Goal: Transaction & Acquisition: Book appointment/travel/reservation

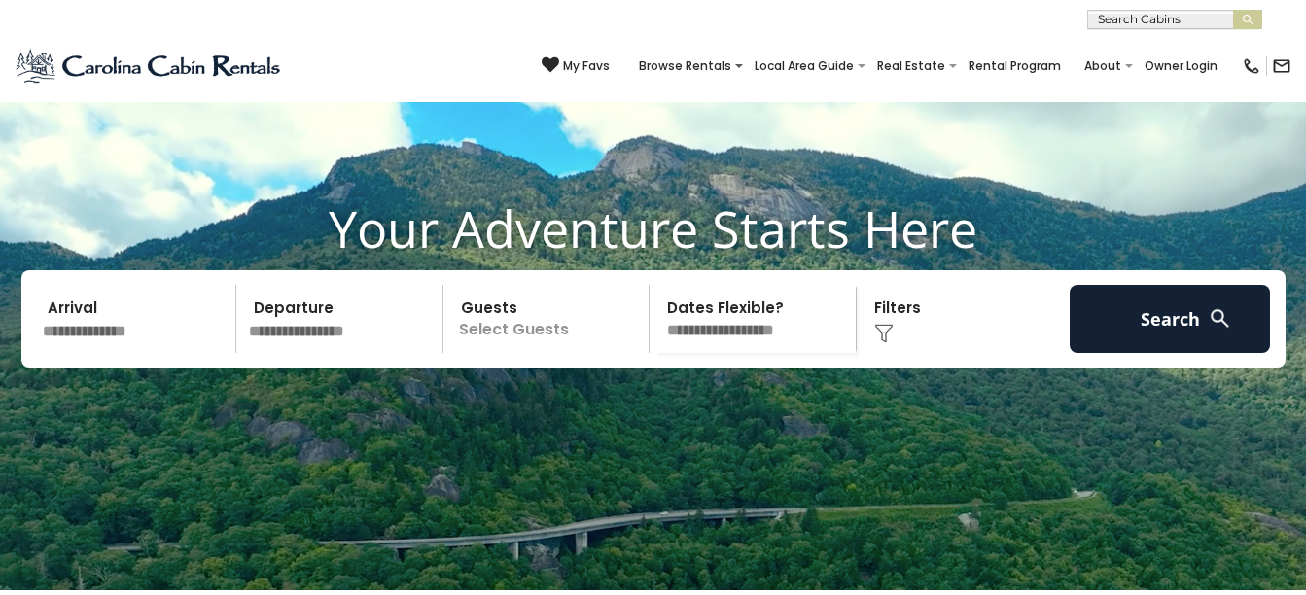
scroll to position [194, 0]
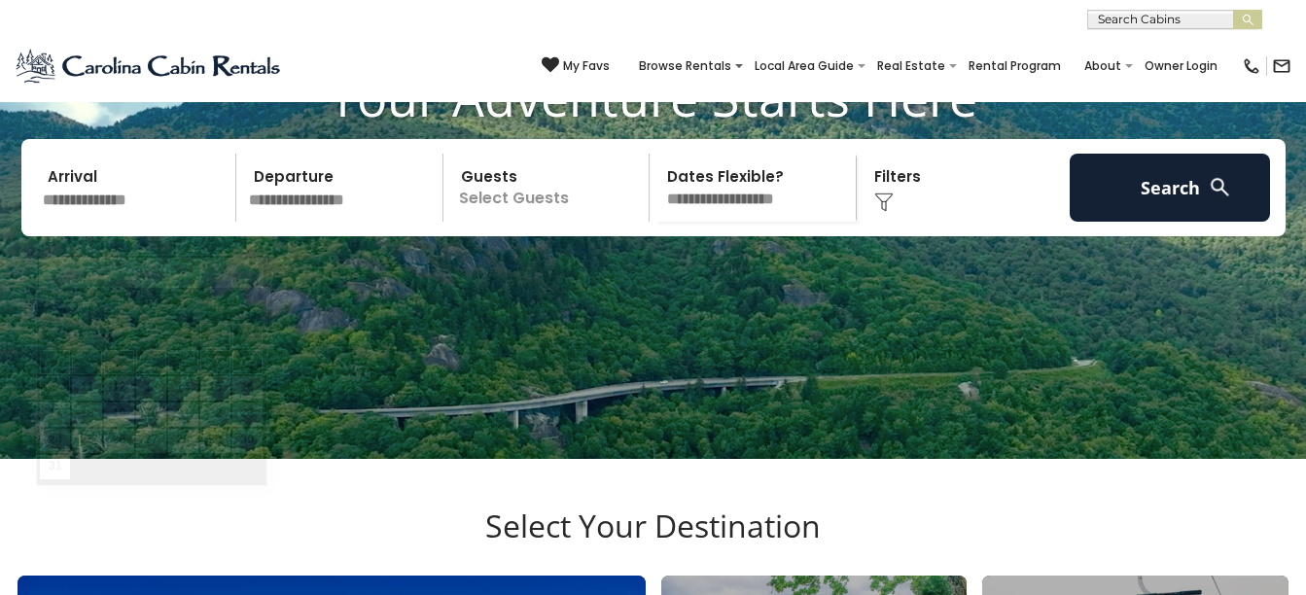
click at [118, 220] on input "text" at bounding box center [136, 188] width 201 height 68
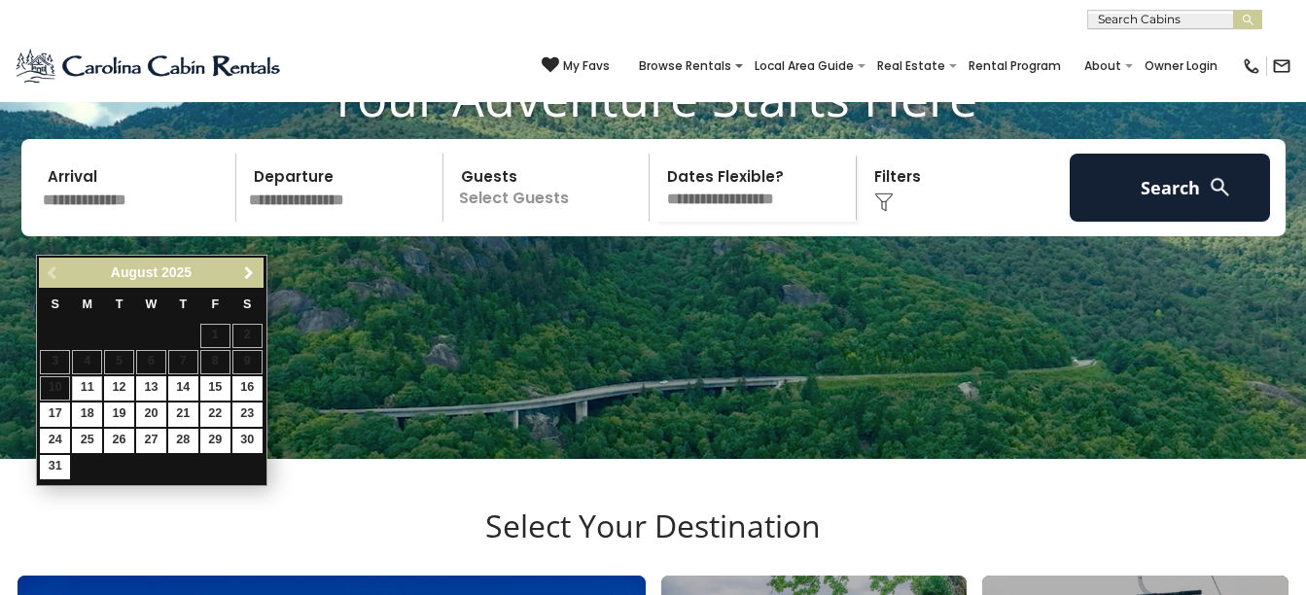
click at [243, 272] on span "Next" at bounding box center [249, 273] width 16 height 16
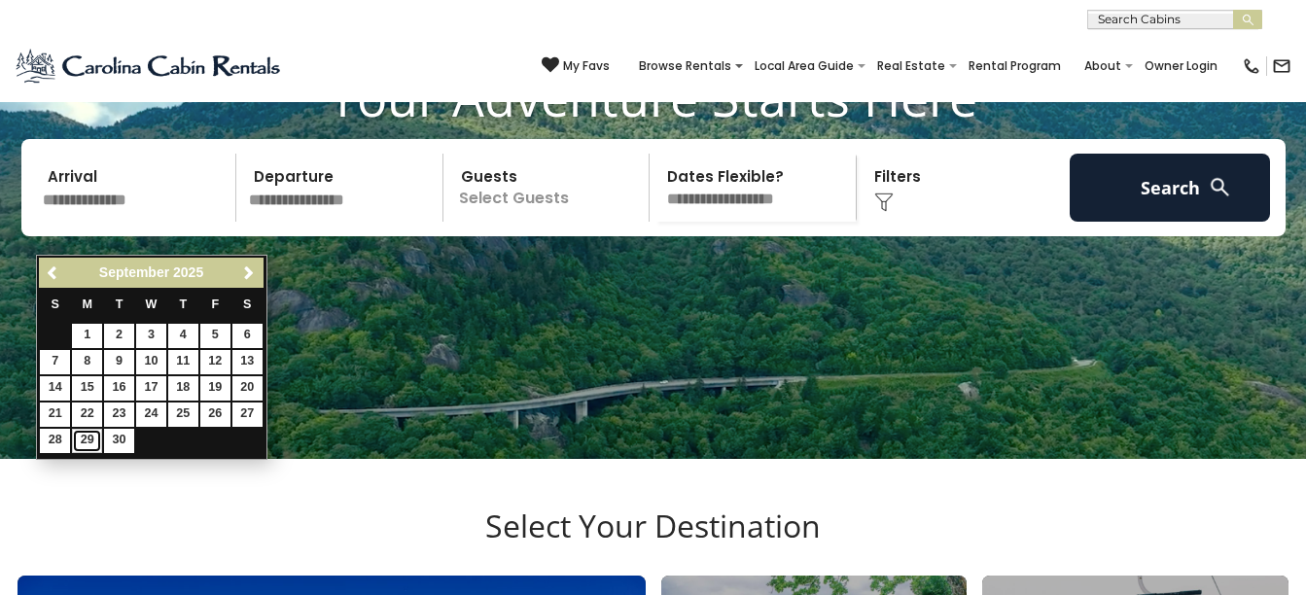
click at [84, 440] on link "29" at bounding box center [87, 441] width 30 height 24
type input "*******"
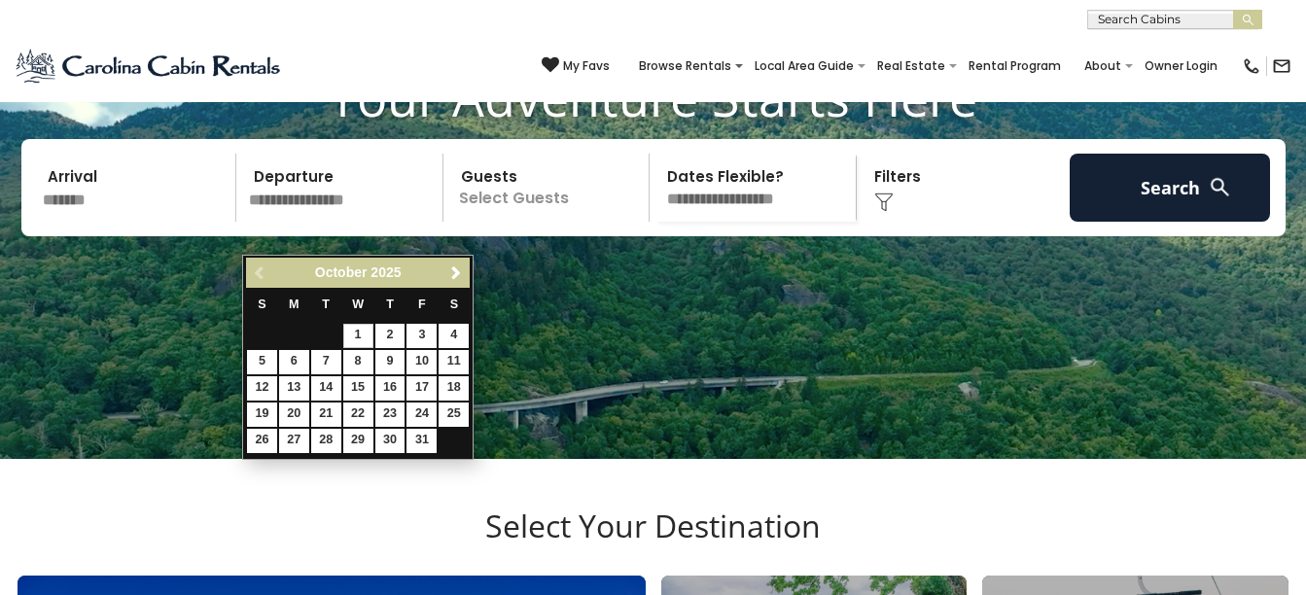
click at [347, 215] on input "text" at bounding box center [342, 188] width 201 height 68
click at [415, 337] on link "3" at bounding box center [421, 336] width 30 height 24
type input "*******"
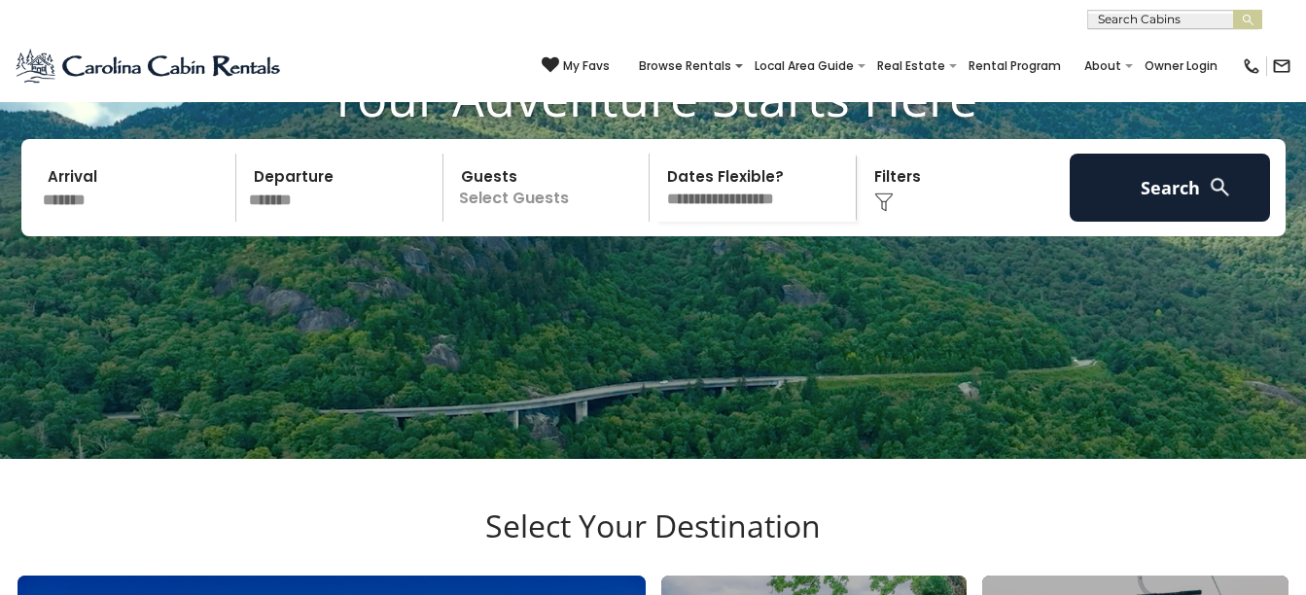
click at [562, 222] on p "Select Guests" at bounding box center [549, 188] width 200 height 68
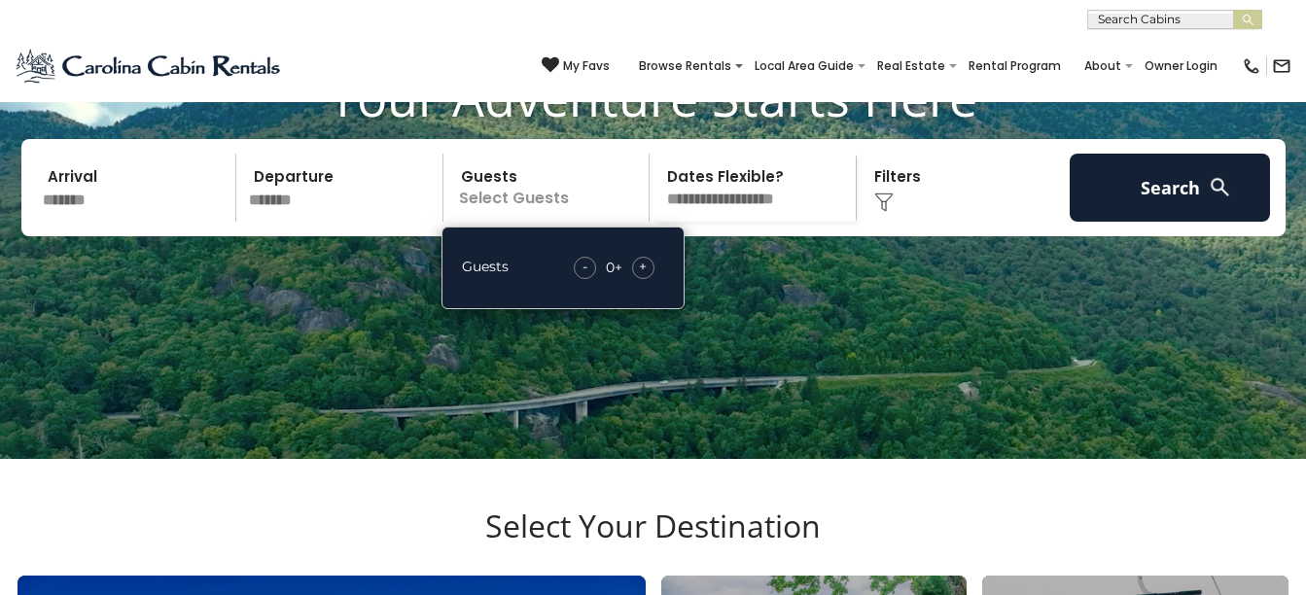
click at [638, 279] on div "+" at bounding box center [643, 268] width 22 height 22
click at [912, 214] on div "Click to Choose" at bounding box center [963, 188] width 201 height 68
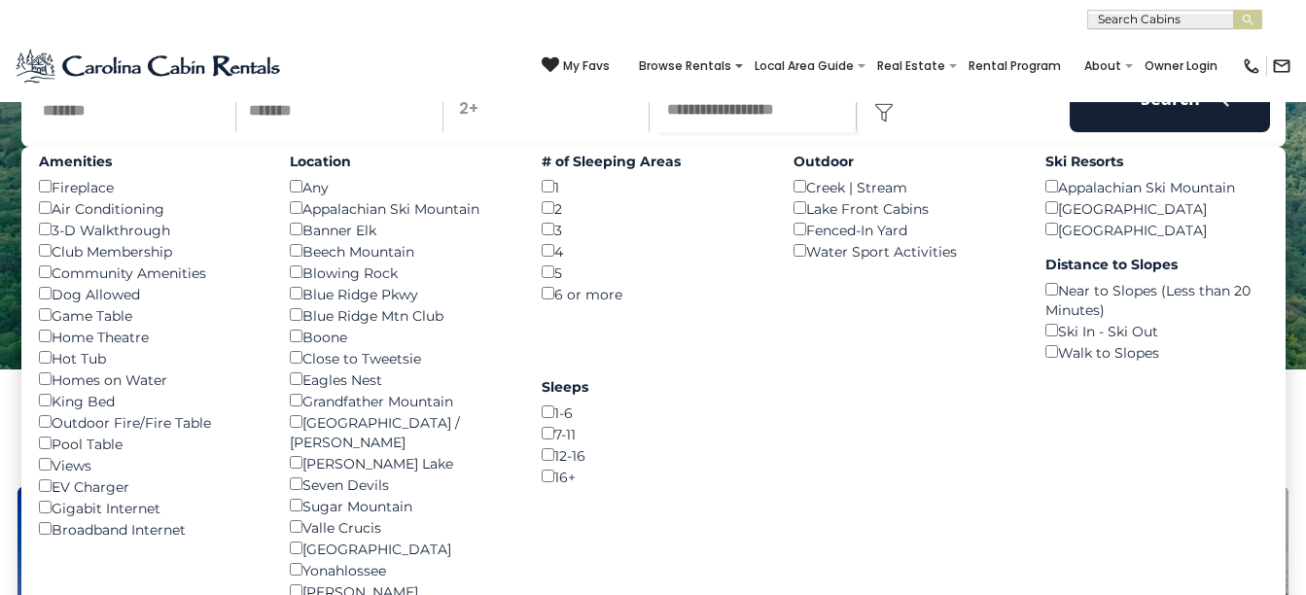
scroll to position [292, 0]
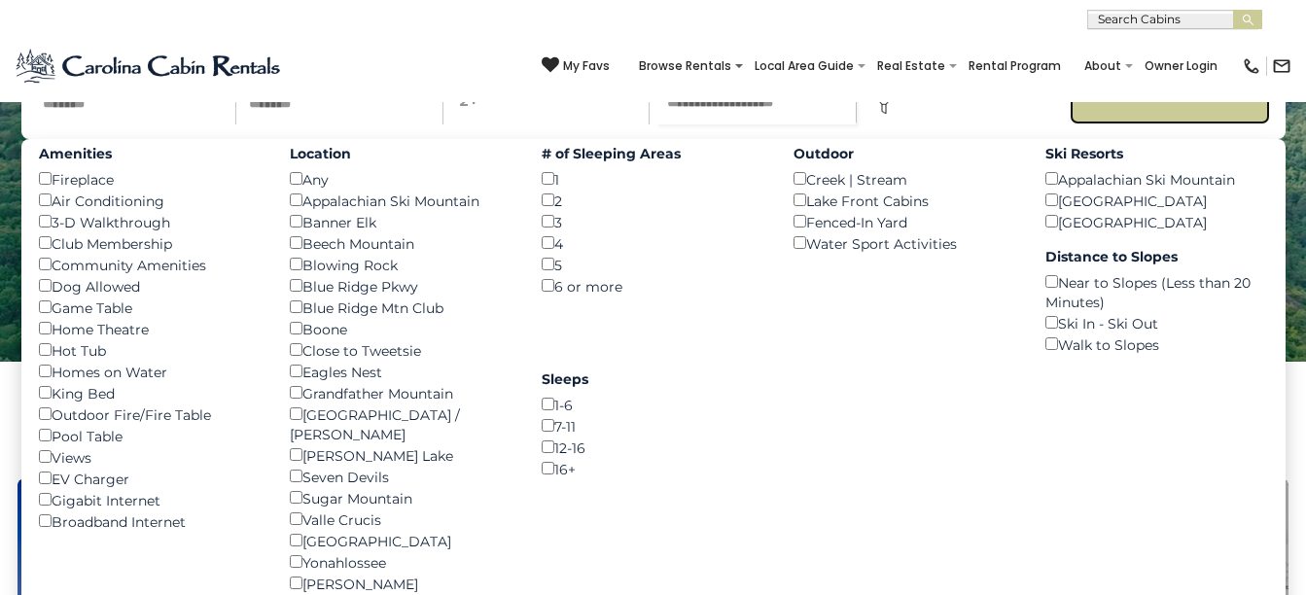
click at [1157, 124] on button "Search" at bounding box center [1170, 90] width 201 height 68
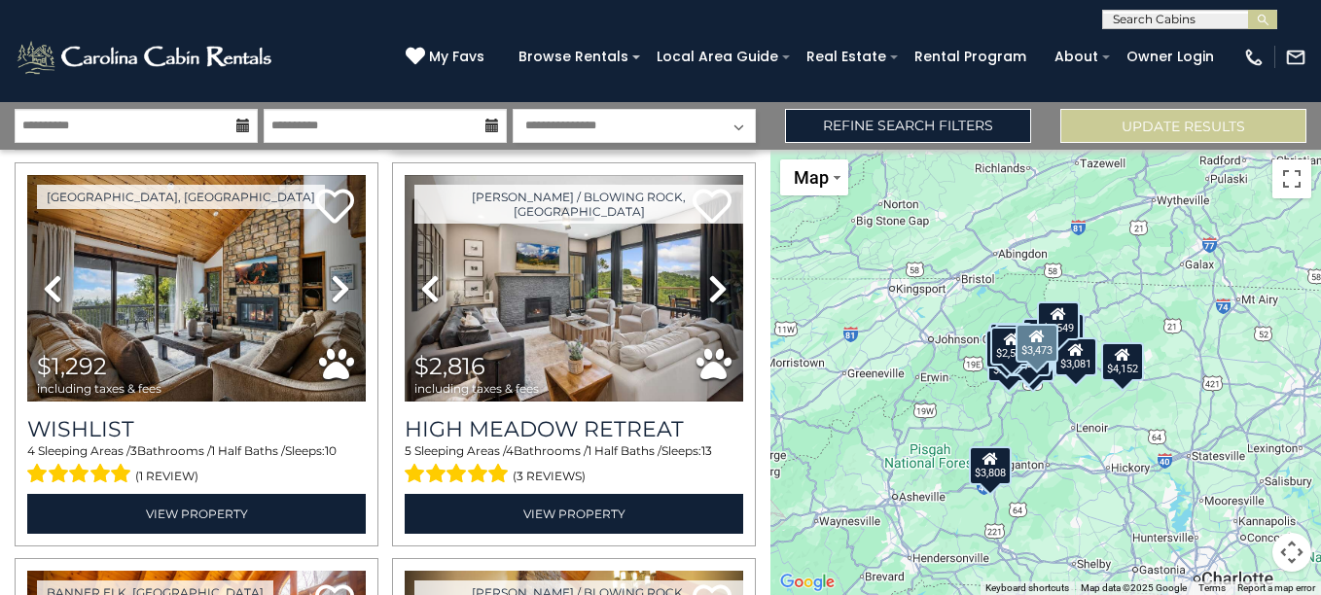
scroll to position [2431, 0]
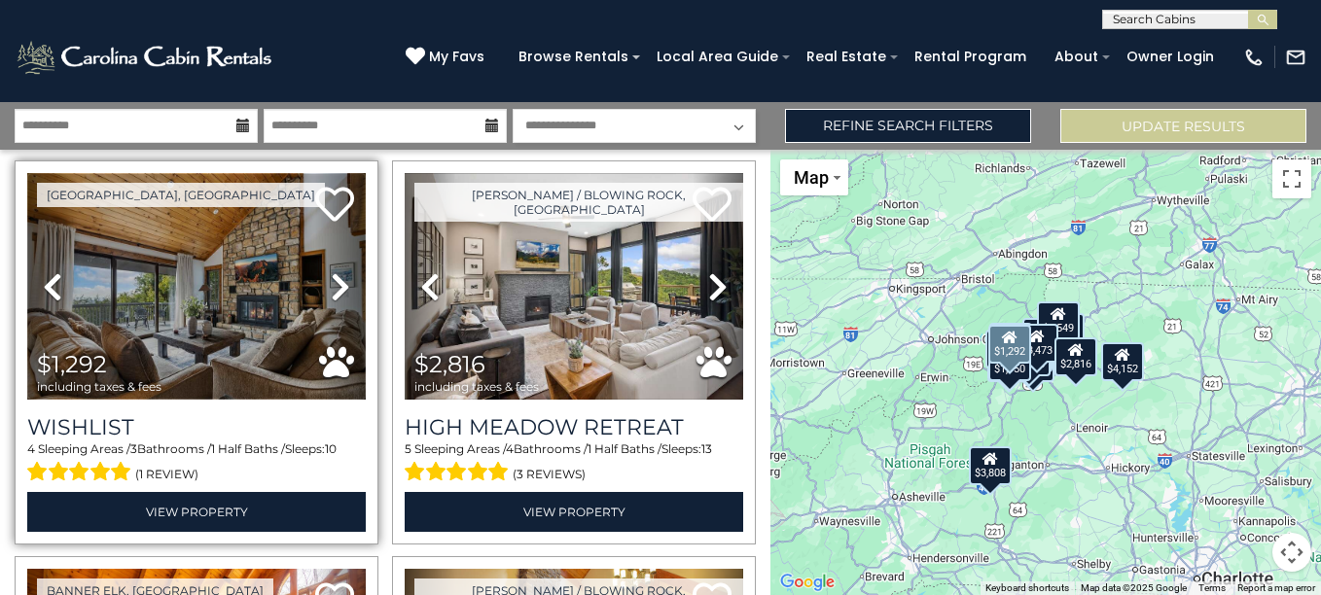
click at [131, 320] on img at bounding box center [196, 286] width 338 height 227
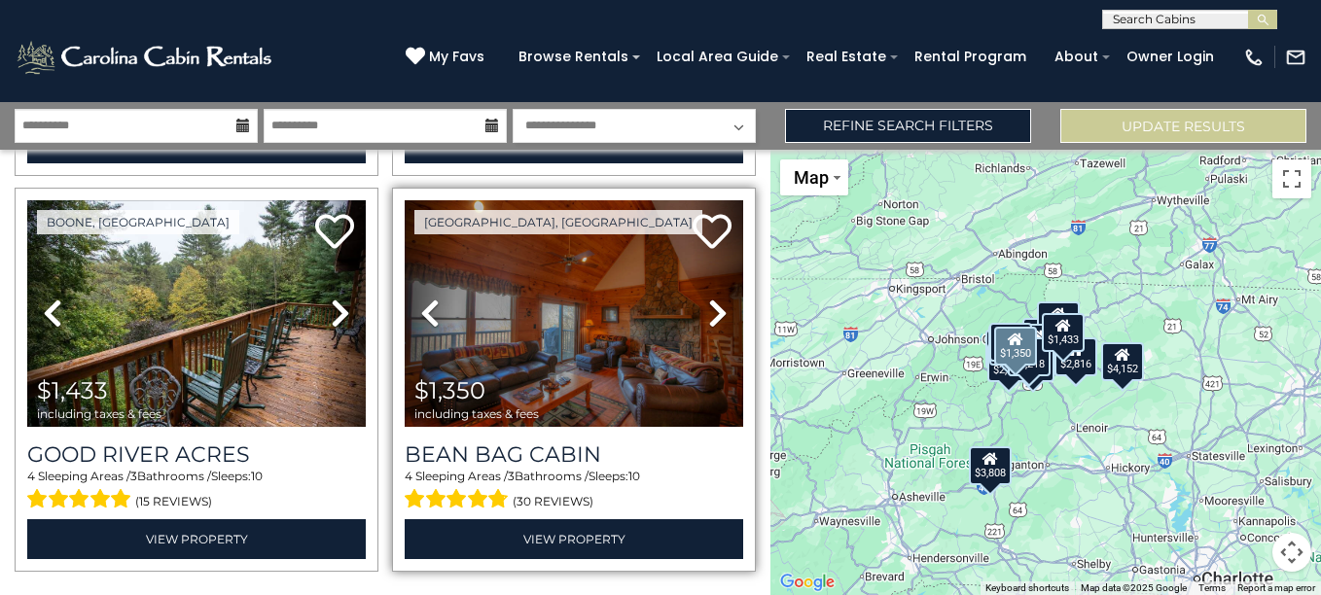
scroll to position [5621, 0]
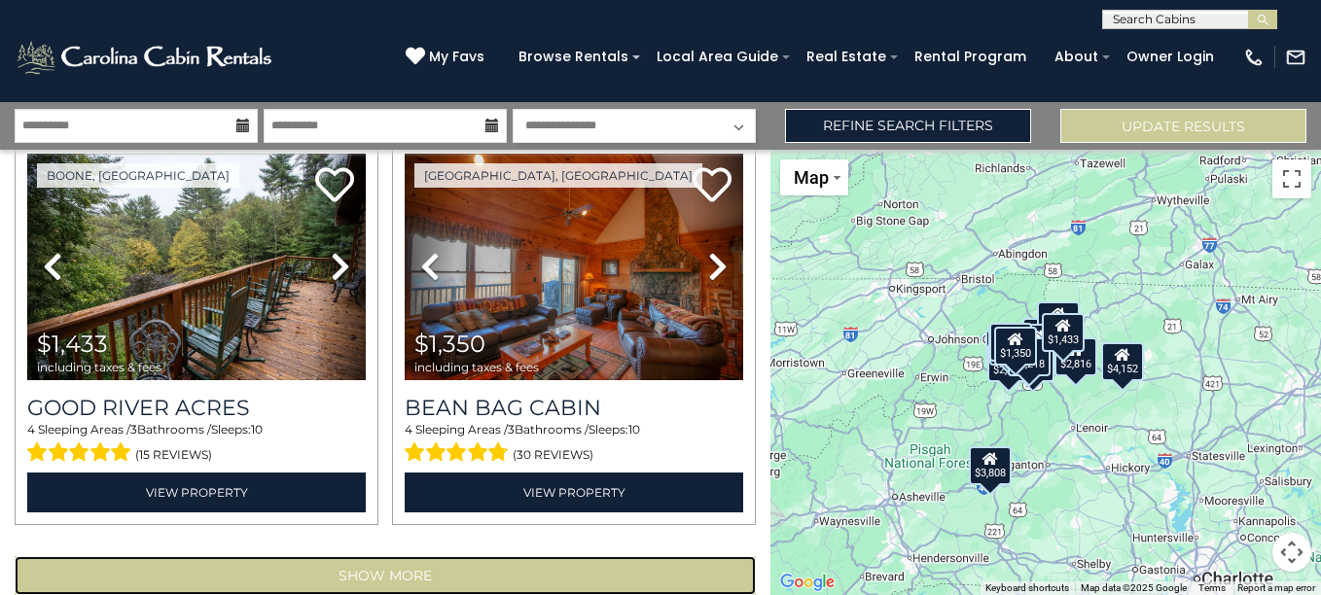
click at [395, 556] on button "Show More" at bounding box center [385, 575] width 741 height 39
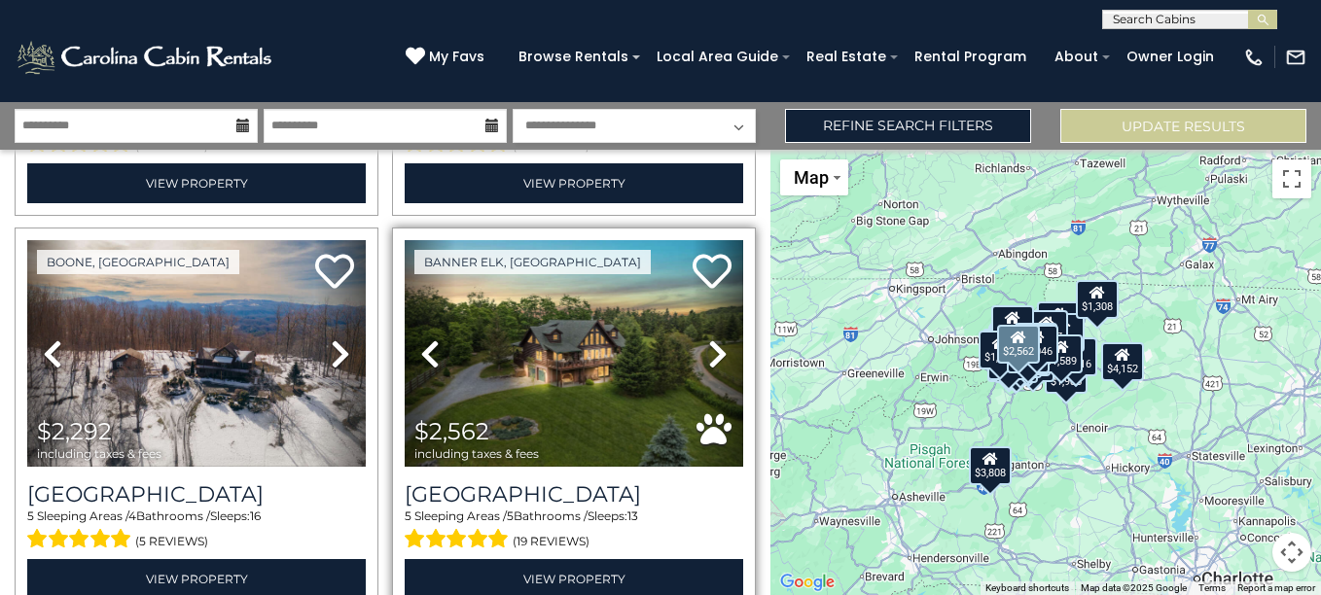
scroll to position [11516, 0]
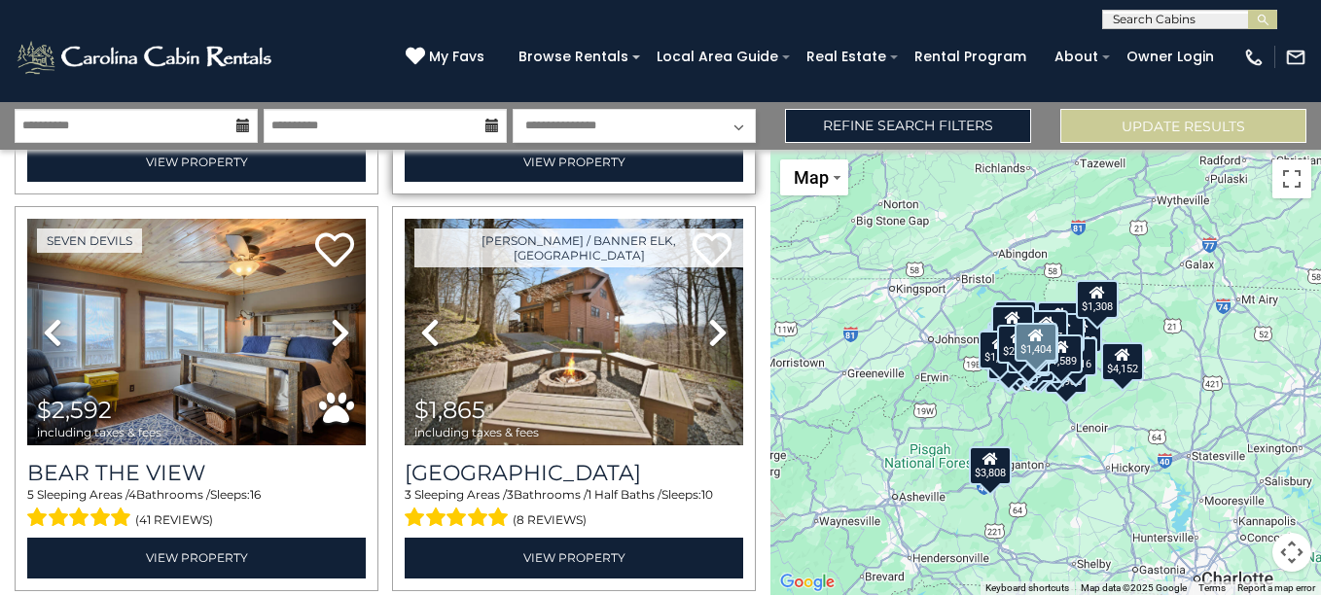
scroll to position [12294, 0]
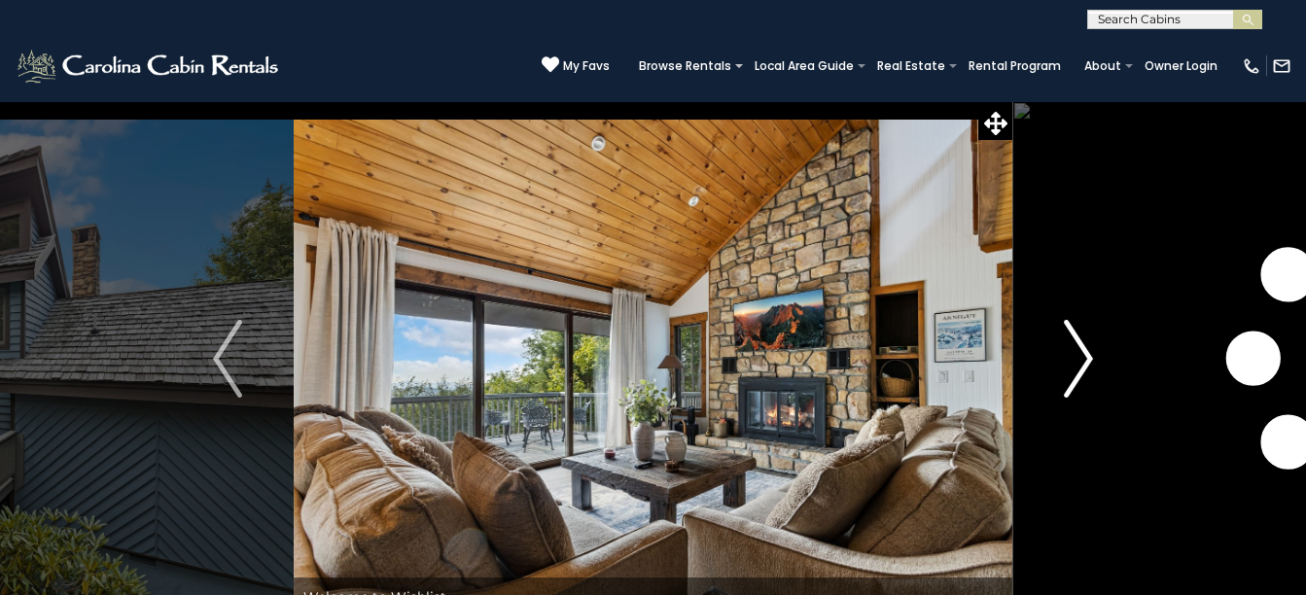
click at [1078, 359] on img "Next" at bounding box center [1078, 359] width 29 height 78
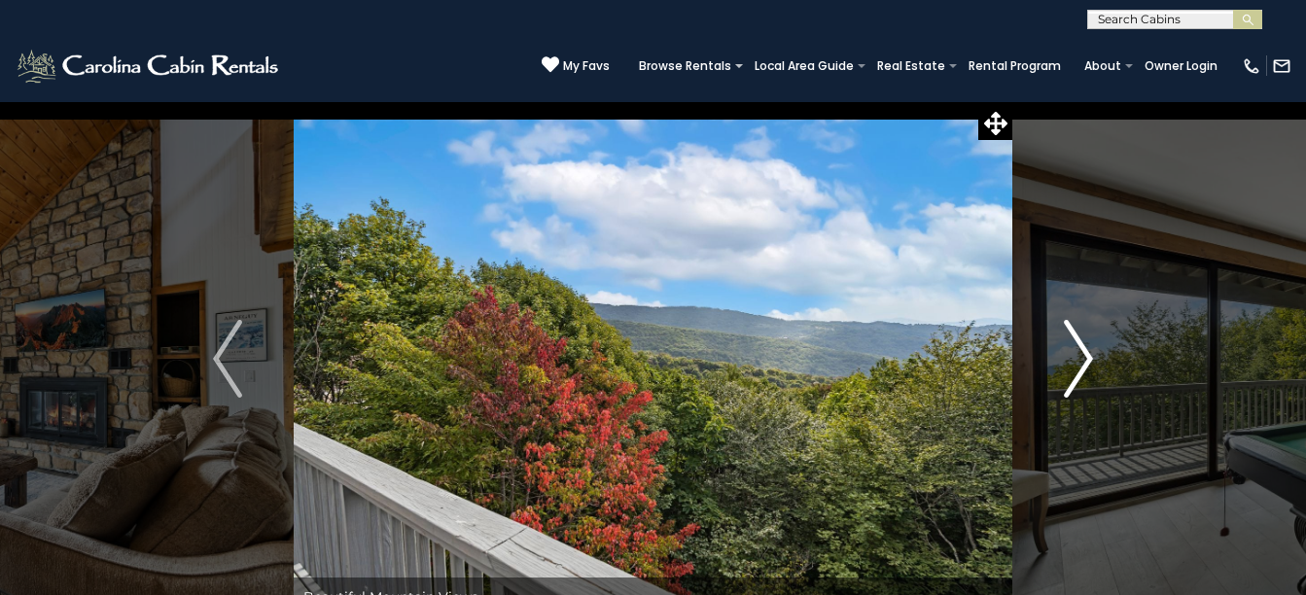
click at [1078, 359] on img "Next" at bounding box center [1078, 359] width 29 height 78
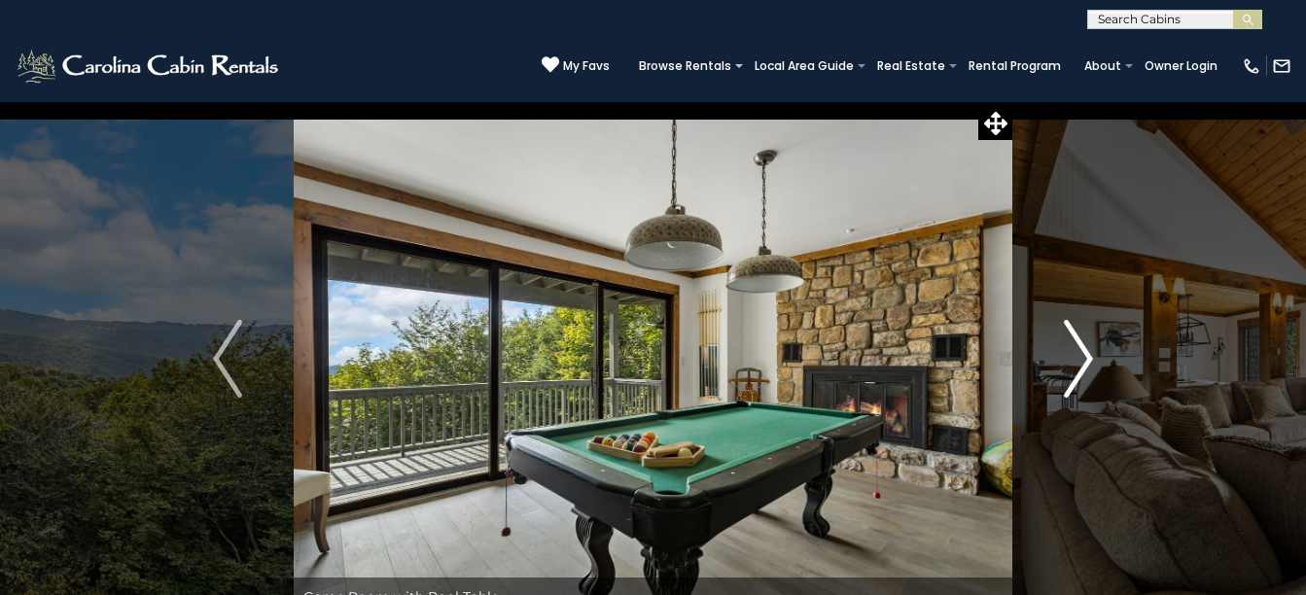
click at [1078, 359] on img "Next" at bounding box center [1078, 359] width 29 height 78
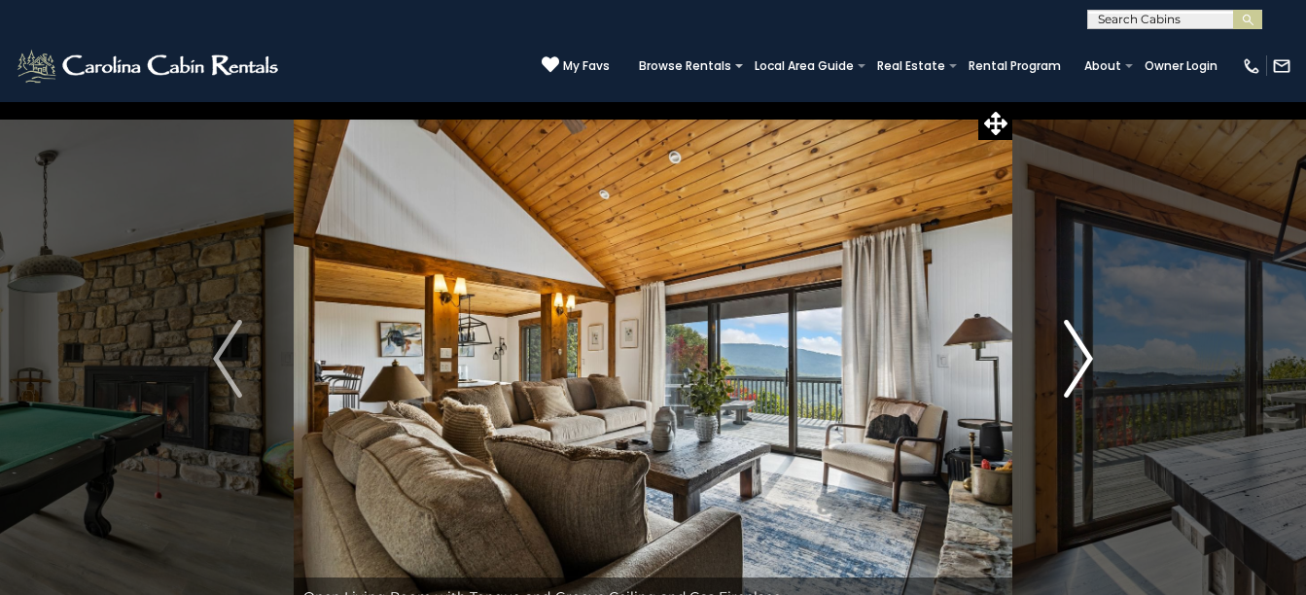
click at [1078, 359] on img "Next" at bounding box center [1078, 359] width 29 height 78
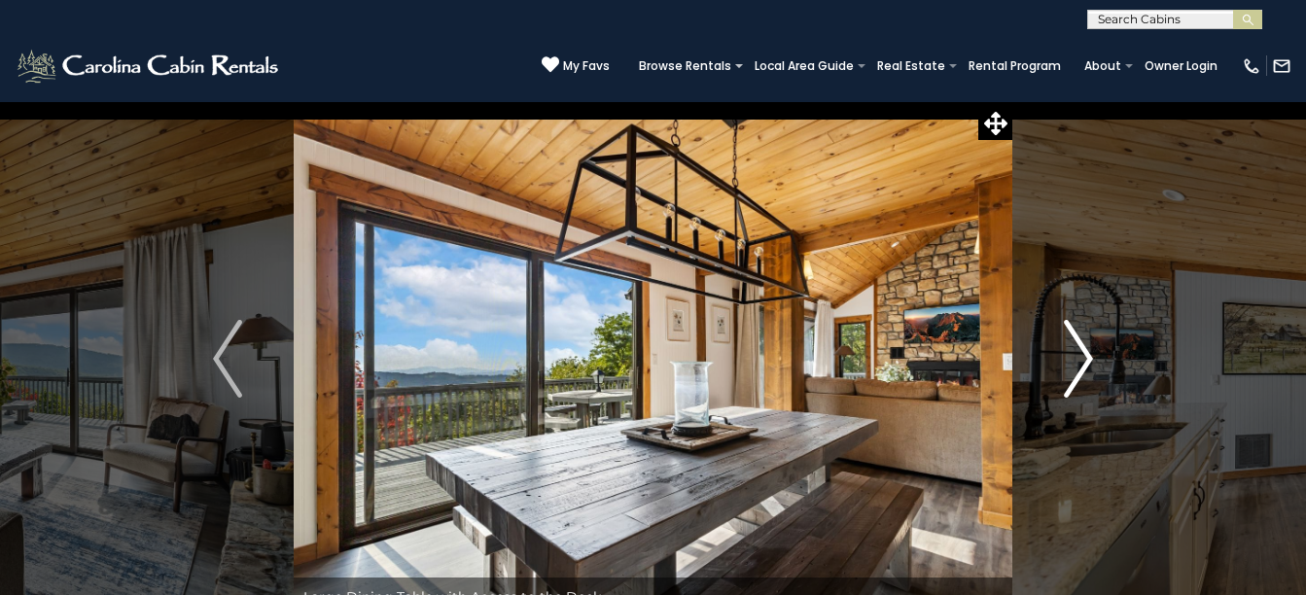
click at [1078, 359] on img "Next" at bounding box center [1078, 359] width 29 height 78
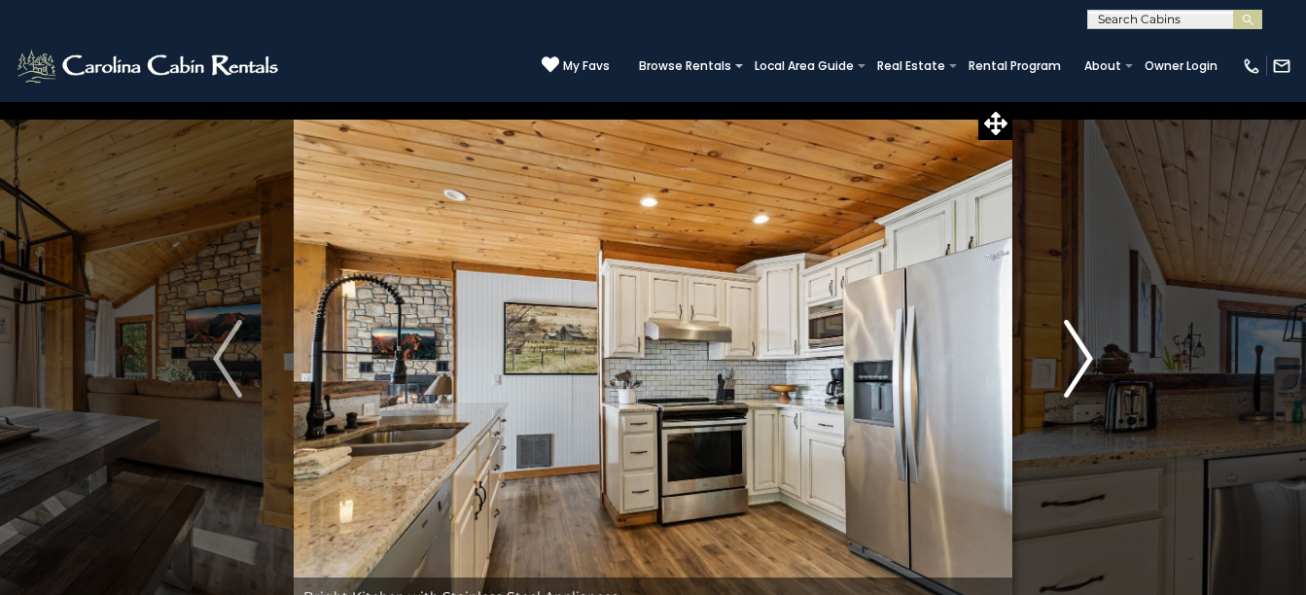
click at [1078, 359] on img "Next" at bounding box center [1078, 359] width 29 height 78
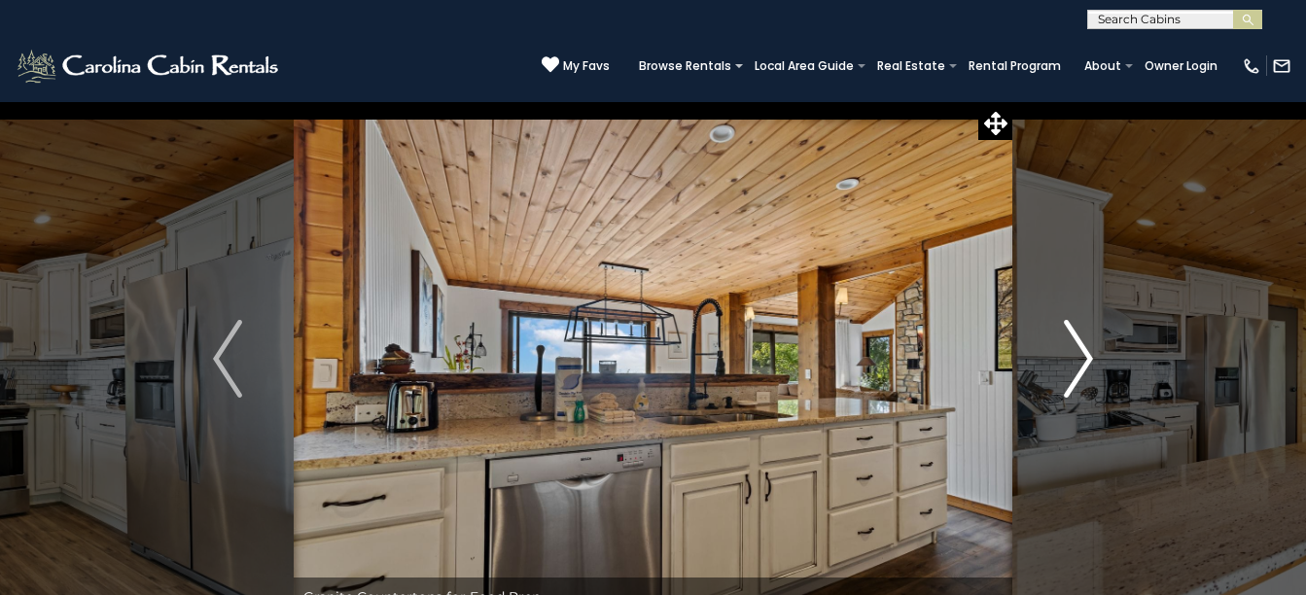
click at [1078, 359] on img "Next" at bounding box center [1078, 359] width 29 height 78
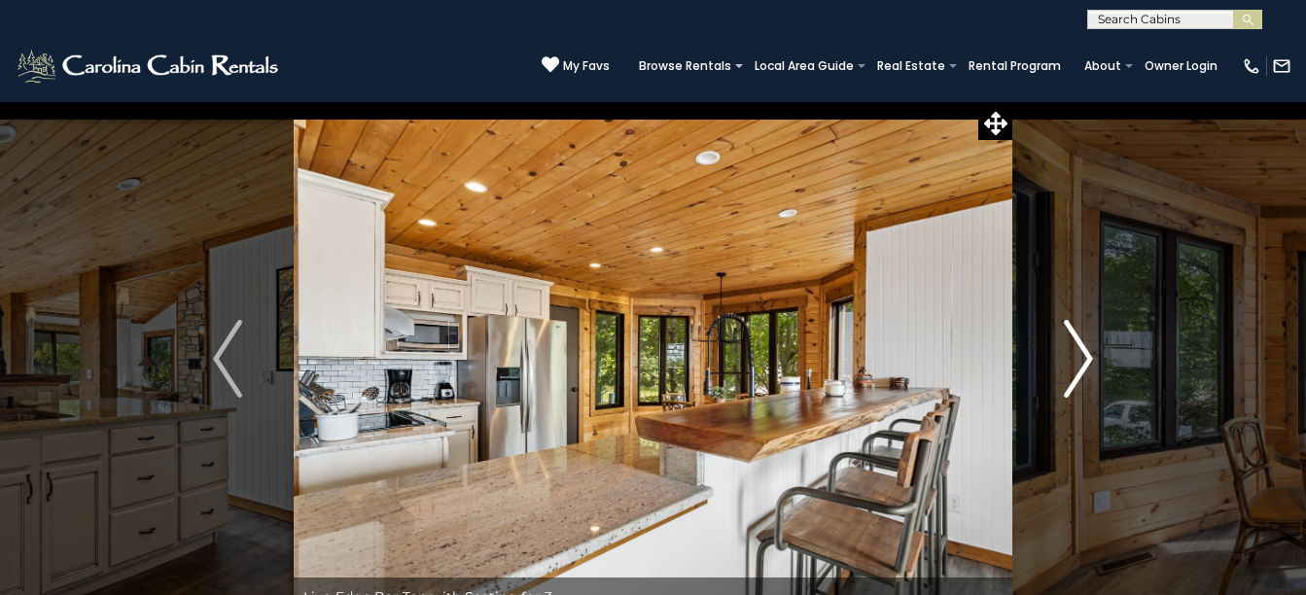
click at [1078, 359] on img "Next" at bounding box center [1078, 359] width 29 height 78
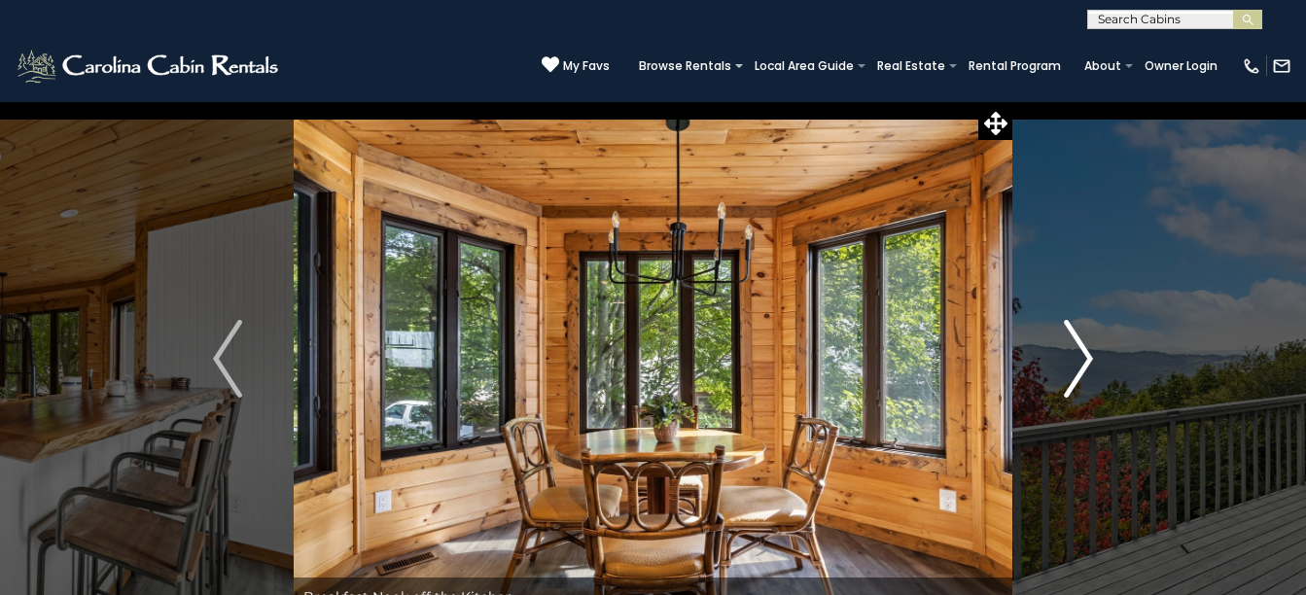
click at [1078, 359] on img "Next" at bounding box center [1078, 359] width 29 height 78
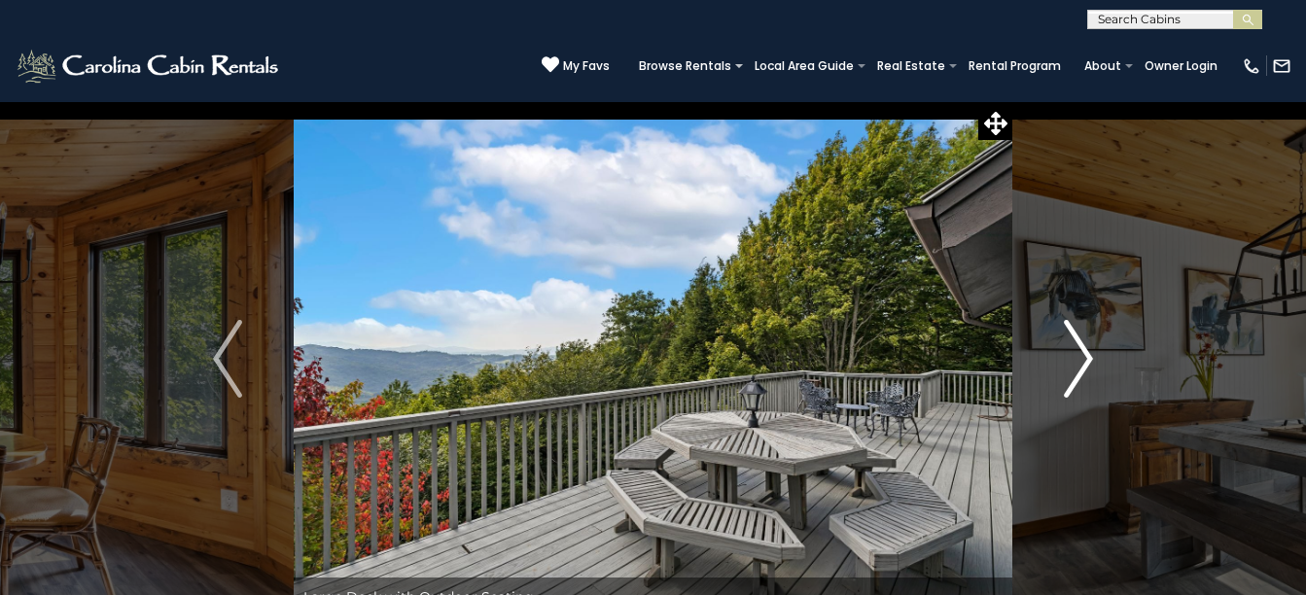
click at [1078, 359] on img "Next" at bounding box center [1078, 359] width 29 height 78
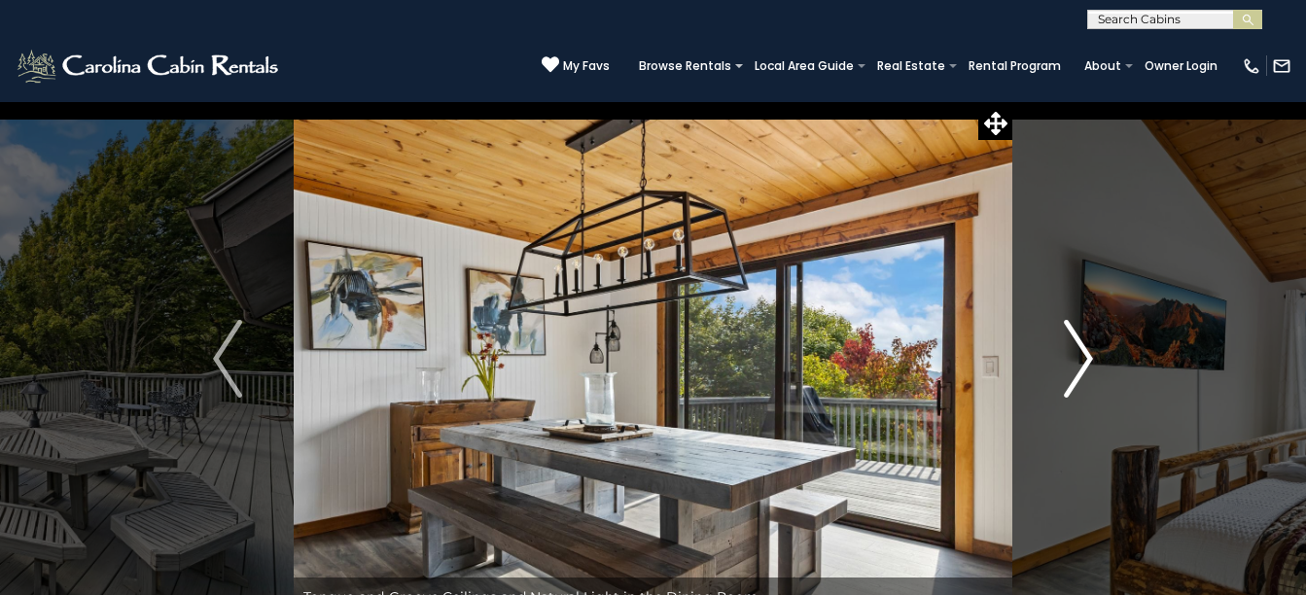
click at [1078, 359] on img "Next" at bounding box center [1078, 359] width 29 height 78
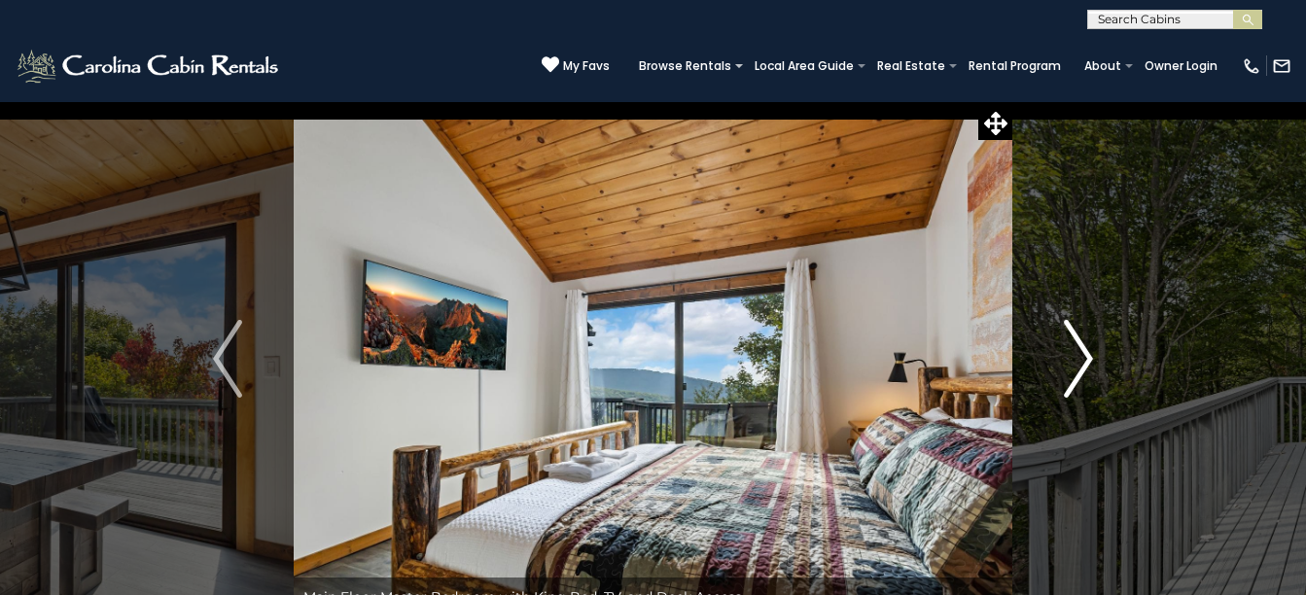
click at [1078, 359] on img "Next" at bounding box center [1078, 359] width 29 height 78
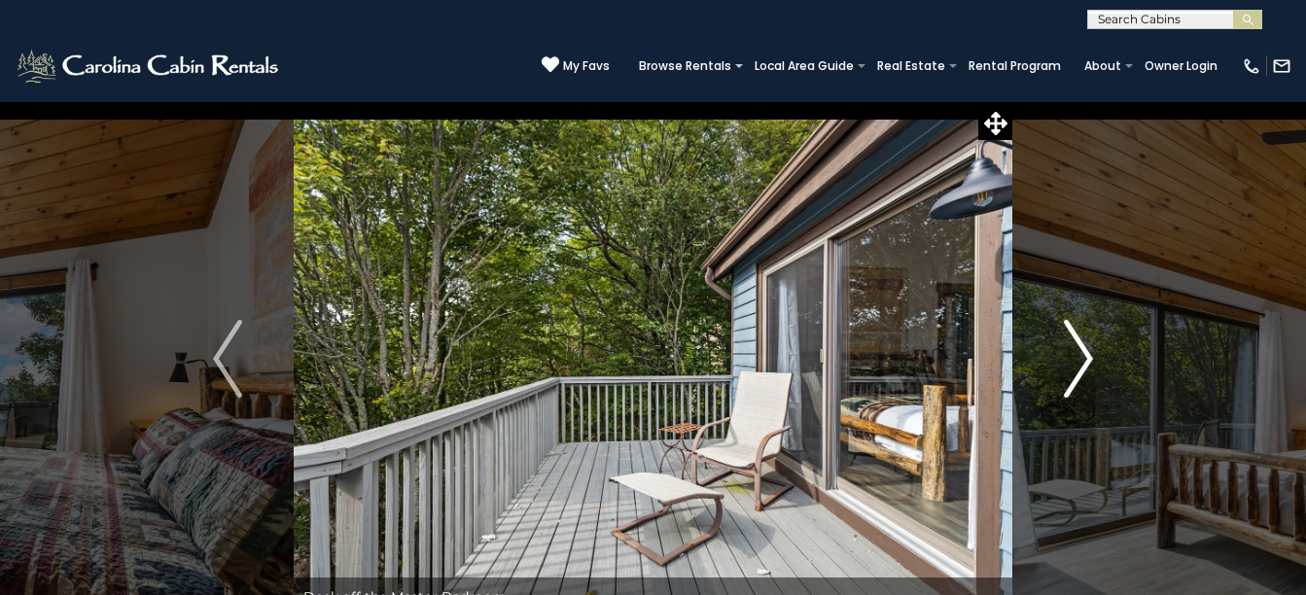
click at [1078, 359] on img "Next" at bounding box center [1078, 359] width 29 height 78
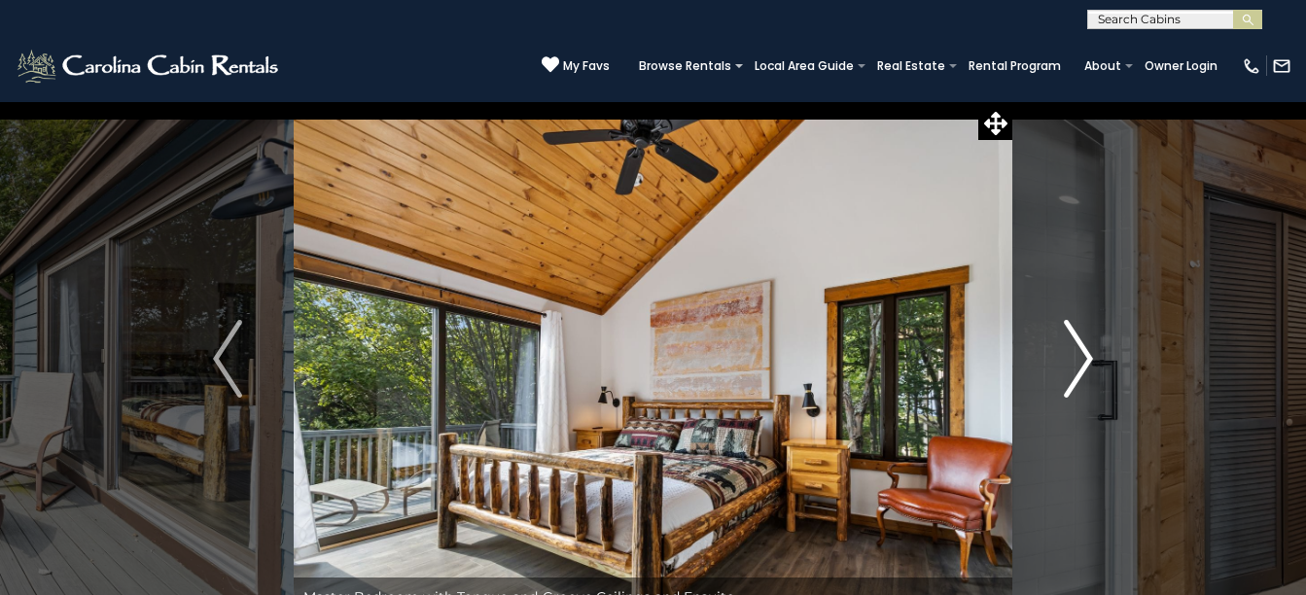
click at [1078, 359] on img "Next" at bounding box center [1078, 359] width 29 height 78
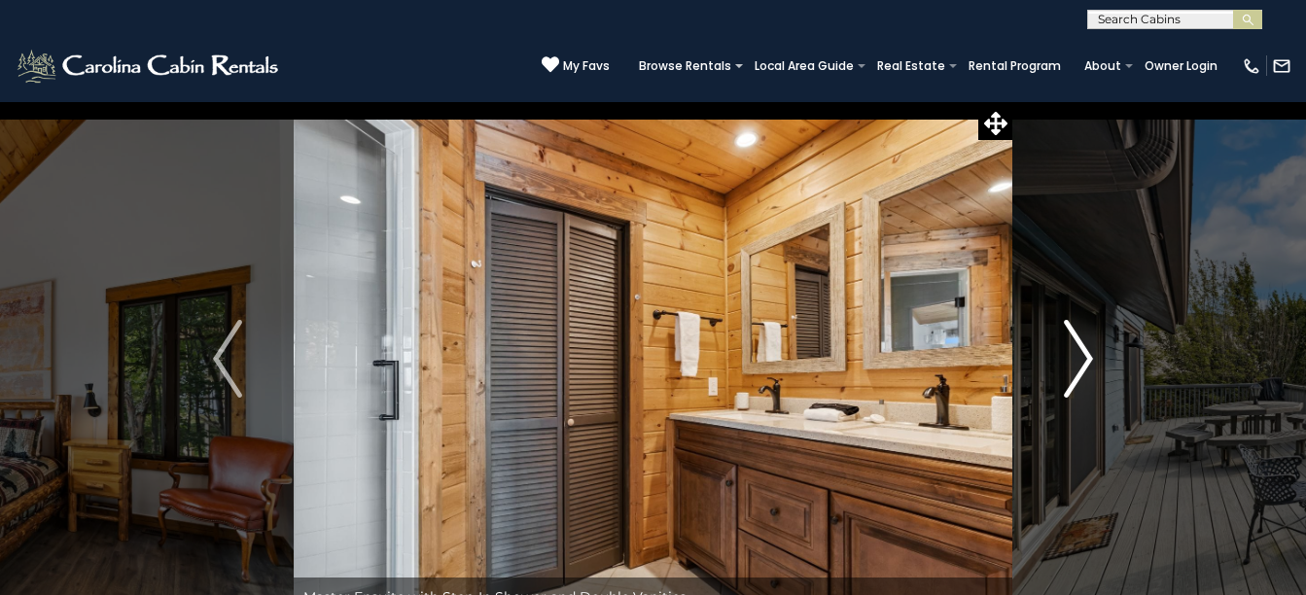
click at [1078, 359] on img "Next" at bounding box center [1078, 359] width 29 height 78
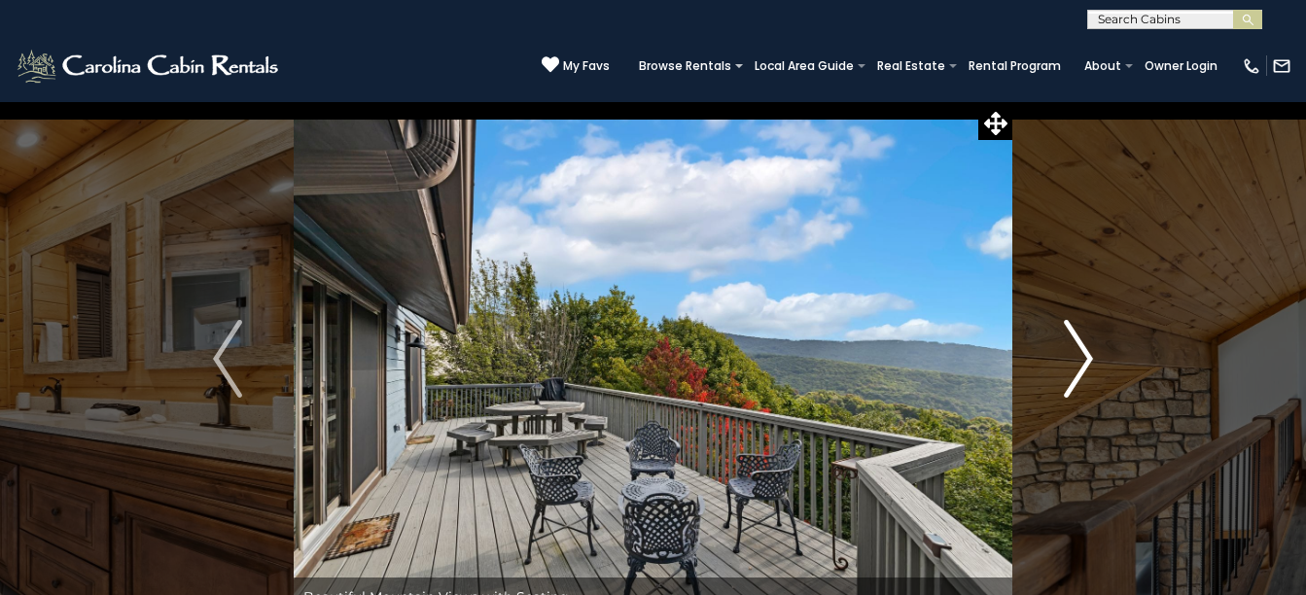
click at [1078, 359] on img "Next" at bounding box center [1078, 359] width 29 height 78
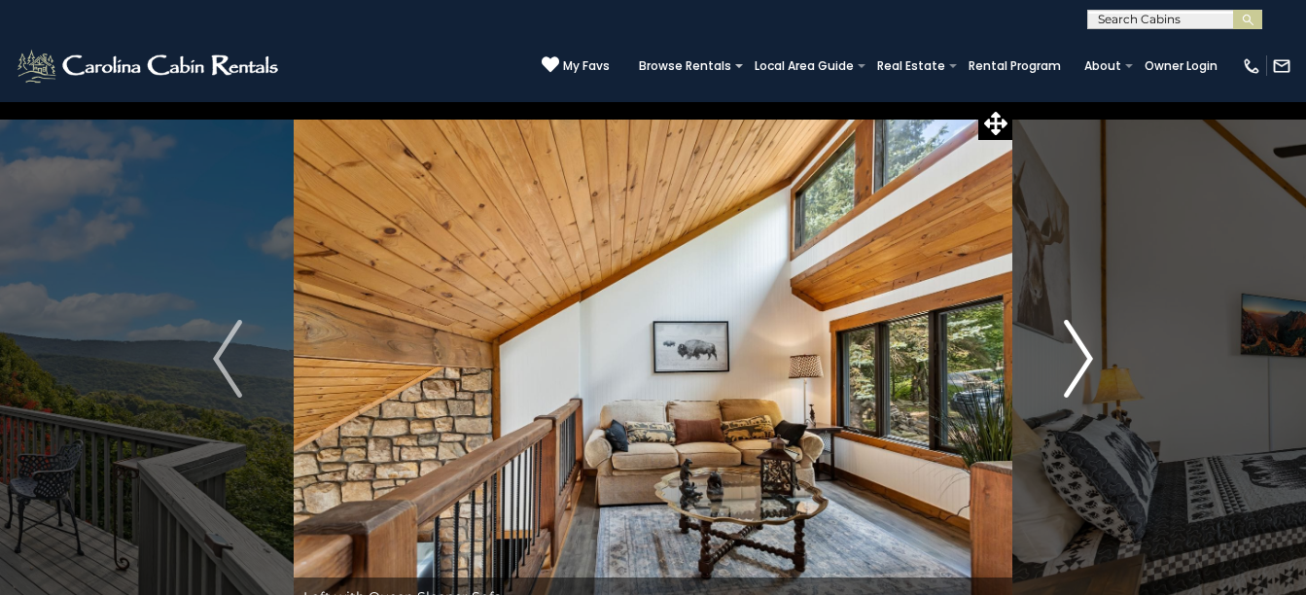
click at [1078, 359] on img "Next" at bounding box center [1078, 359] width 29 height 78
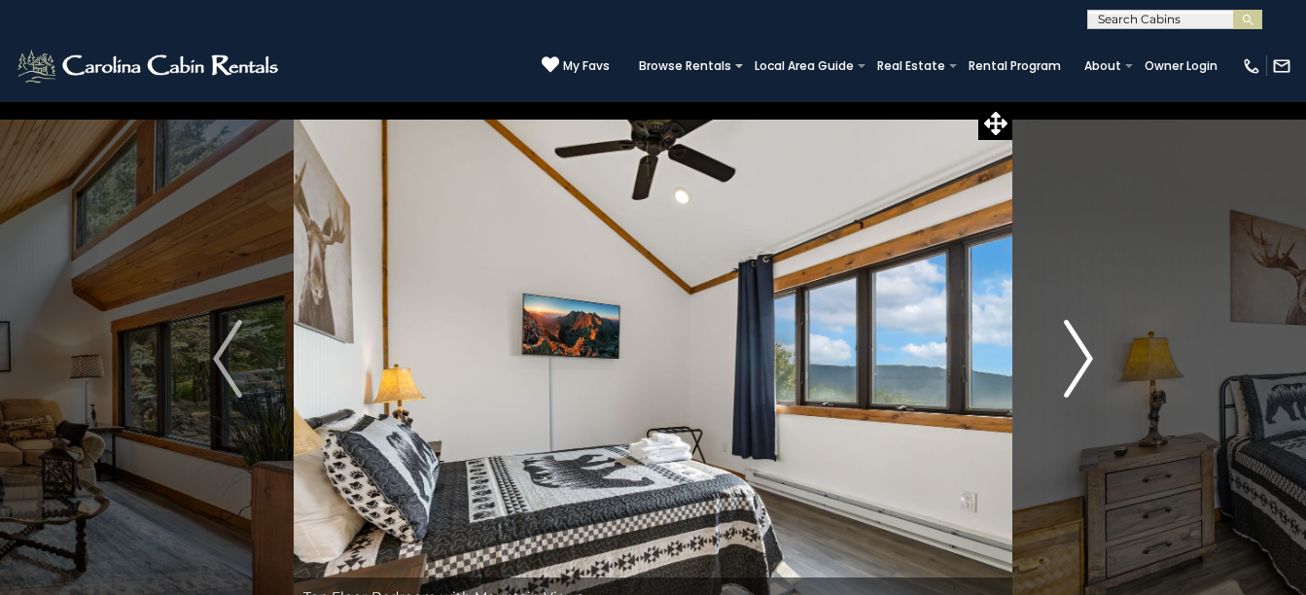
click at [1078, 359] on img "Next" at bounding box center [1078, 359] width 29 height 78
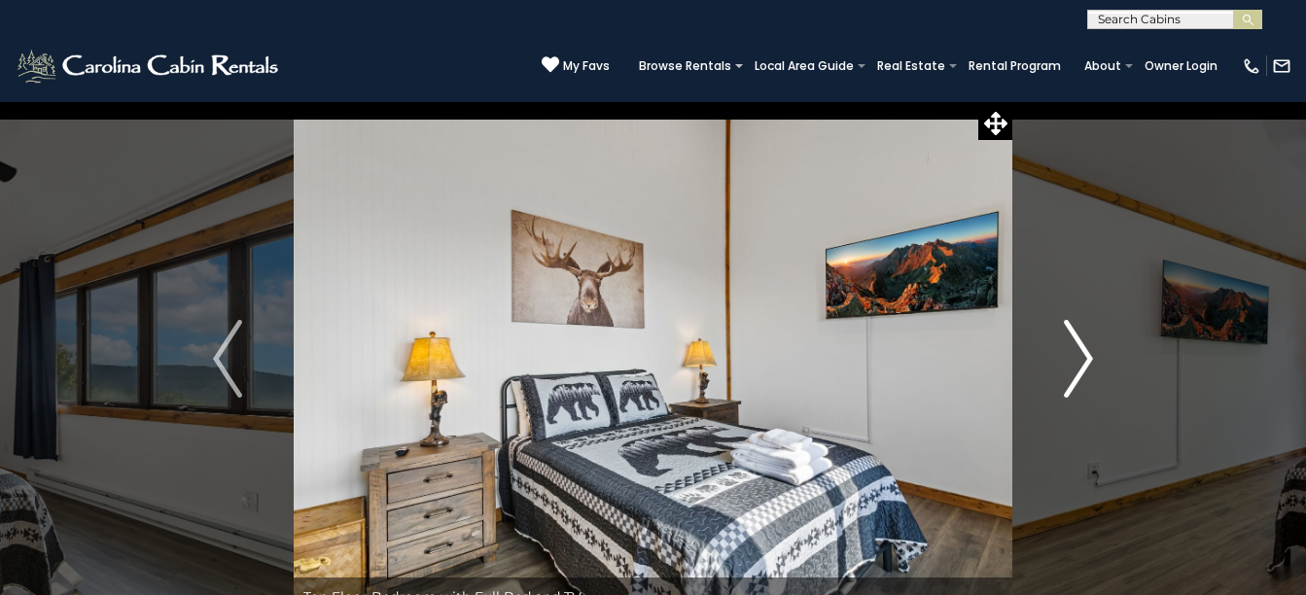
click at [1077, 359] on img "Next" at bounding box center [1078, 359] width 29 height 78
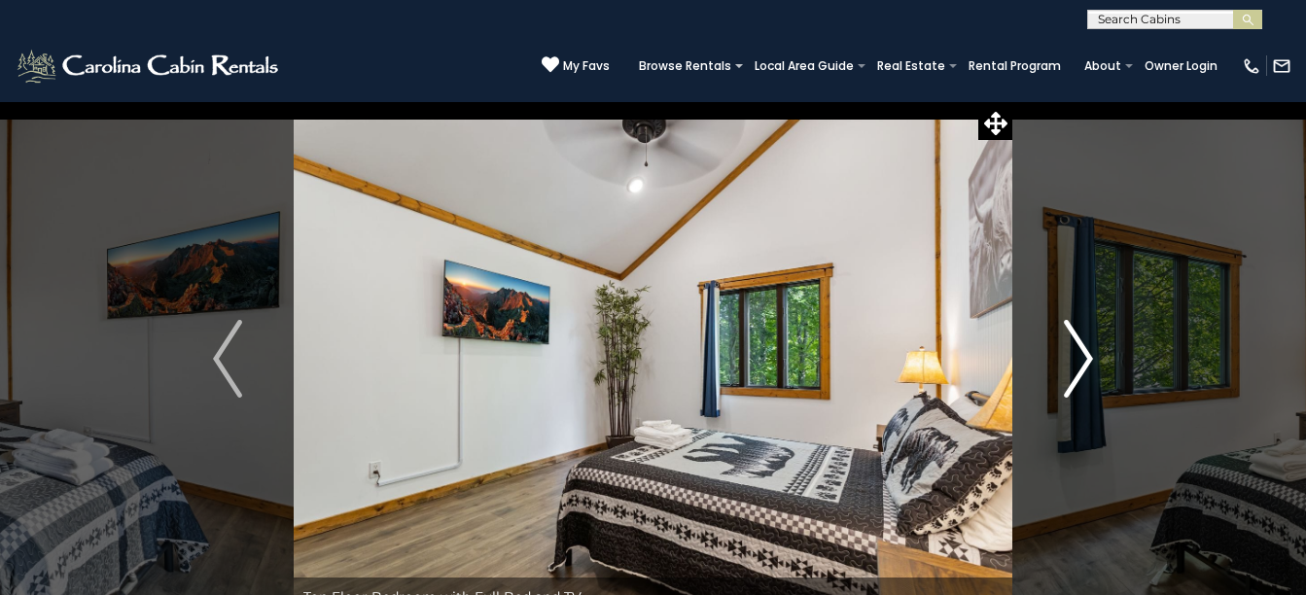
click at [1077, 359] on img "Next" at bounding box center [1078, 359] width 29 height 78
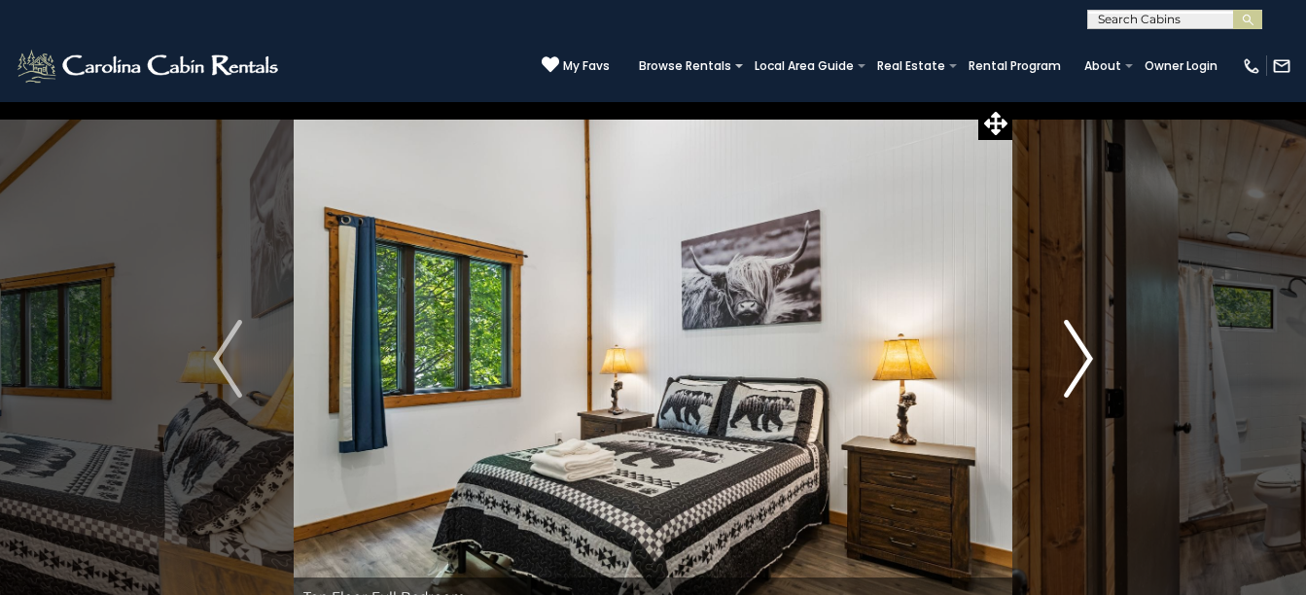
click at [1077, 359] on img "Next" at bounding box center [1078, 359] width 29 height 78
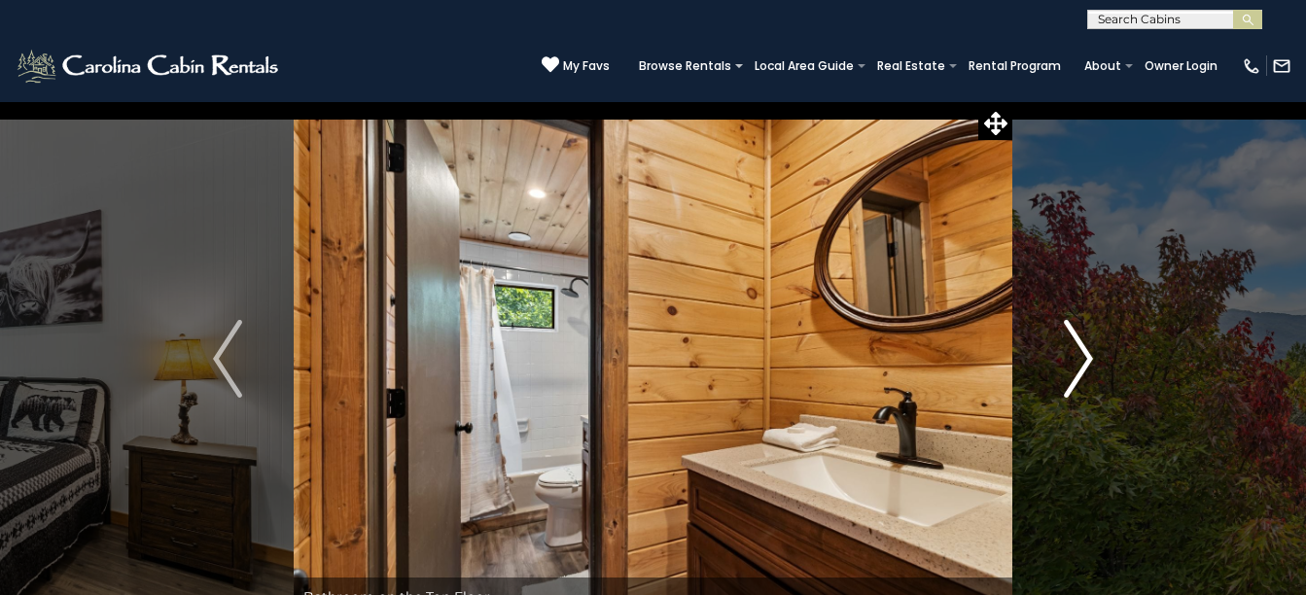
click at [1077, 359] on img "Next" at bounding box center [1078, 359] width 29 height 78
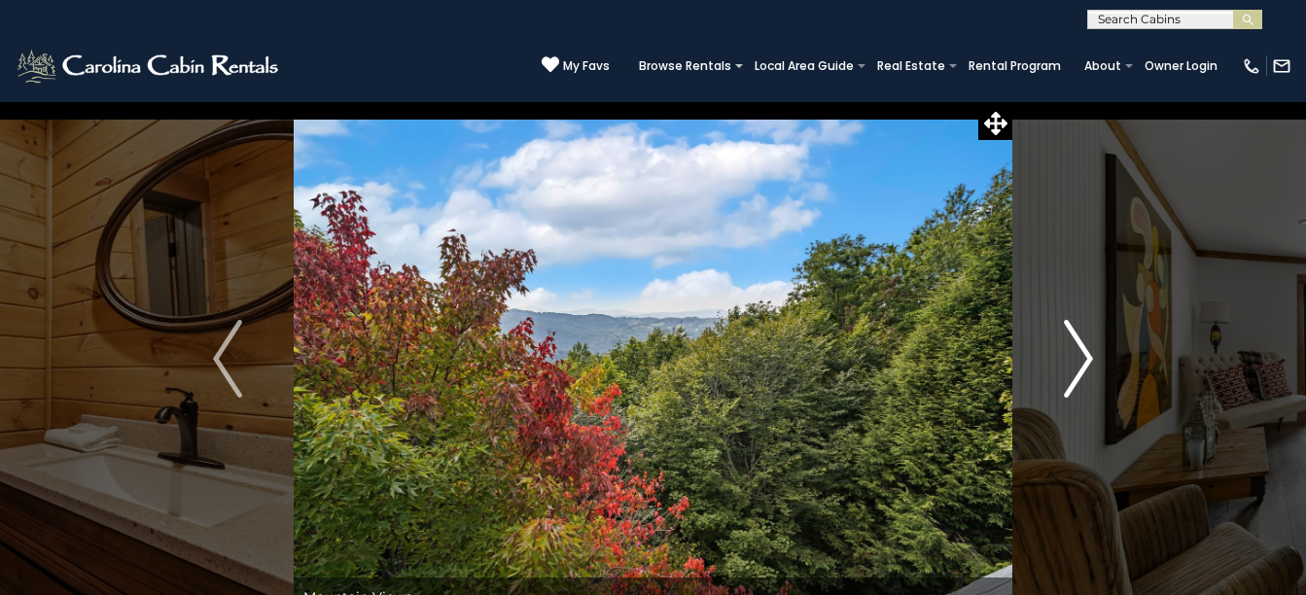
click at [1077, 359] on img "Next" at bounding box center [1078, 359] width 29 height 78
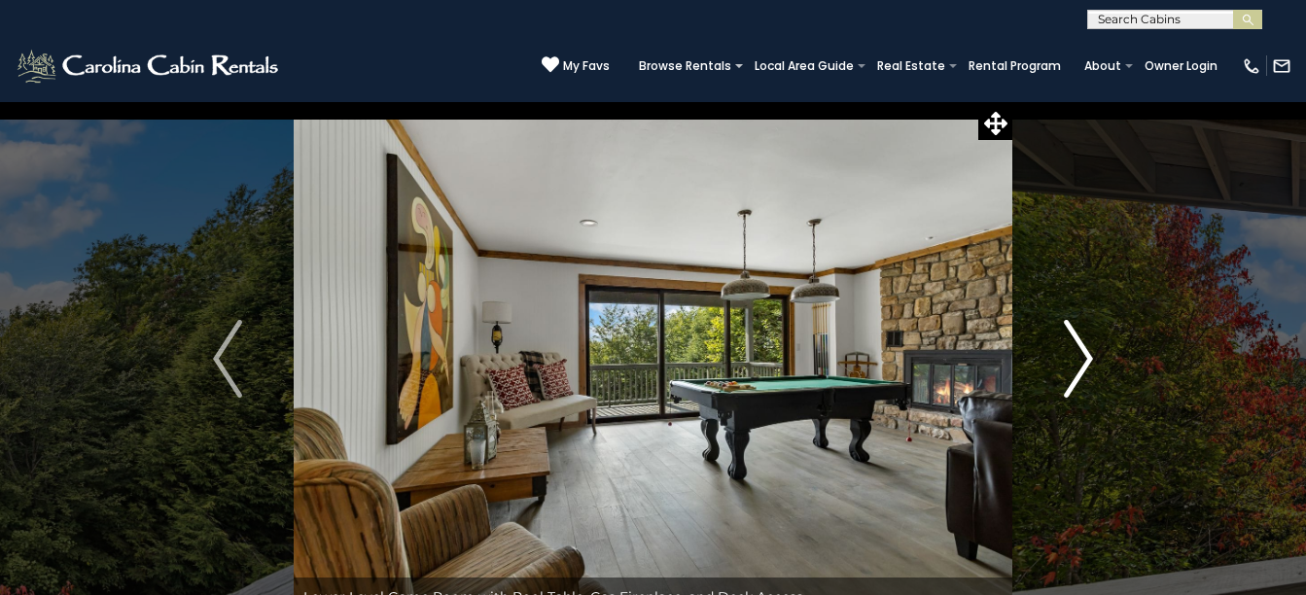
click at [1077, 359] on img "Next" at bounding box center [1078, 359] width 29 height 78
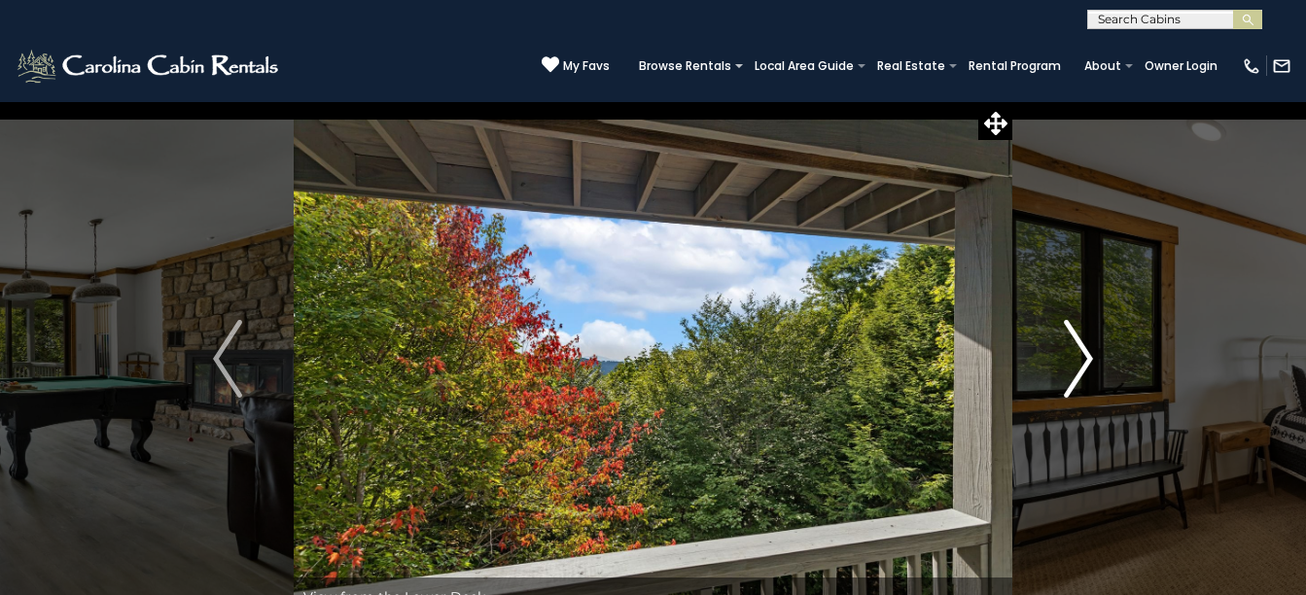
click at [1077, 359] on img "Next" at bounding box center [1078, 359] width 29 height 78
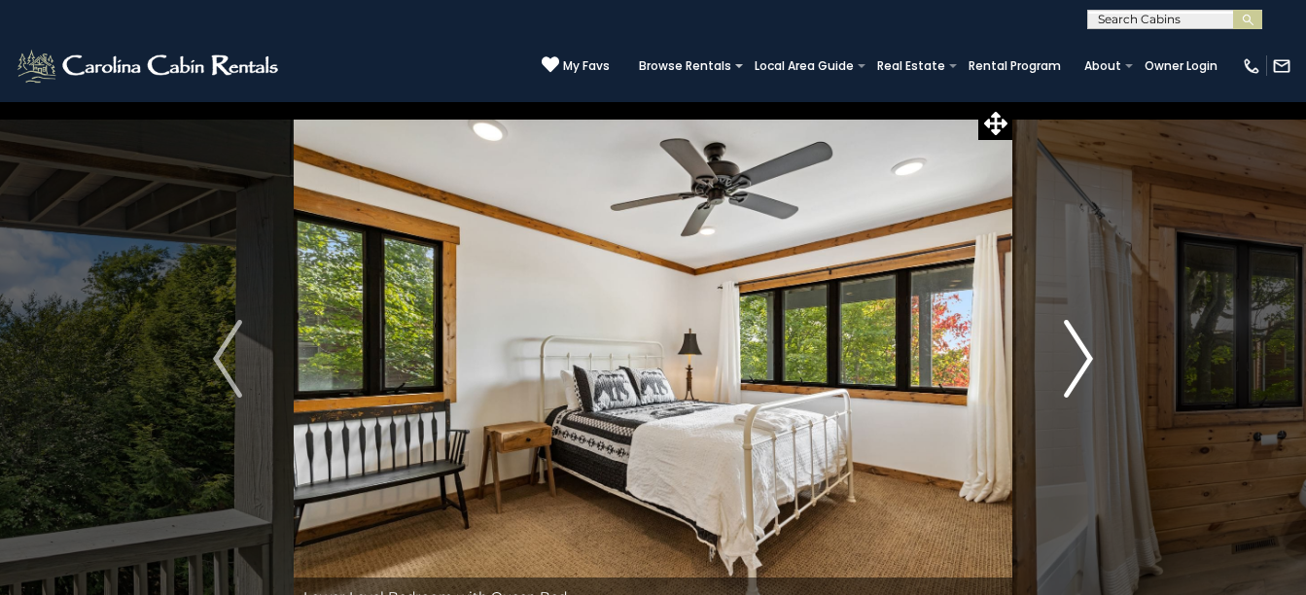
click at [1077, 359] on img "Next" at bounding box center [1078, 359] width 29 height 78
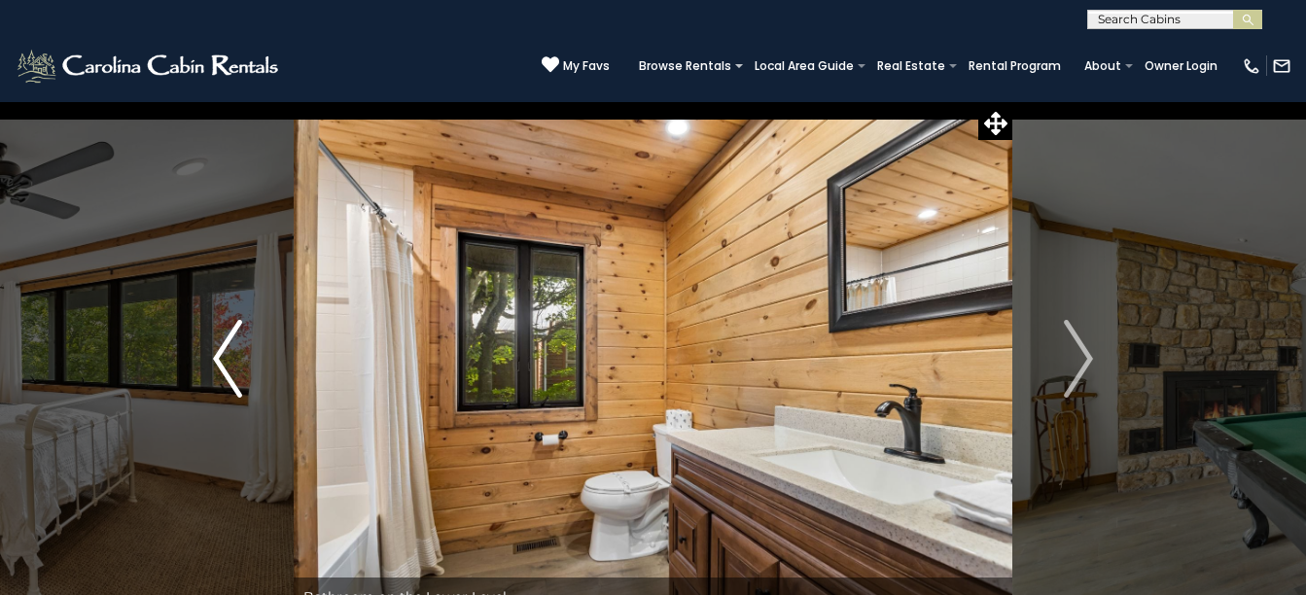
click at [223, 344] on img "Previous" at bounding box center [227, 359] width 29 height 78
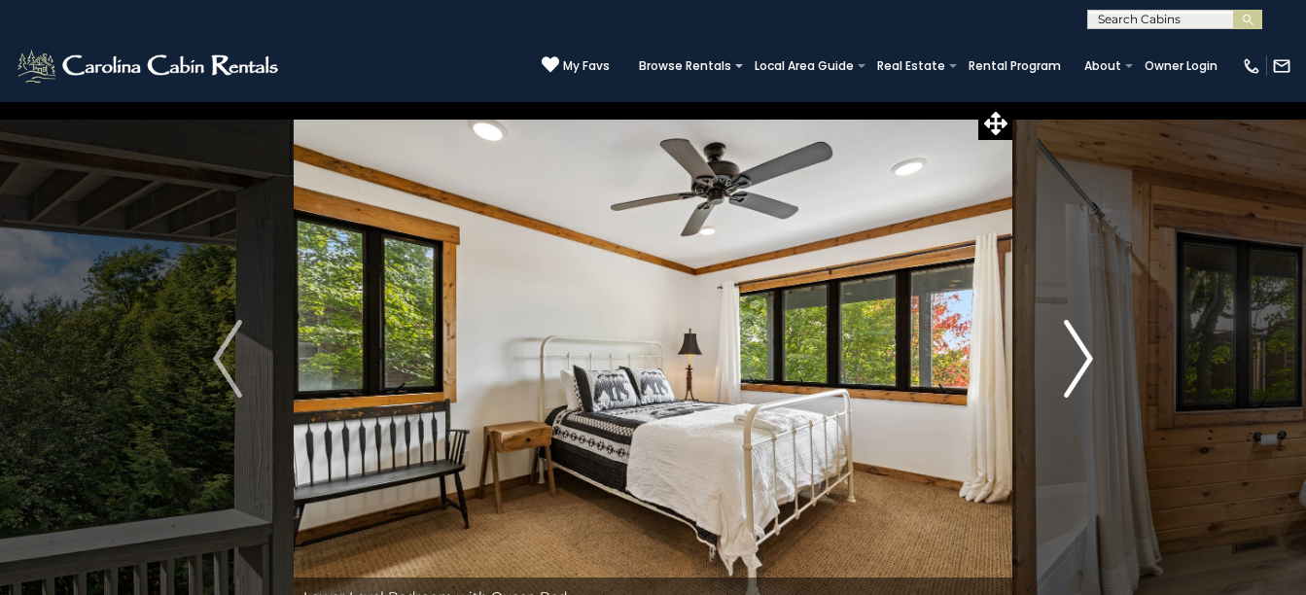
click at [1077, 364] on img "Next" at bounding box center [1078, 359] width 29 height 78
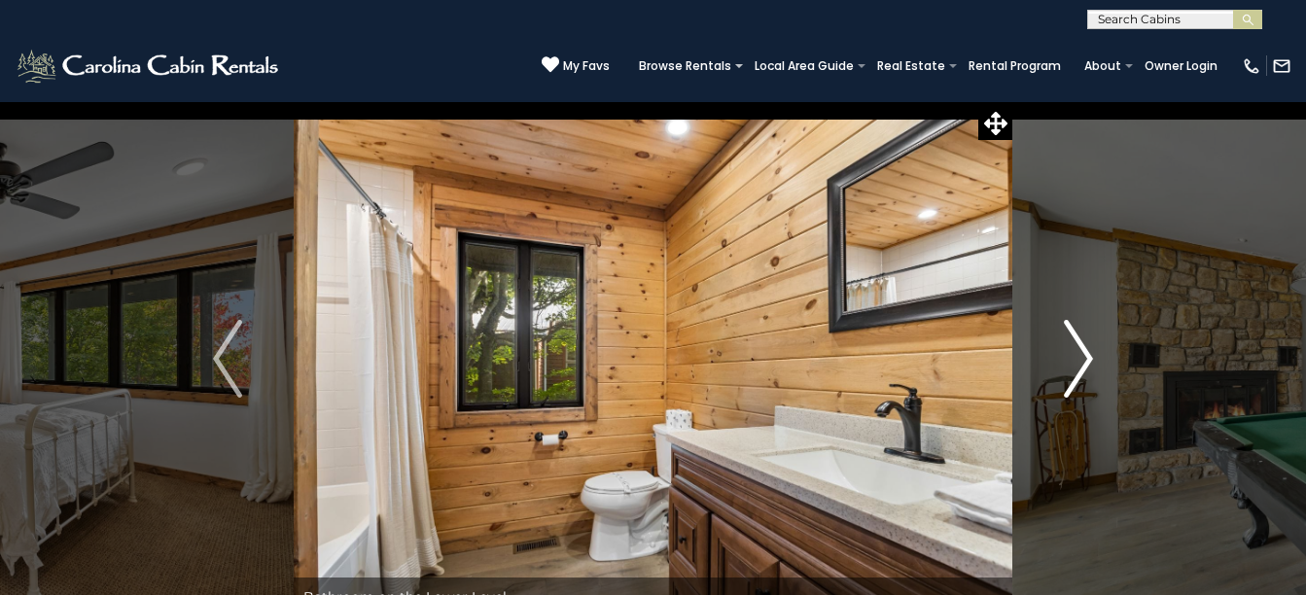
click at [1077, 364] on img "Next" at bounding box center [1078, 359] width 29 height 78
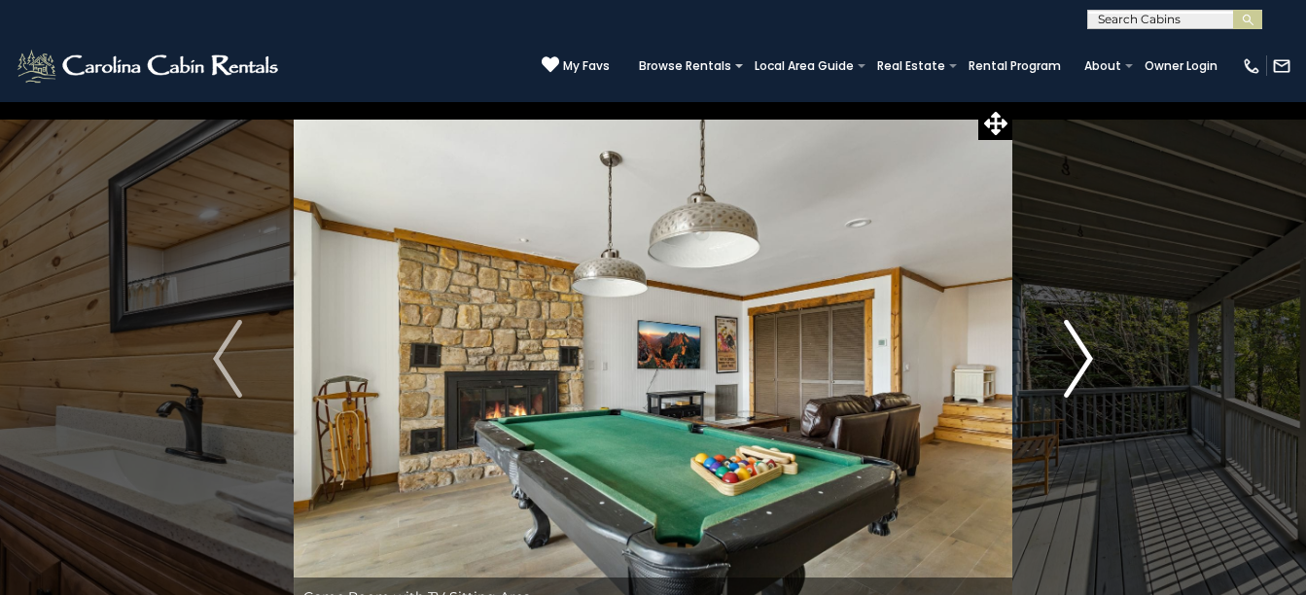
click at [1077, 364] on img "Next" at bounding box center [1078, 359] width 29 height 78
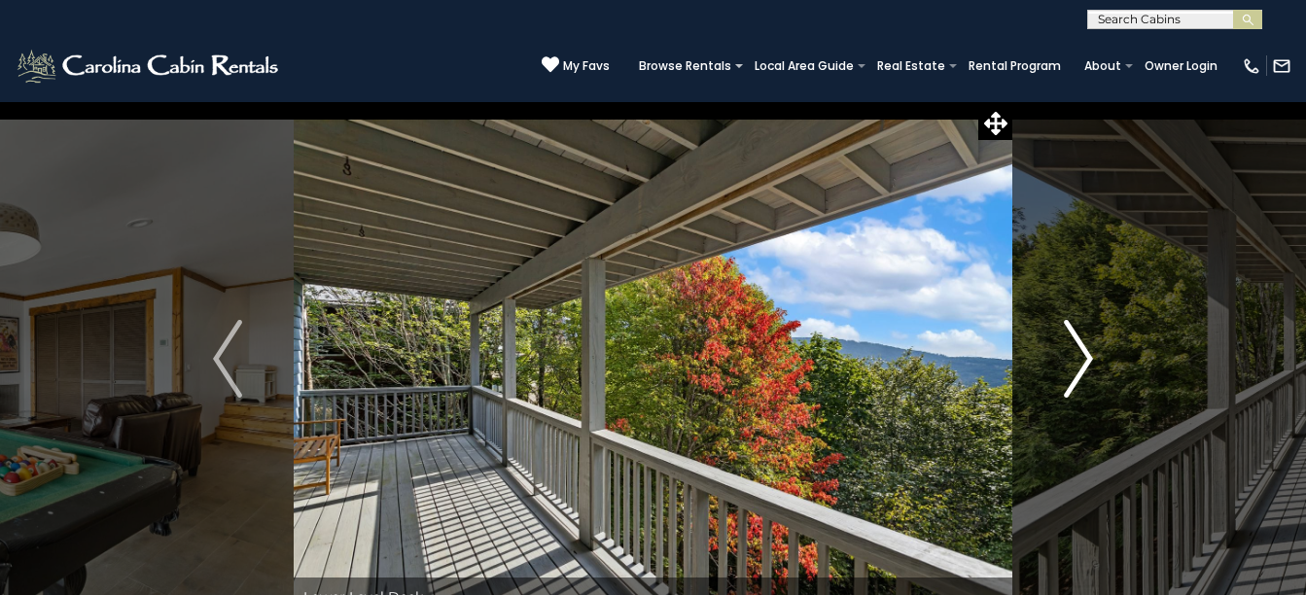
click at [1077, 364] on img "Next" at bounding box center [1078, 359] width 29 height 78
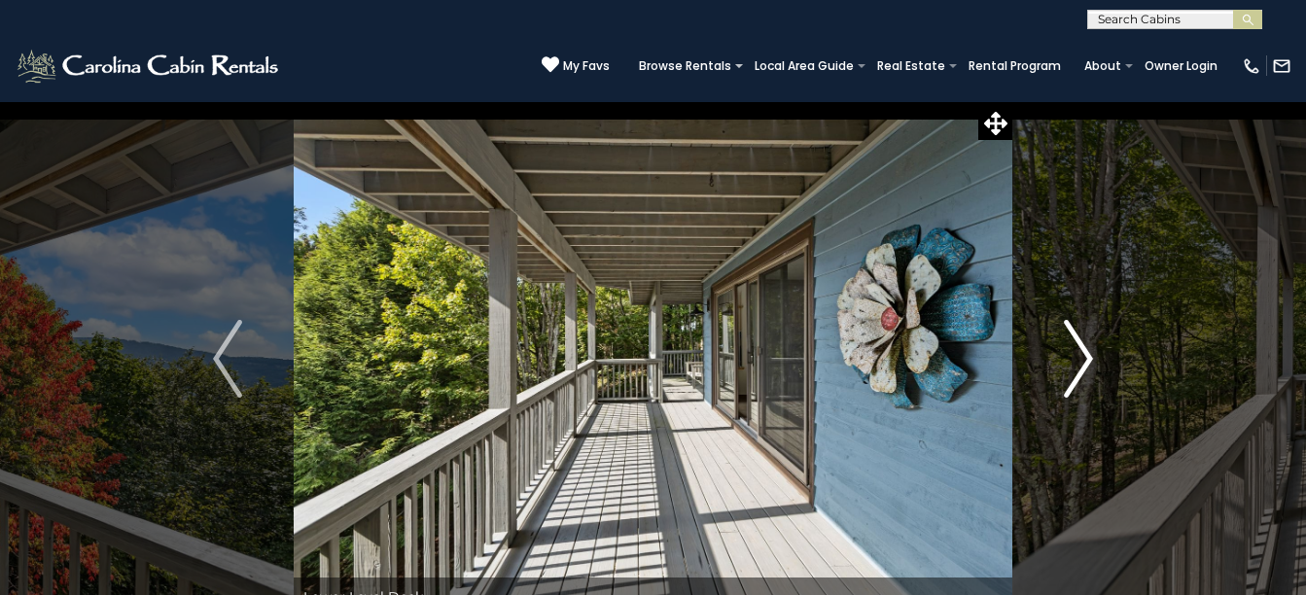
click at [1077, 364] on img "Next" at bounding box center [1078, 359] width 29 height 78
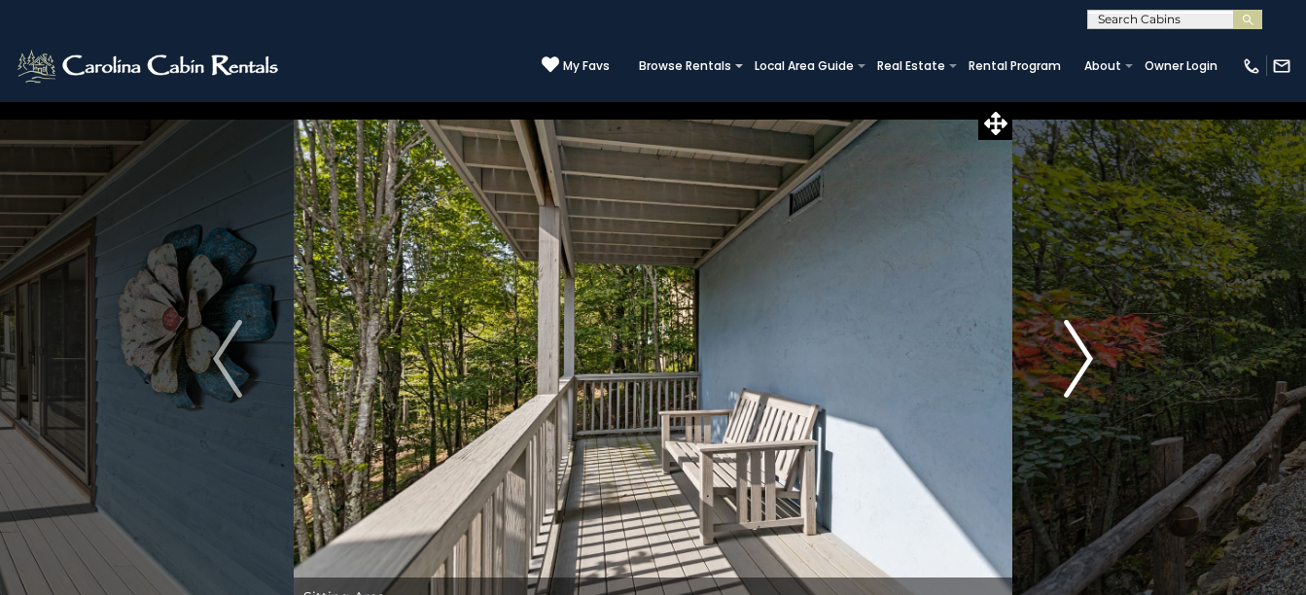
click at [1077, 364] on img "Next" at bounding box center [1078, 359] width 29 height 78
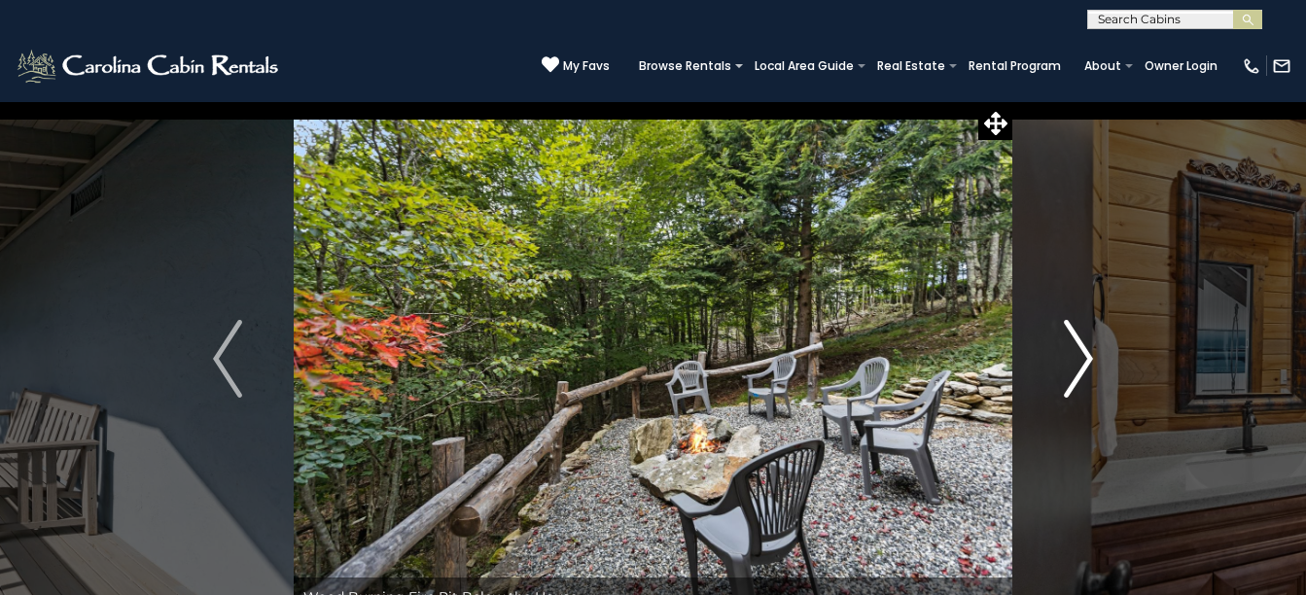
click at [1077, 364] on img "Next" at bounding box center [1078, 359] width 29 height 78
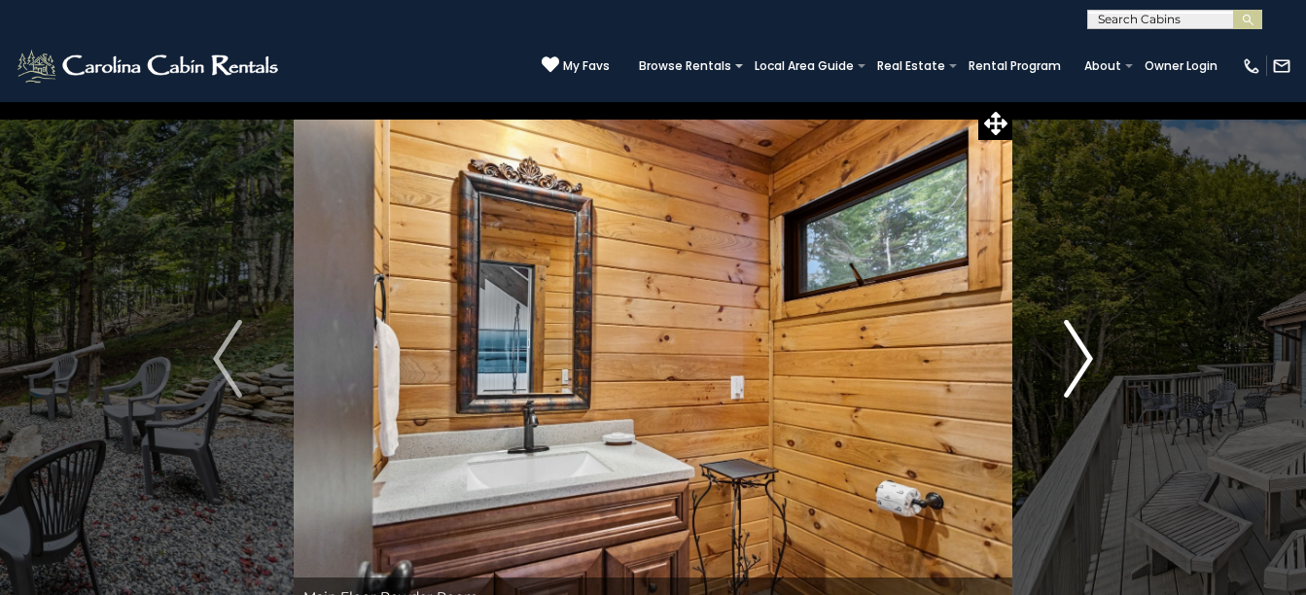
click at [1077, 364] on img "Next" at bounding box center [1078, 359] width 29 height 78
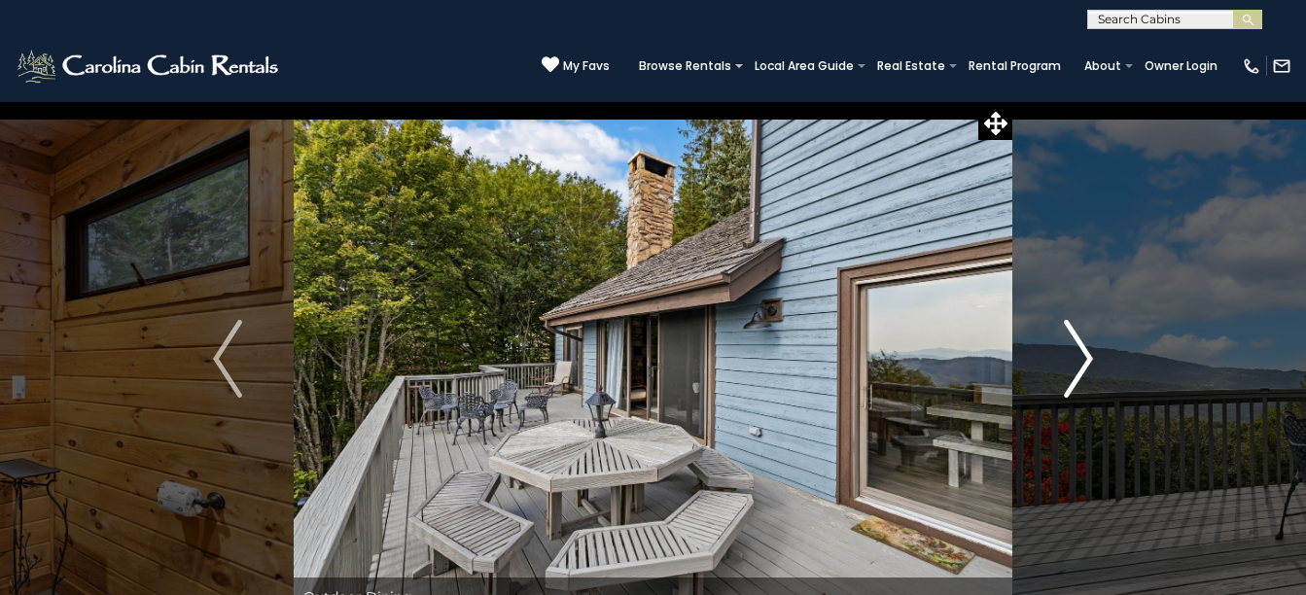
click at [1077, 364] on img "Next" at bounding box center [1078, 359] width 29 height 78
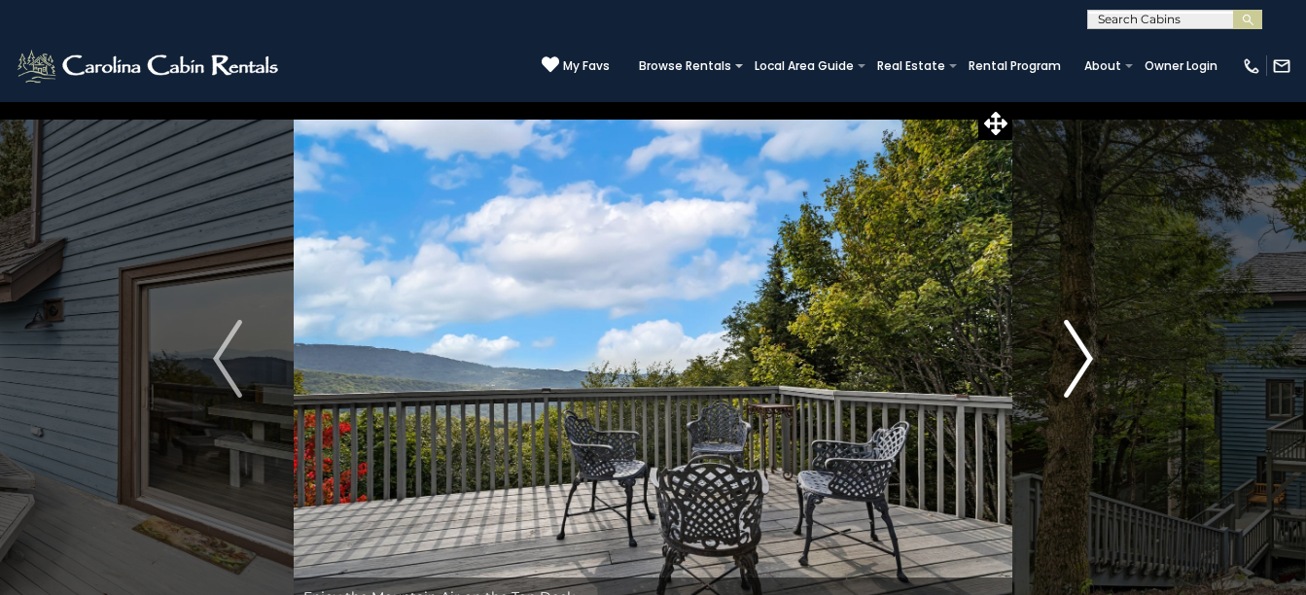
click at [1076, 365] on img "Next" at bounding box center [1078, 359] width 29 height 78
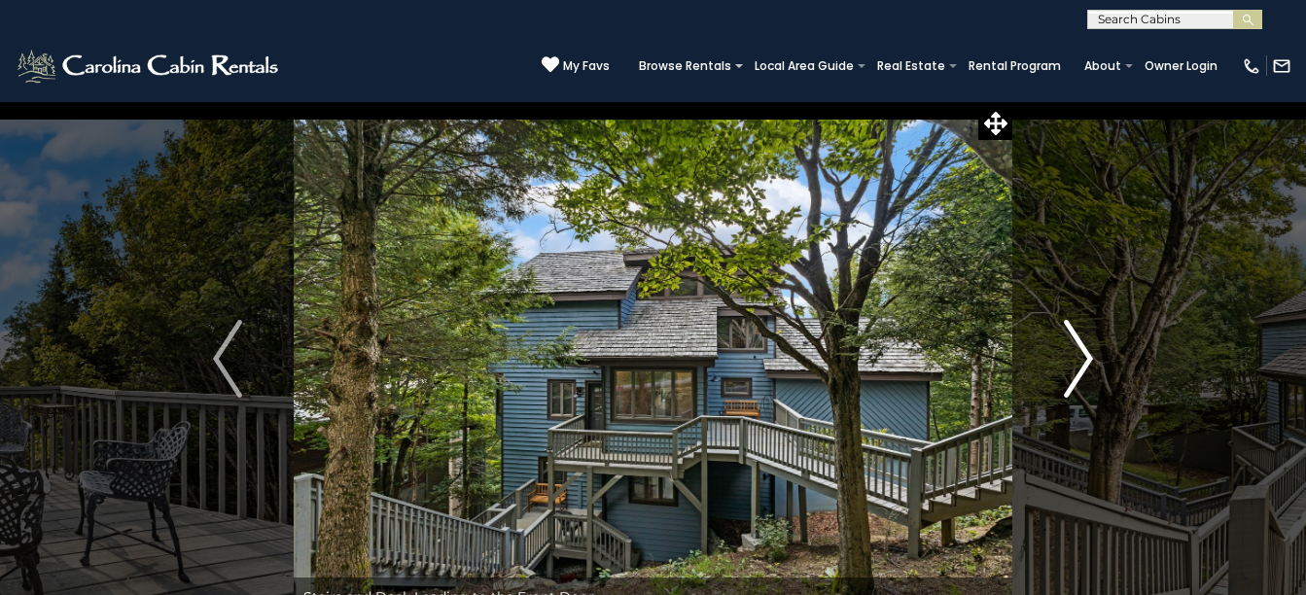
click at [1074, 364] on img "Next" at bounding box center [1078, 359] width 29 height 78
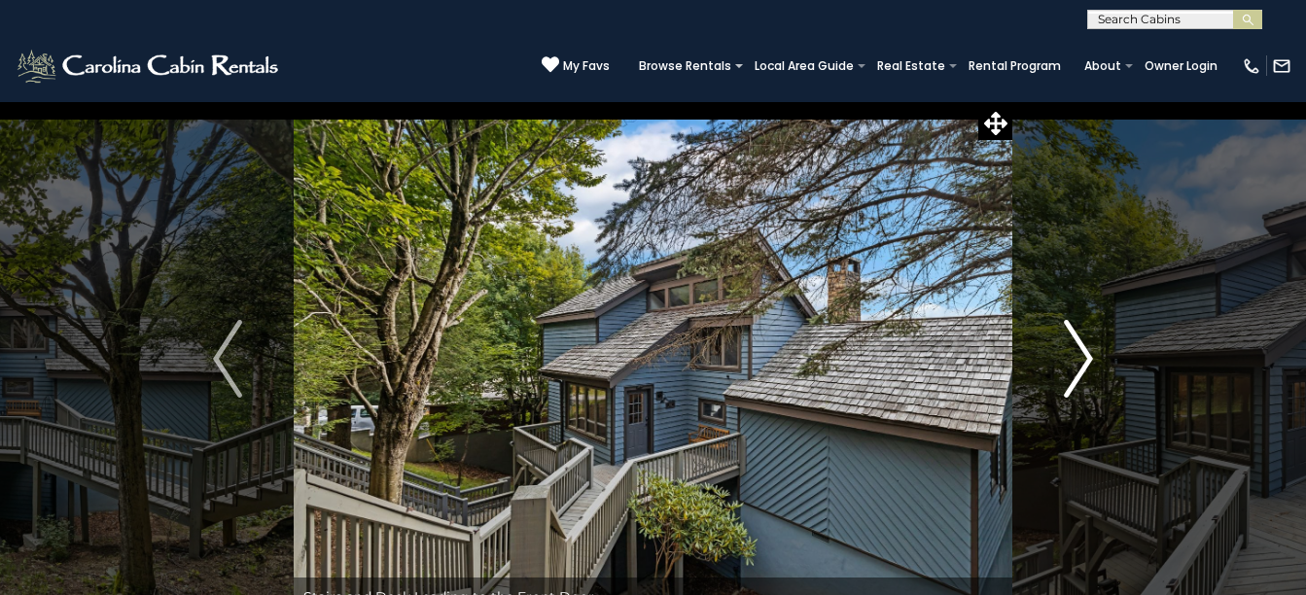
click at [1071, 363] on img "Next" at bounding box center [1078, 359] width 29 height 78
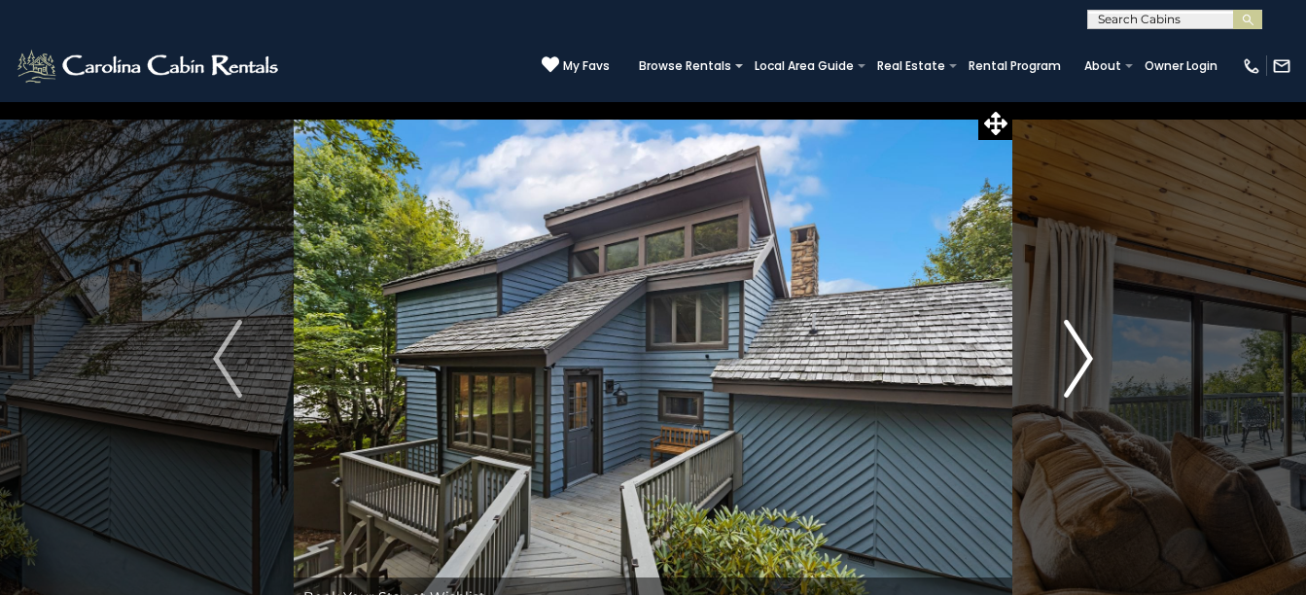
click at [1071, 363] on img "Next" at bounding box center [1078, 359] width 29 height 78
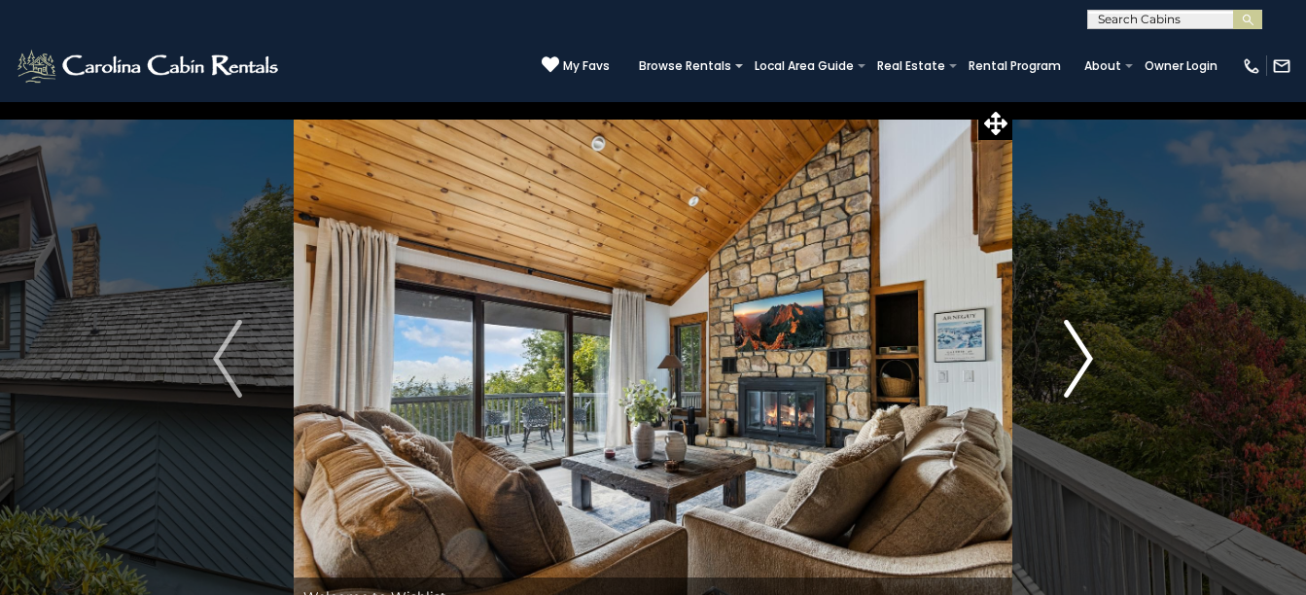
click at [1071, 363] on img "Next" at bounding box center [1078, 359] width 29 height 78
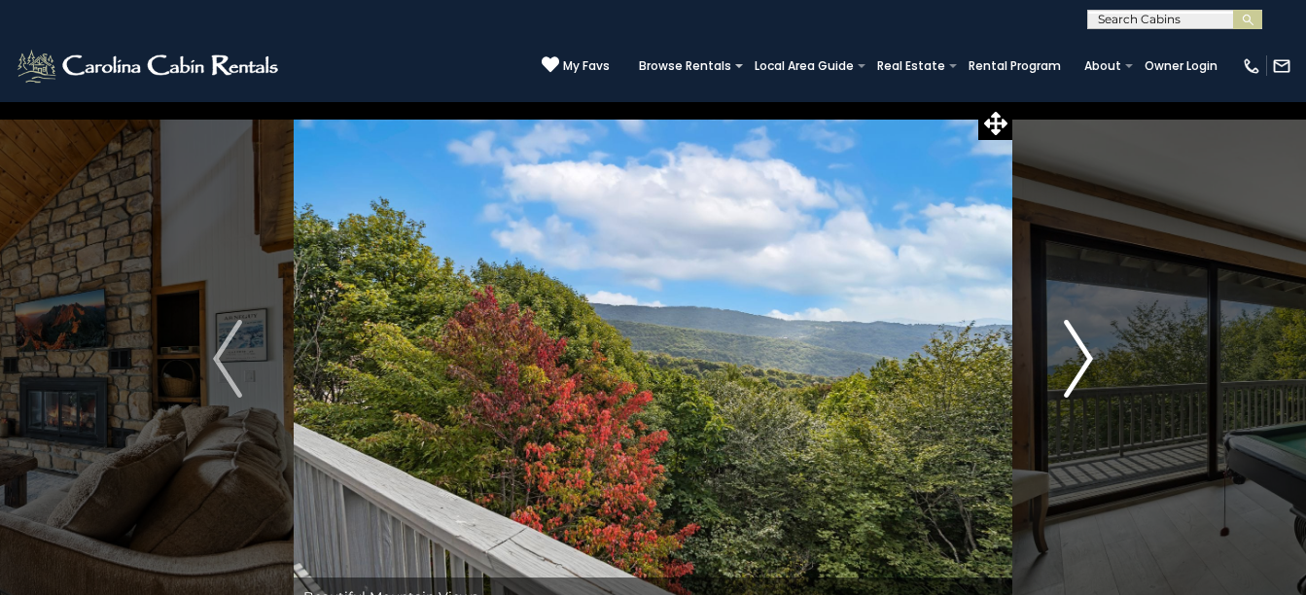
click at [1071, 364] on img "Next" at bounding box center [1078, 359] width 29 height 78
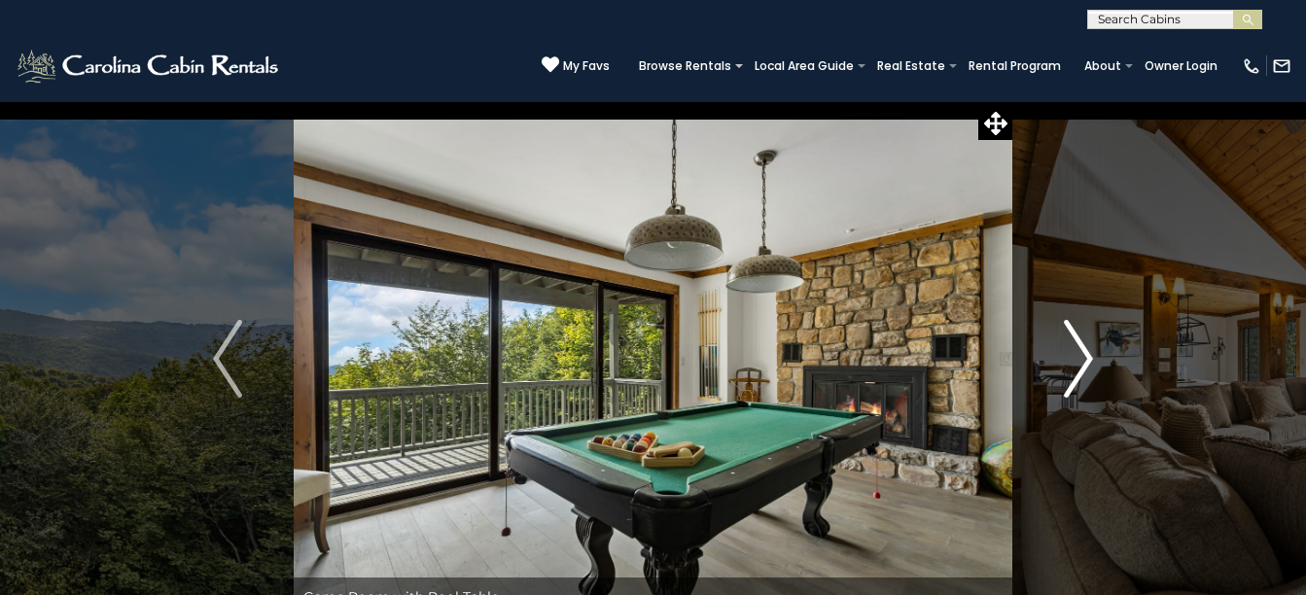
click at [1071, 365] on img "Next" at bounding box center [1078, 359] width 29 height 78
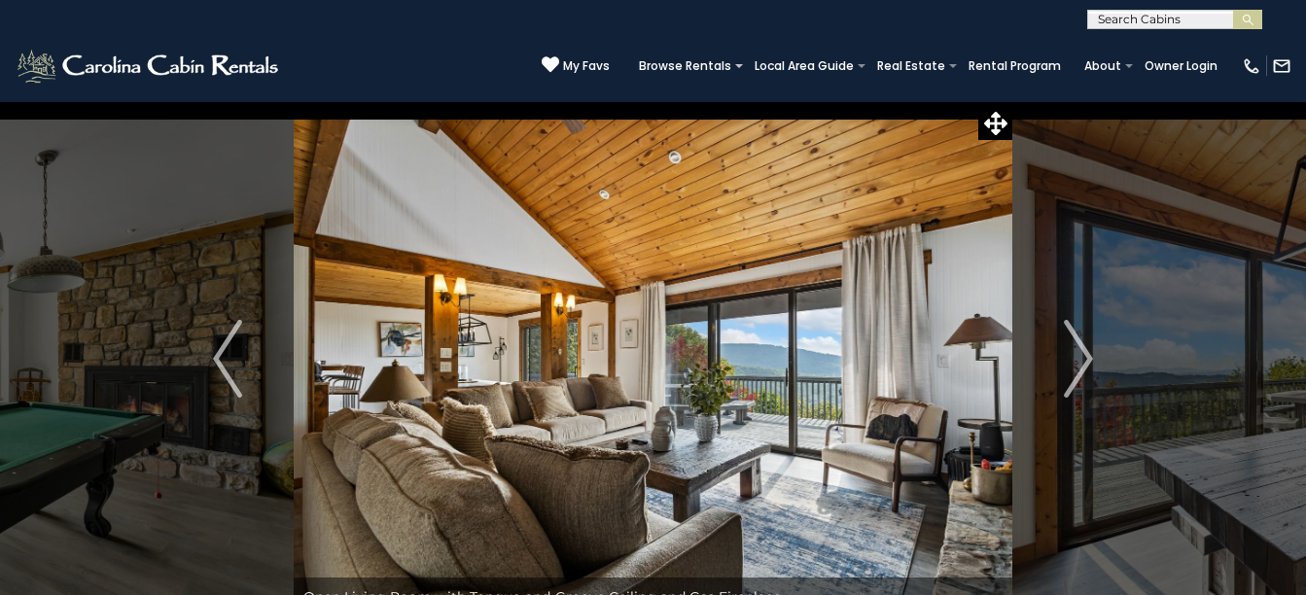
drag, startPoint x: 428, startPoint y: 0, endPoint x: 390, endPoint y: 392, distance: 393.7
click at [390, 403] on img at bounding box center [653, 358] width 719 height 515
click at [1280, 60] on img at bounding box center [1281, 65] width 19 height 19
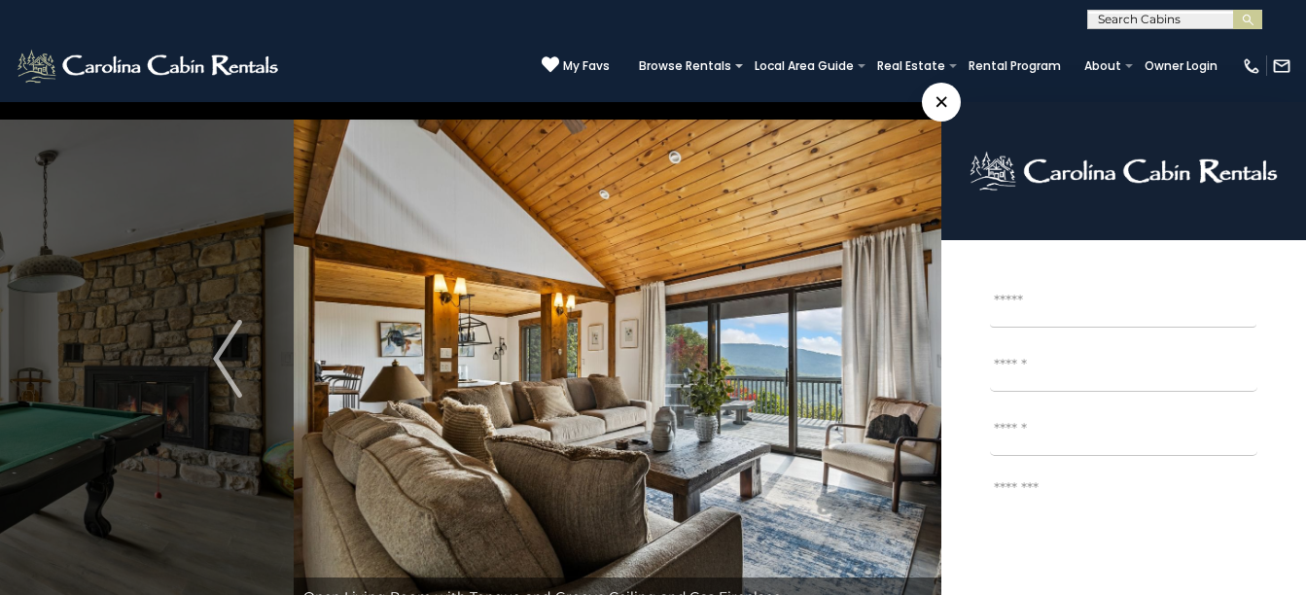
click at [1049, 371] on input "Email *" at bounding box center [1123, 367] width 267 height 49
type input "**********"
click at [1058, 303] on input "First" at bounding box center [1123, 303] width 266 height 49
type input "****"
click at [948, 109] on span "×" at bounding box center [941, 102] width 39 height 39
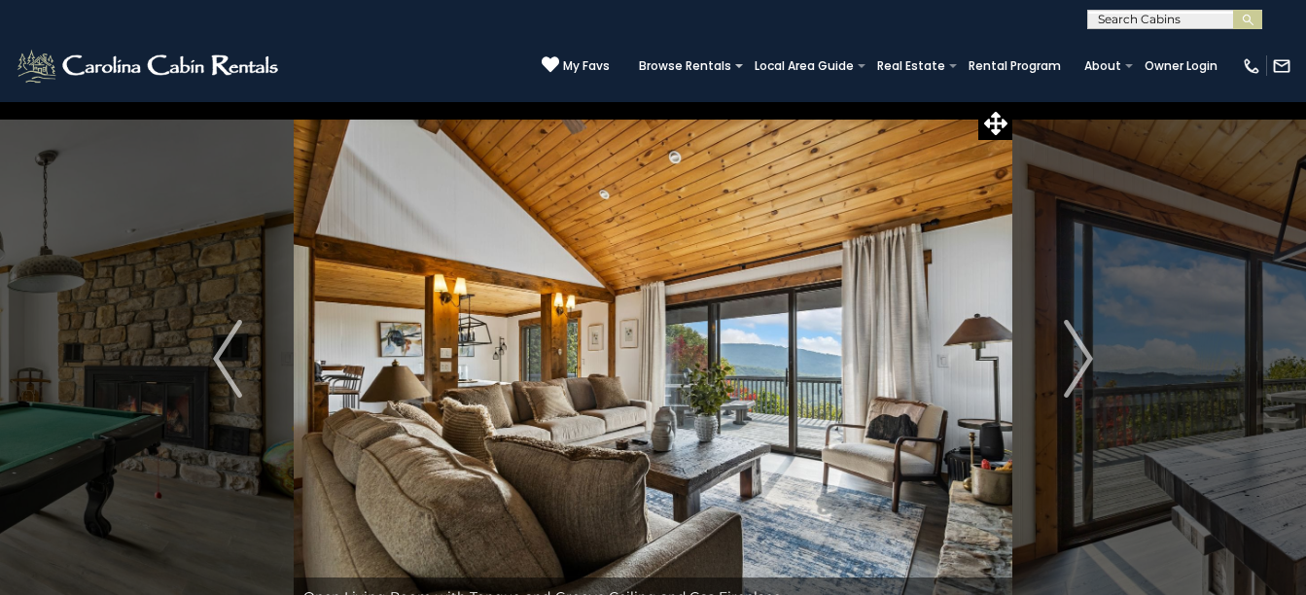
click at [648, 556] on img at bounding box center [653, 358] width 719 height 515
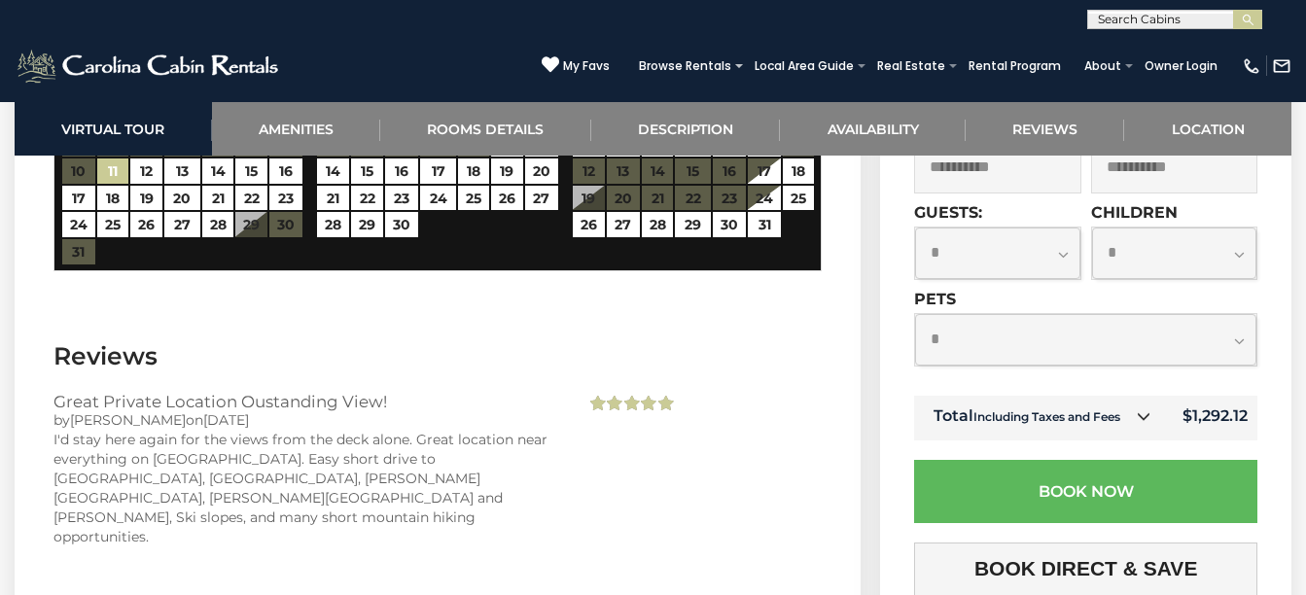
scroll to position [4425, 0]
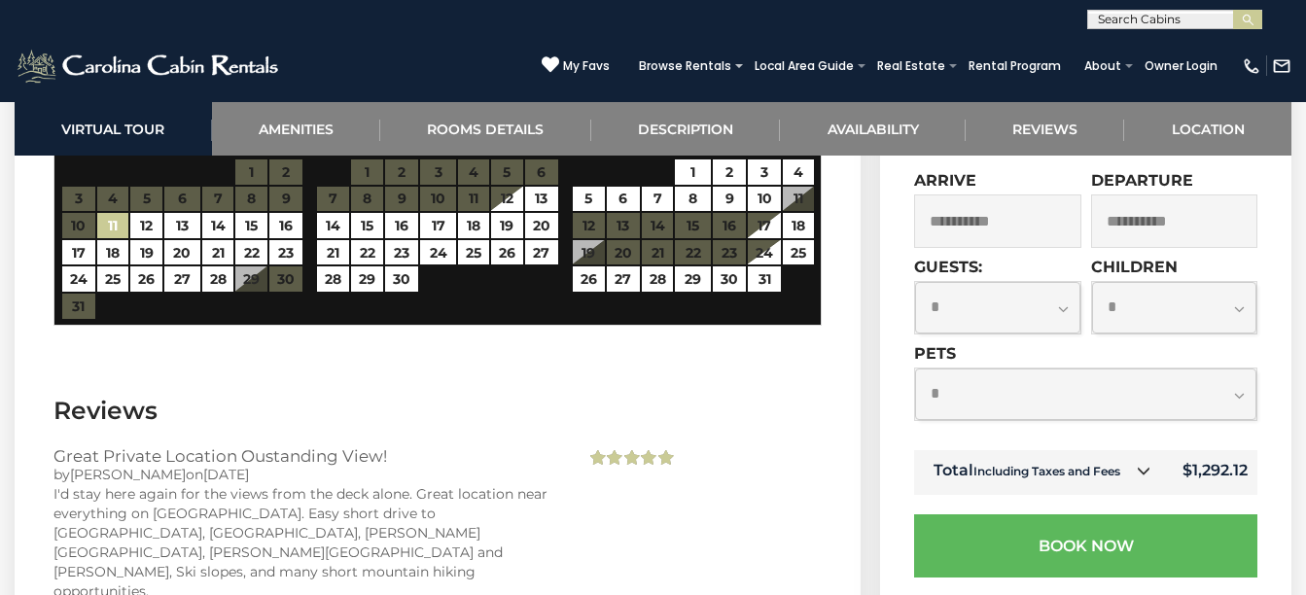
click at [1142, 465] on icon at bounding box center [1144, 472] width 14 height 14
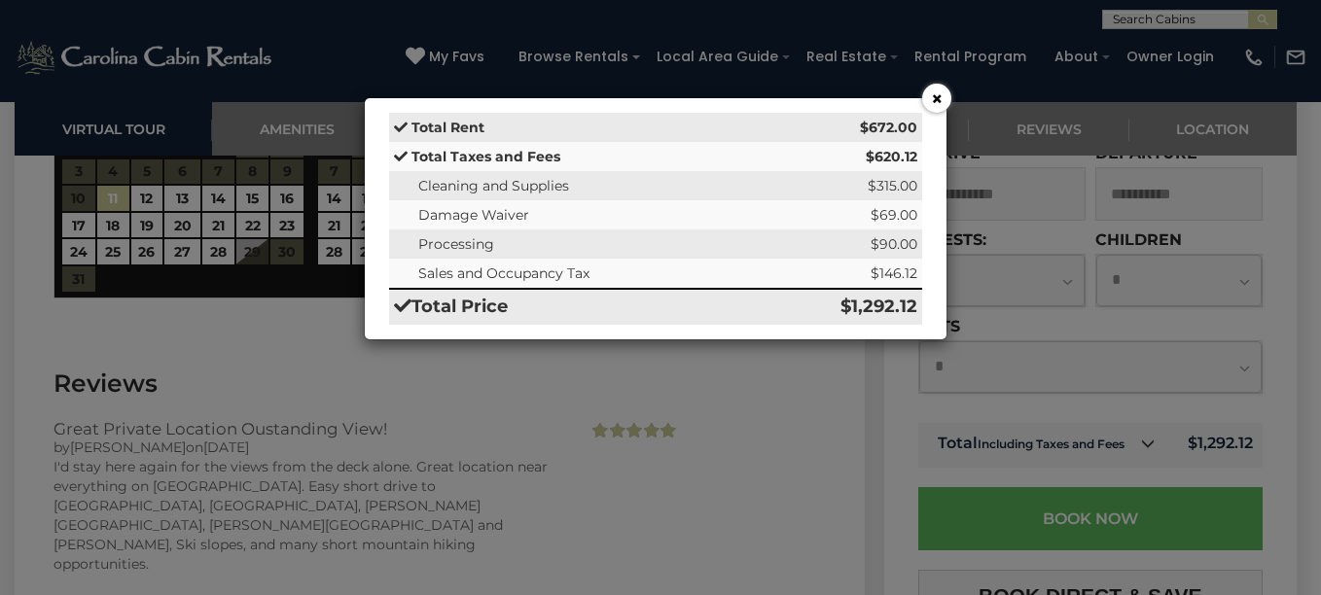
click at [940, 104] on button "×" at bounding box center [936, 98] width 29 height 29
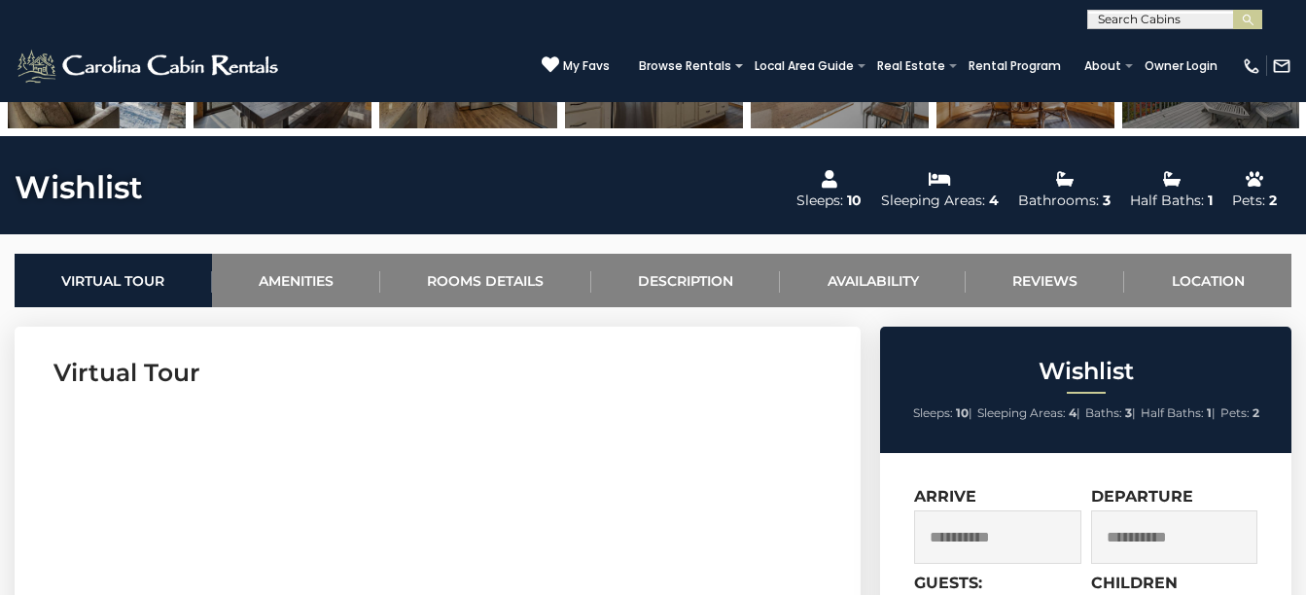
scroll to position [438, 0]
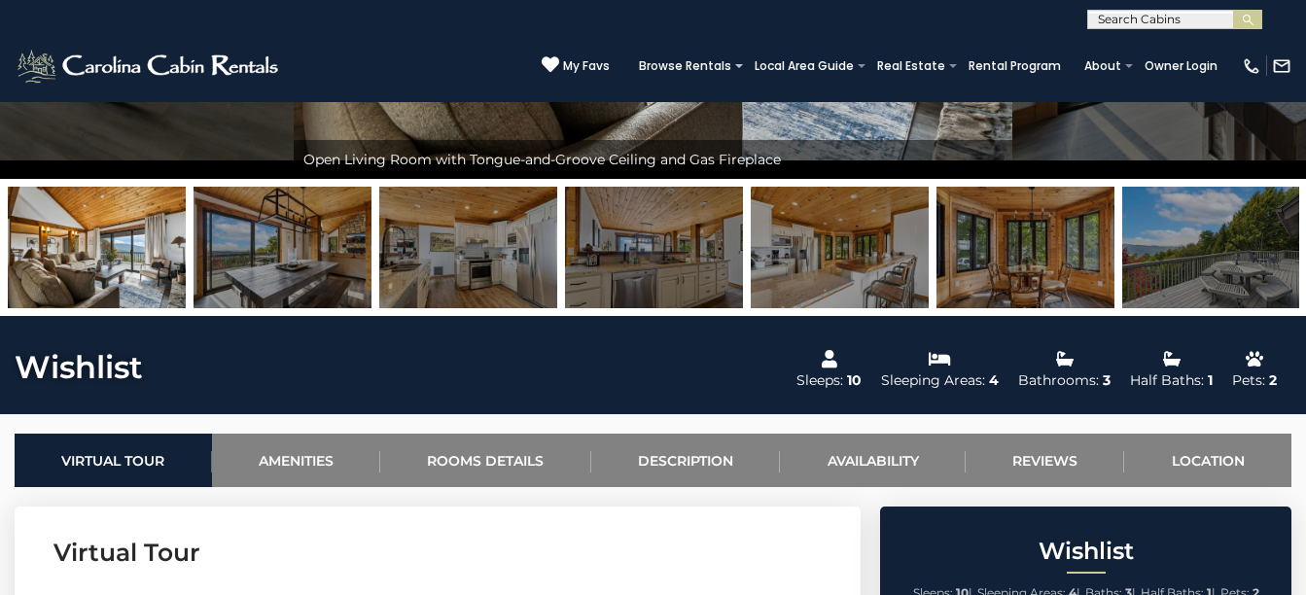
click at [105, 229] on img at bounding box center [97, 248] width 178 height 122
drag, startPoint x: 109, startPoint y: 240, endPoint x: 109, endPoint y: 251, distance: 10.7
click at [109, 251] on img at bounding box center [97, 248] width 178 height 122
click at [104, 262] on img at bounding box center [97, 248] width 178 height 122
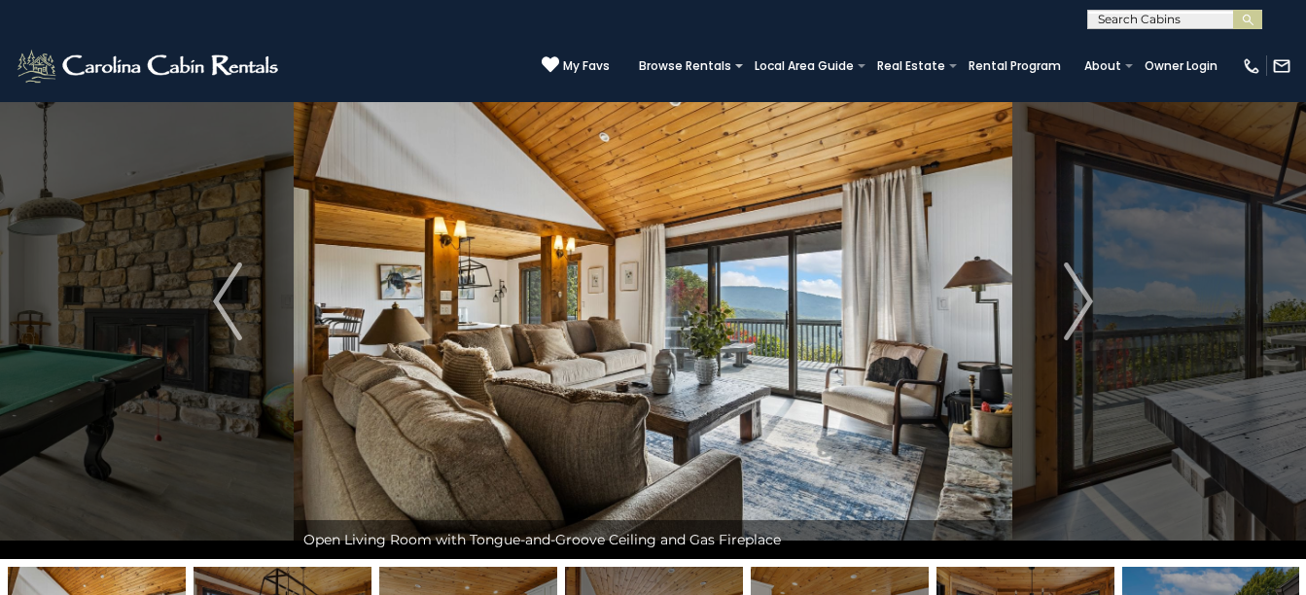
scroll to position [49, 0]
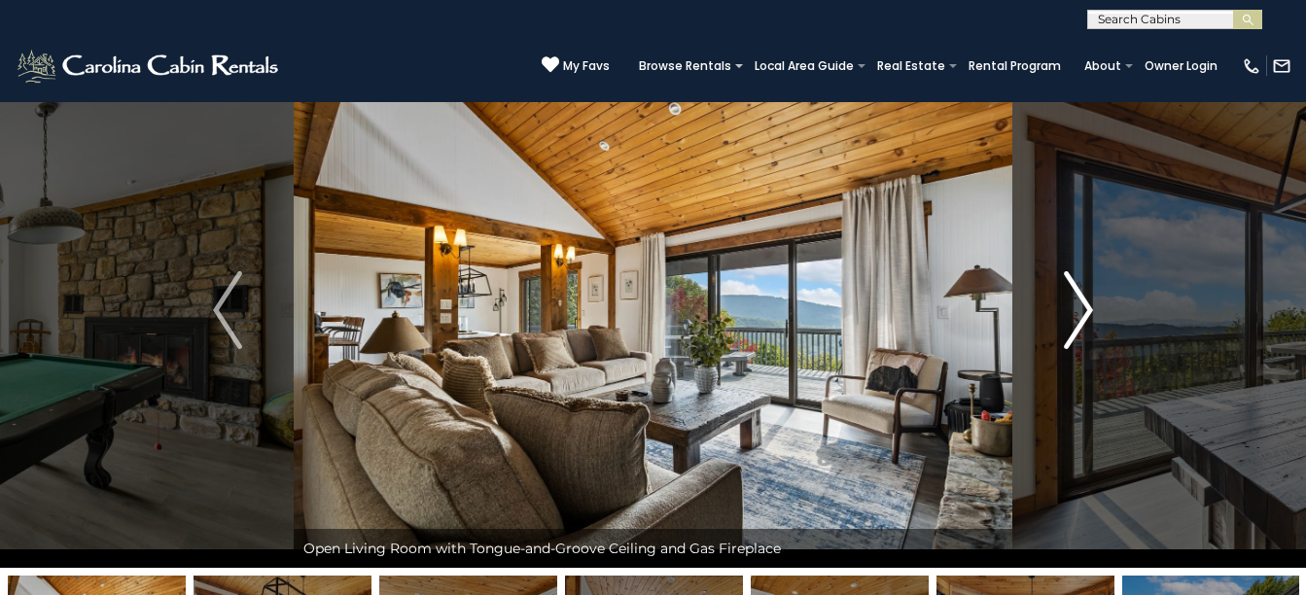
click at [1071, 308] on img "Next" at bounding box center [1078, 310] width 29 height 78
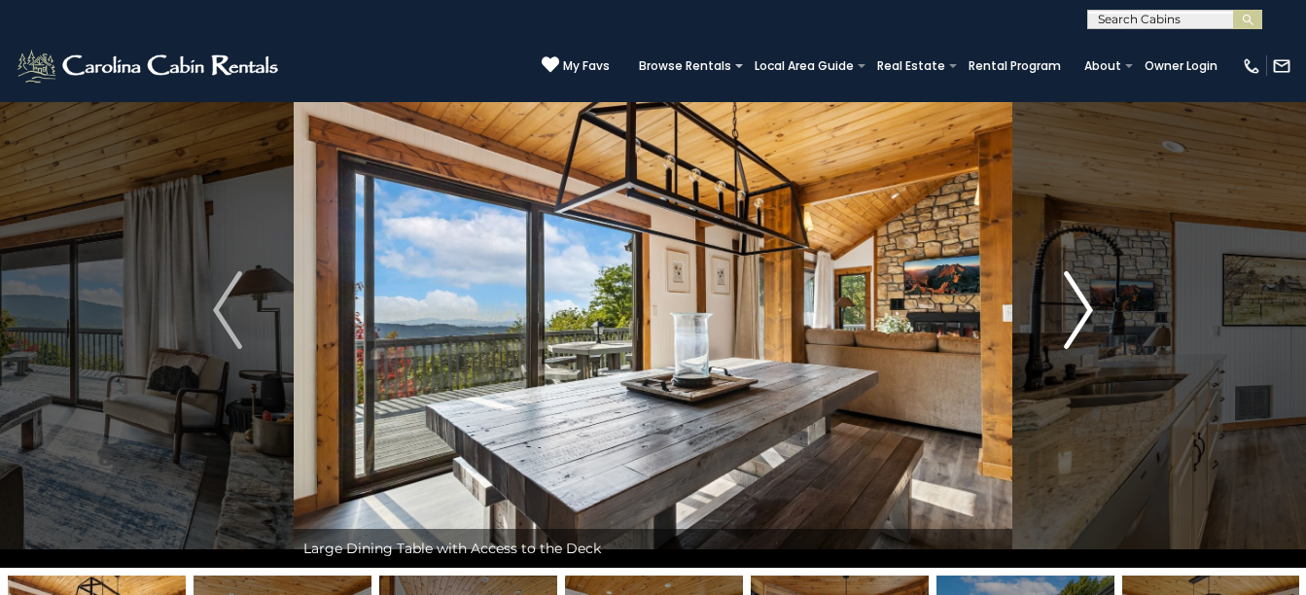
click at [1071, 308] on img "Next" at bounding box center [1078, 310] width 29 height 78
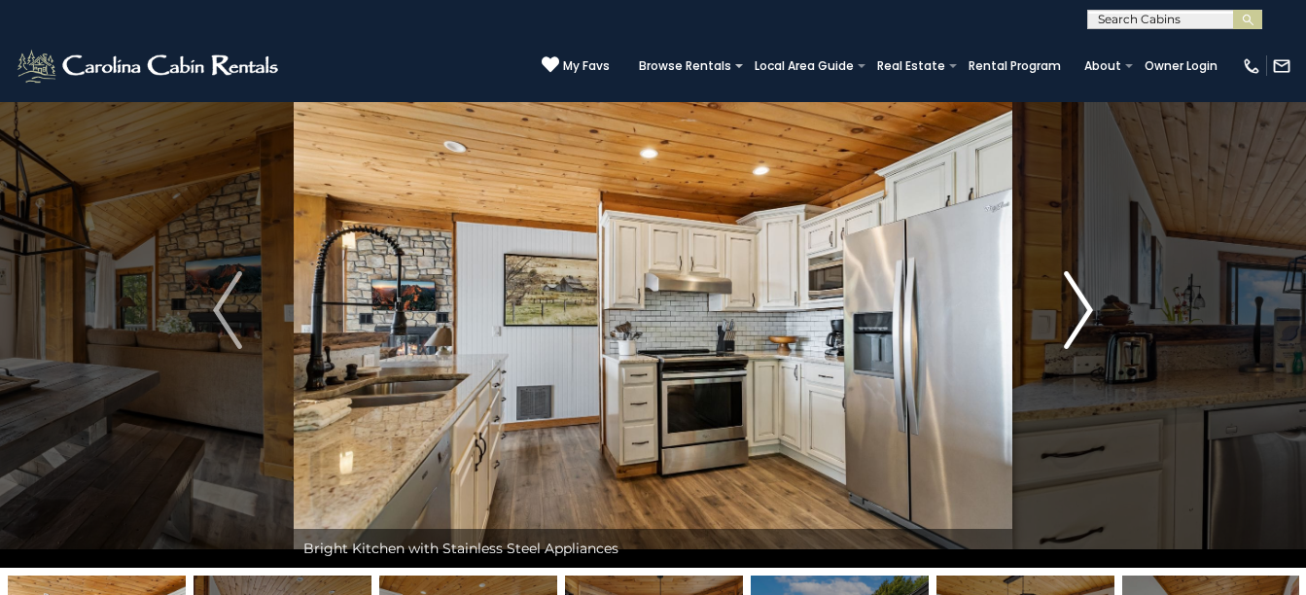
click at [1071, 308] on img "Next" at bounding box center [1078, 310] width 29 height 78
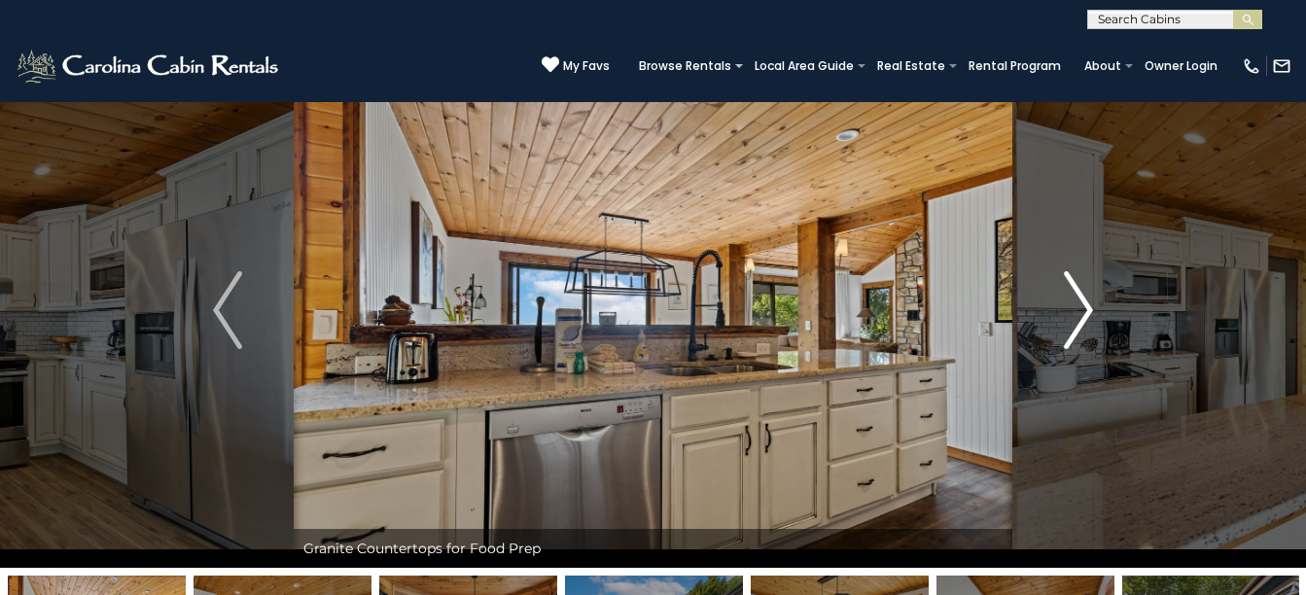
click at [1070, 308] on img "Next" at bounding box center [1078, 310] width 29 height 78
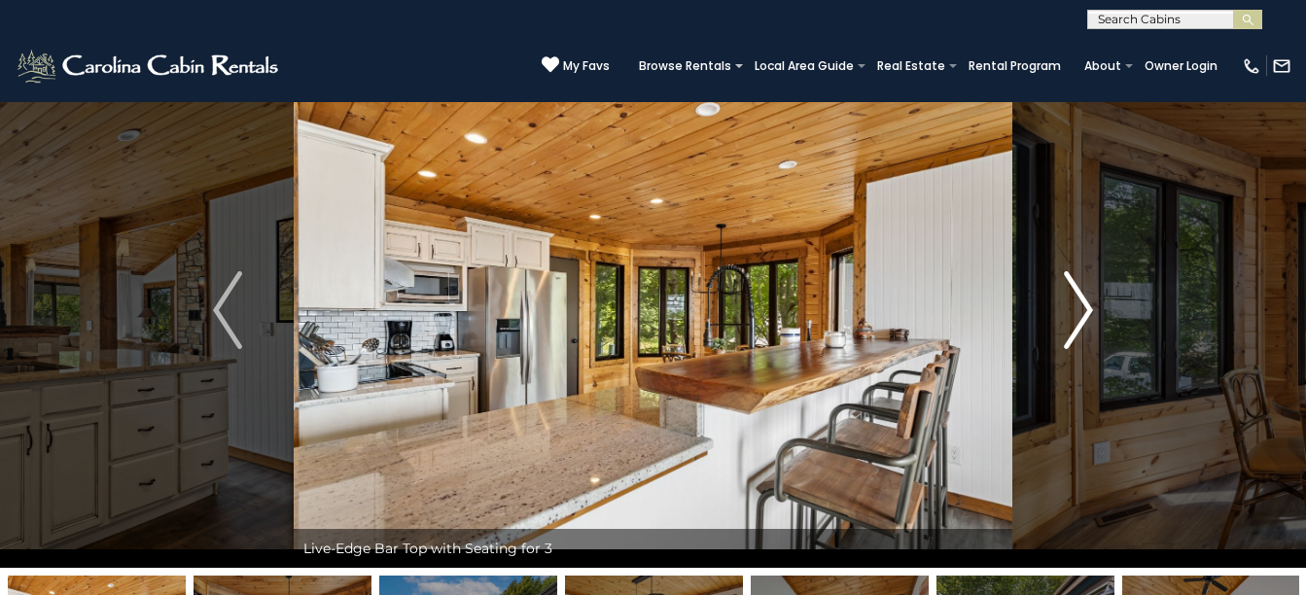
click at [1070, 308] on img "Next" at bounding box center [1078, 310] width 29 height 78
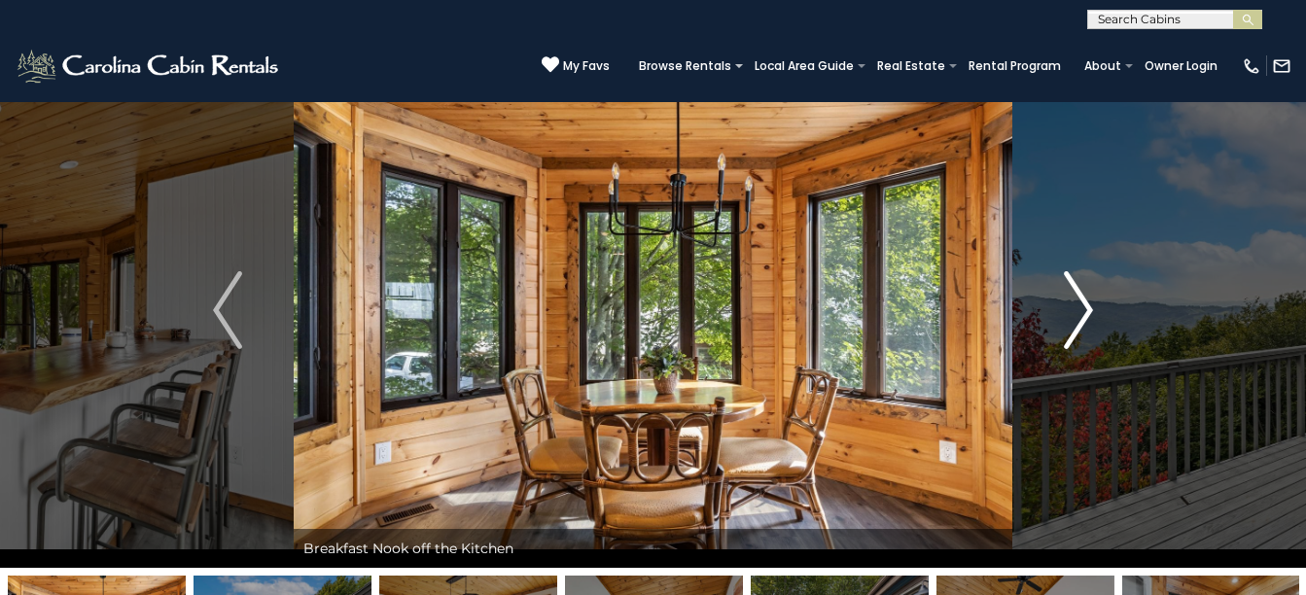
click at [1070, 308] on img "Next" at bounding box center [1078, 310] width 29 height 78
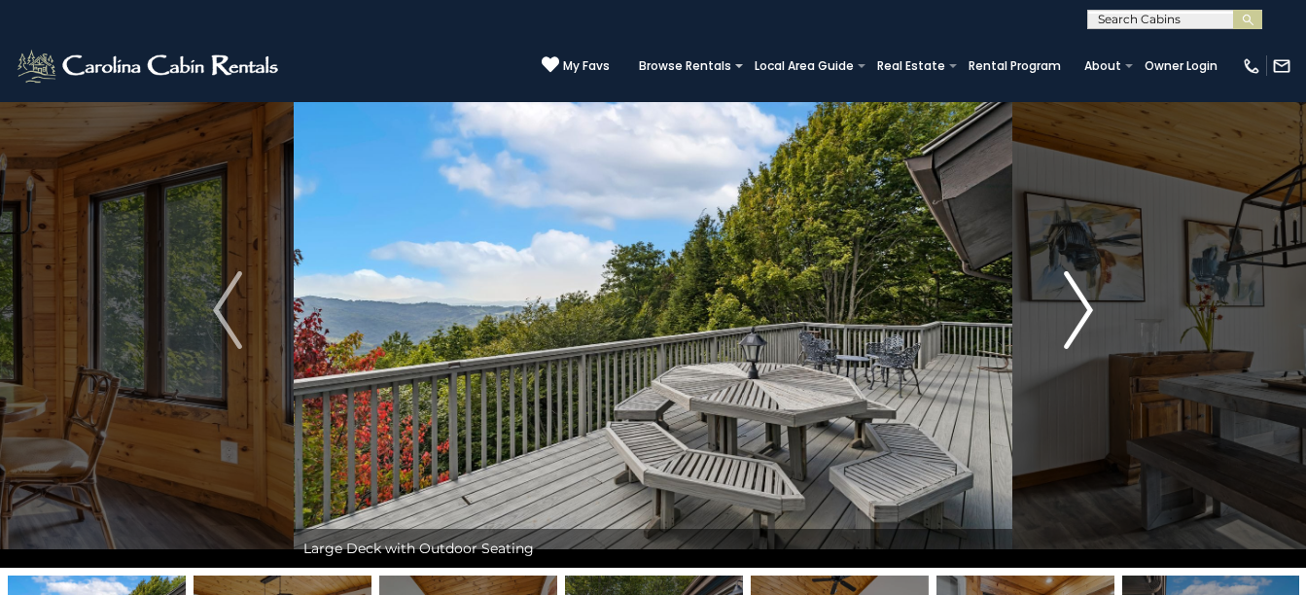
click at [1070, 308] on img "Next" at bounding box center [1078, 310] width 29 height 78
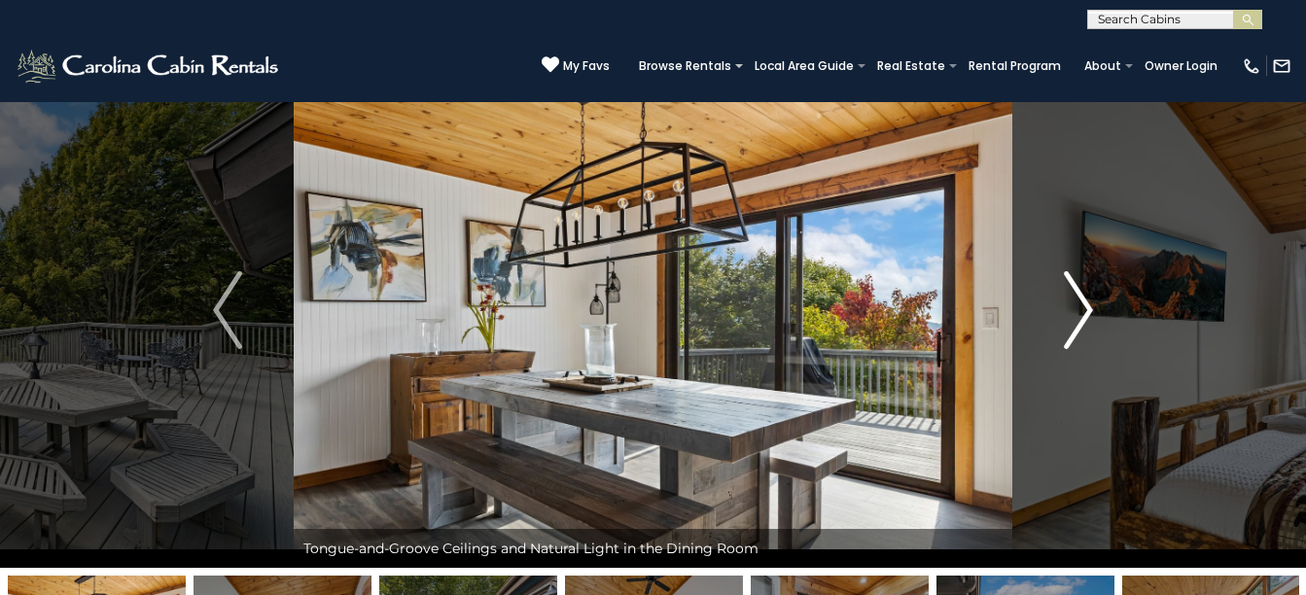
click at [1083, 308] on img "Next" at bounding box center [1078, 310] width 29 height 78
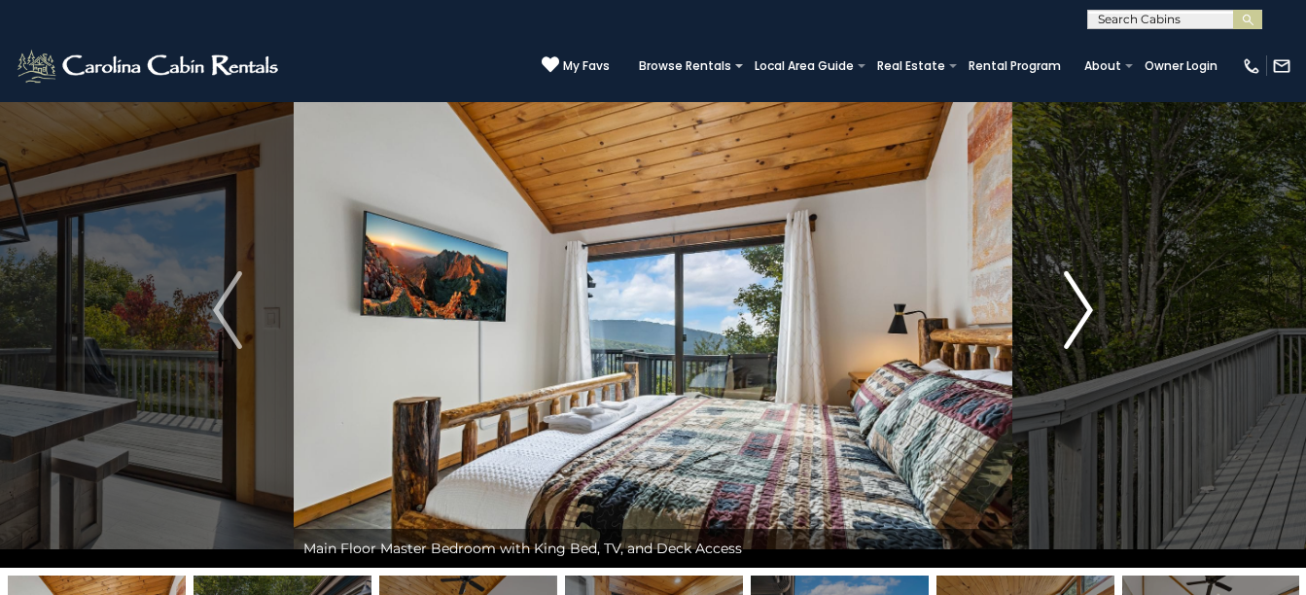
click at [1092, 314] on img "Next" at bounding box center [1078, 310] width 29 height 78
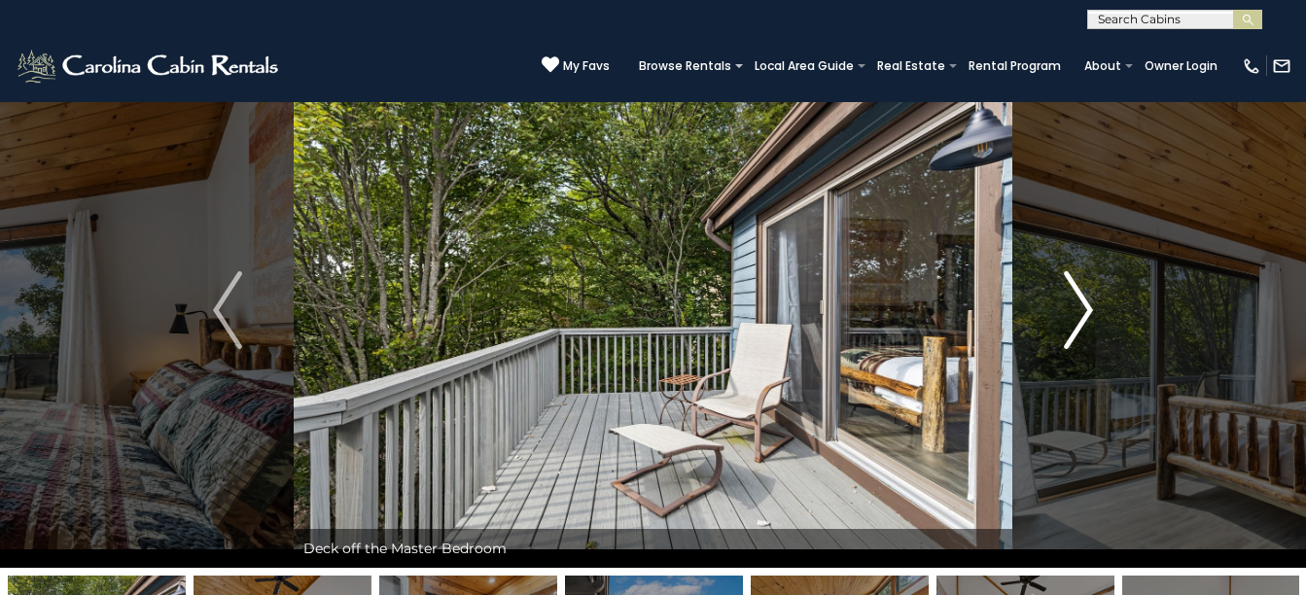
click at [1092, 309] on img "Next" at bounding box center [1078, 310] width 29 height 78
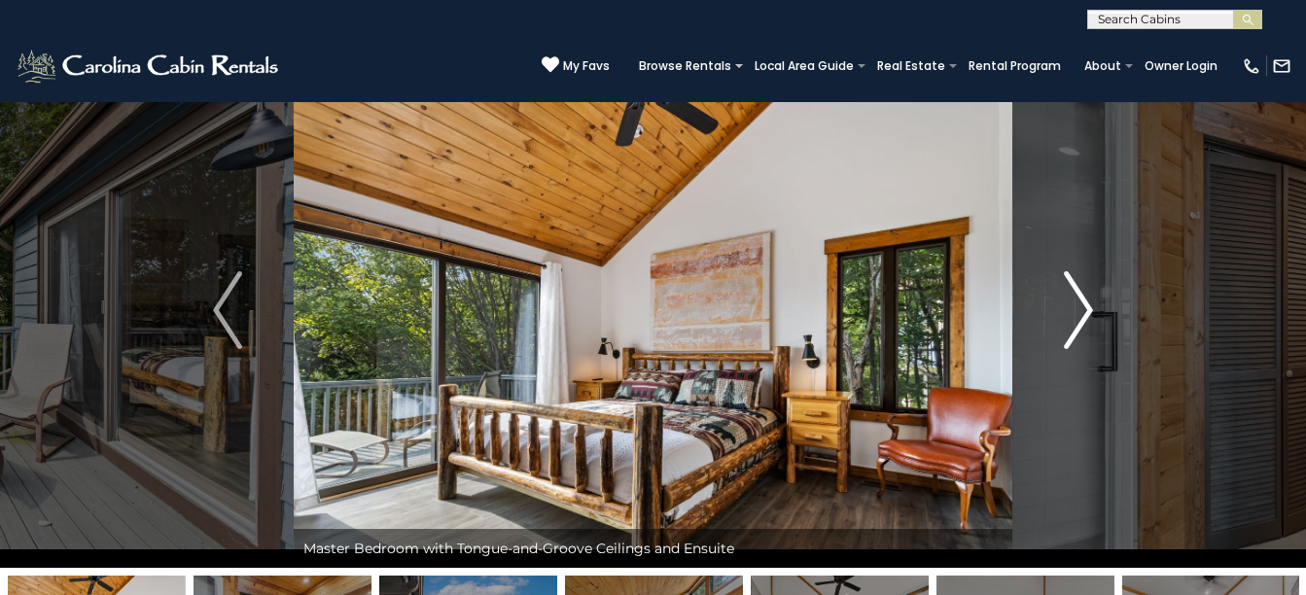
click at [1092, 309] on img "Next" at bounding box center [1078, 310] width 29 height 78
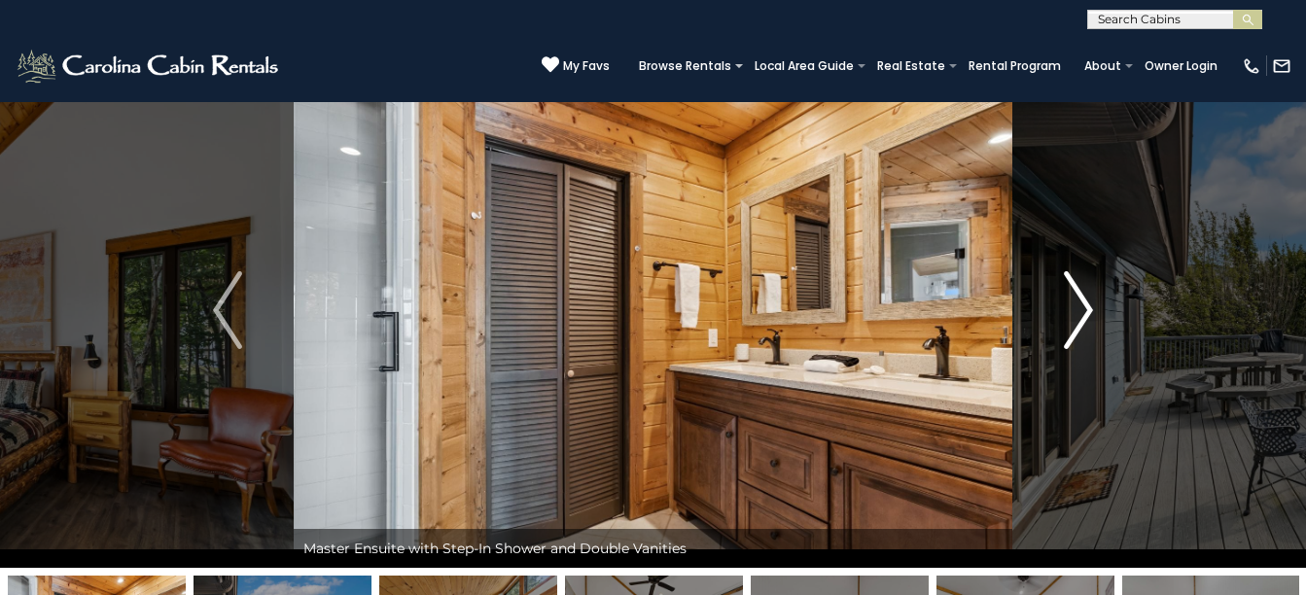
click at [1091, 308] on img "Next" at bounding box center [1078, 310] width 29 height 78
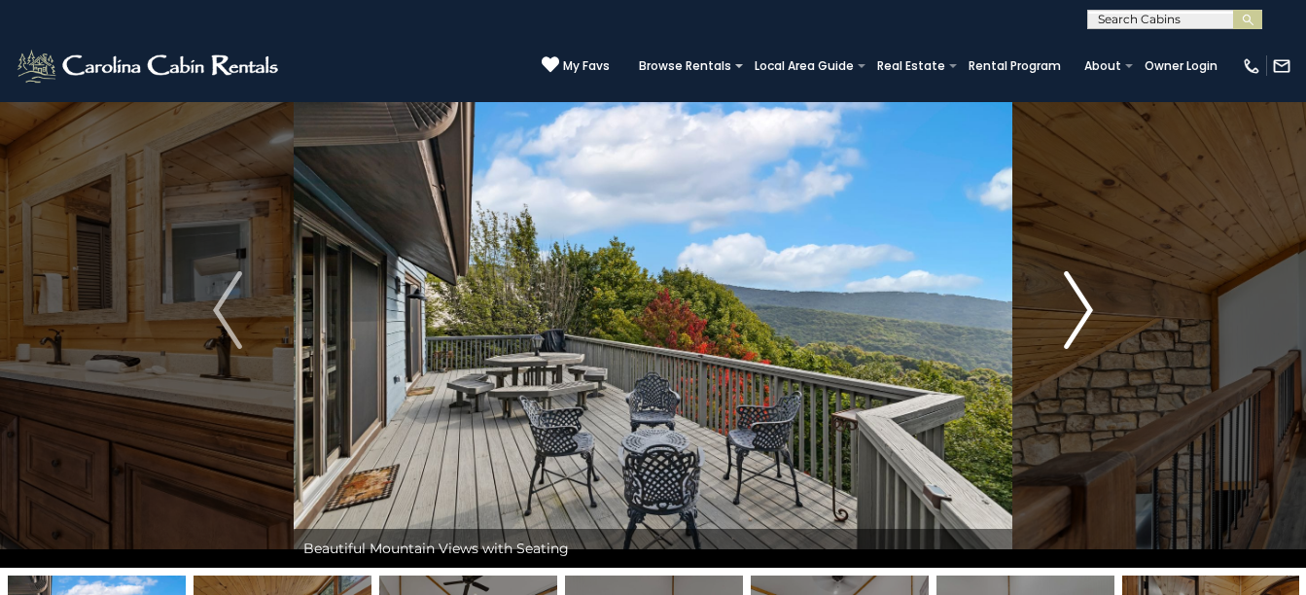
click at [1089, 309] on img "Next" at bounding box center [1078, 310] width 29 height 78
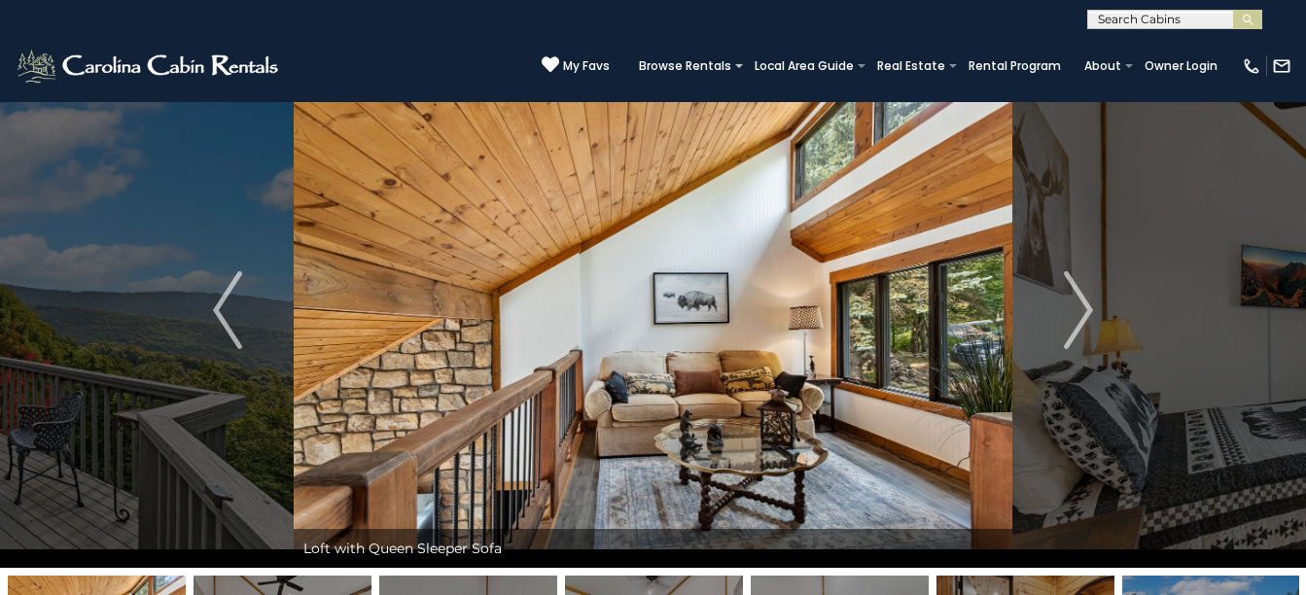
click at [876, 302] on img at bounding box center [653, 310] width 719 height 515
click at [873, 308] on img at bounding box center [653, 310] width 719 height 515
click at [1078, 326] on img "Next" at bounding box center [1078, 310] width 29 height 78
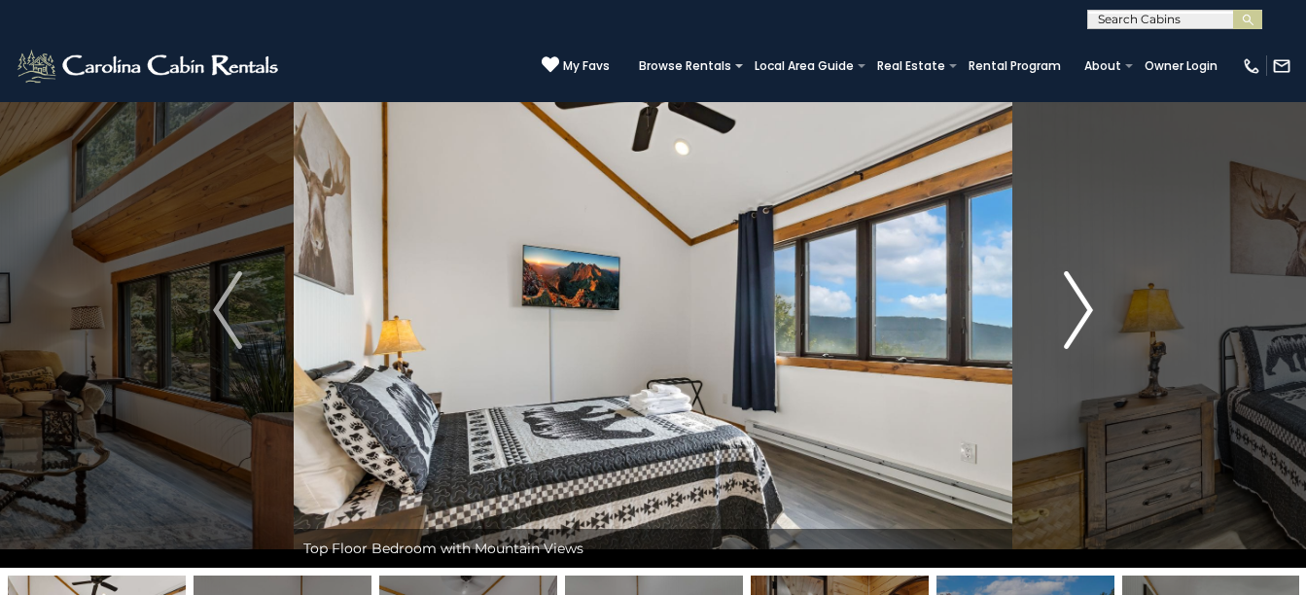
click at [1078, 325] on img "Next" at bounding box center [1078, 310] width 29 height 78
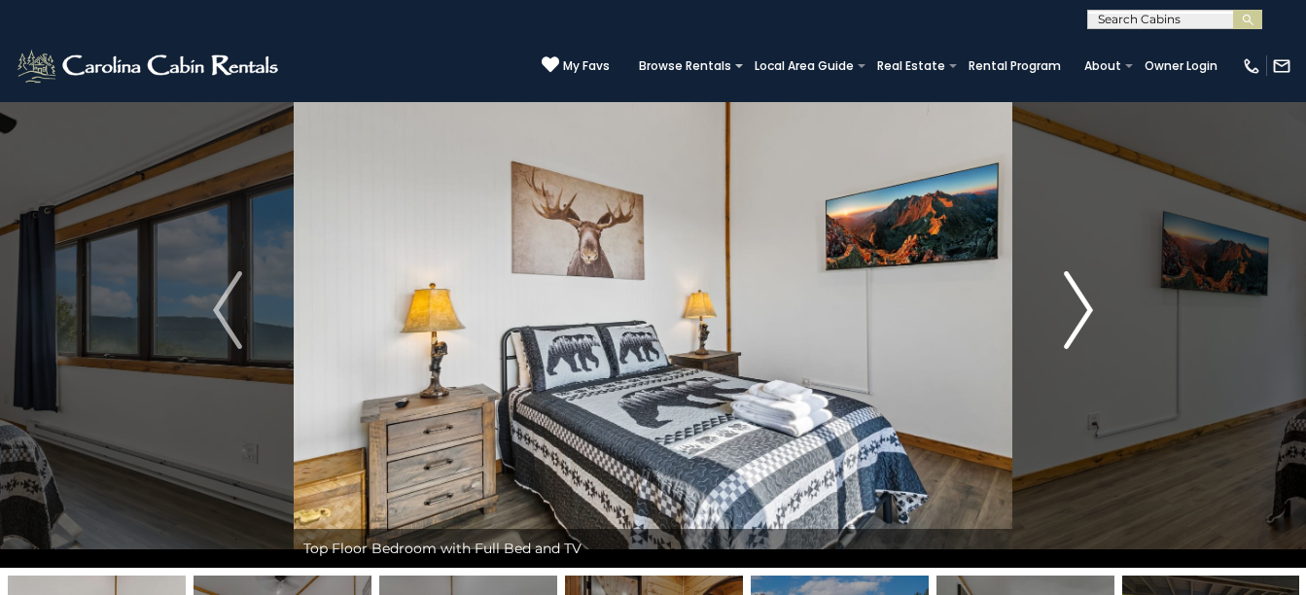
click at [1078, 324] on img "Next" at bounding box center [1078, 310] width 29 height 78
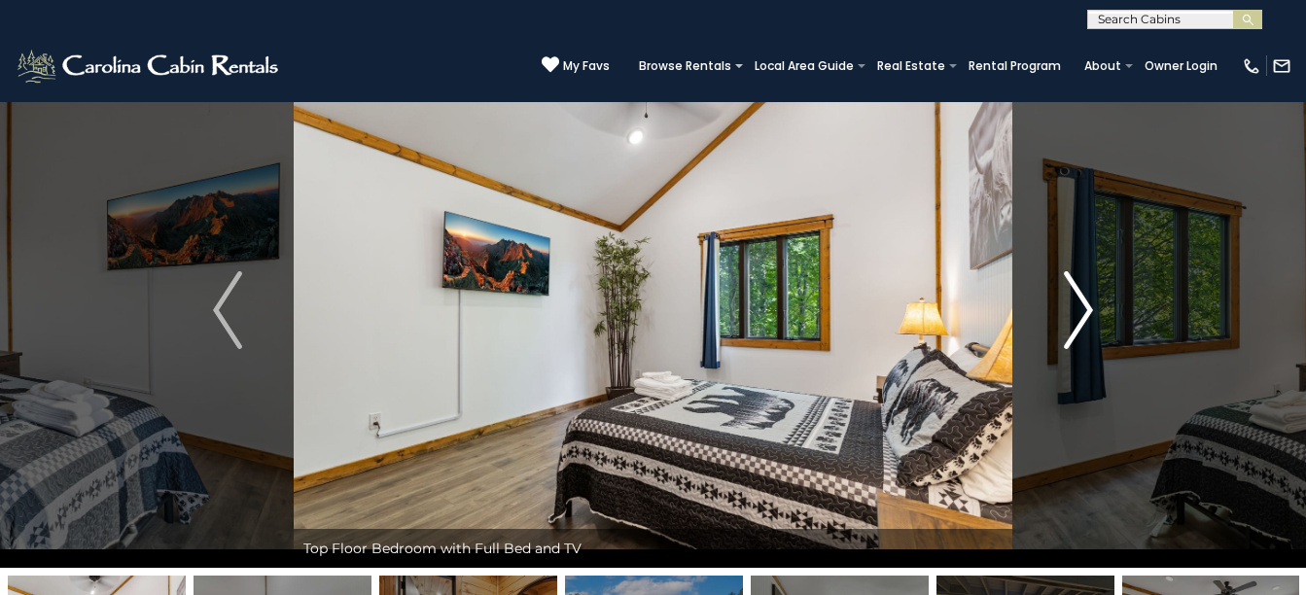
click at [1077, 323] on img "Next" at bounding box center [1078, 310] width 29 height 78
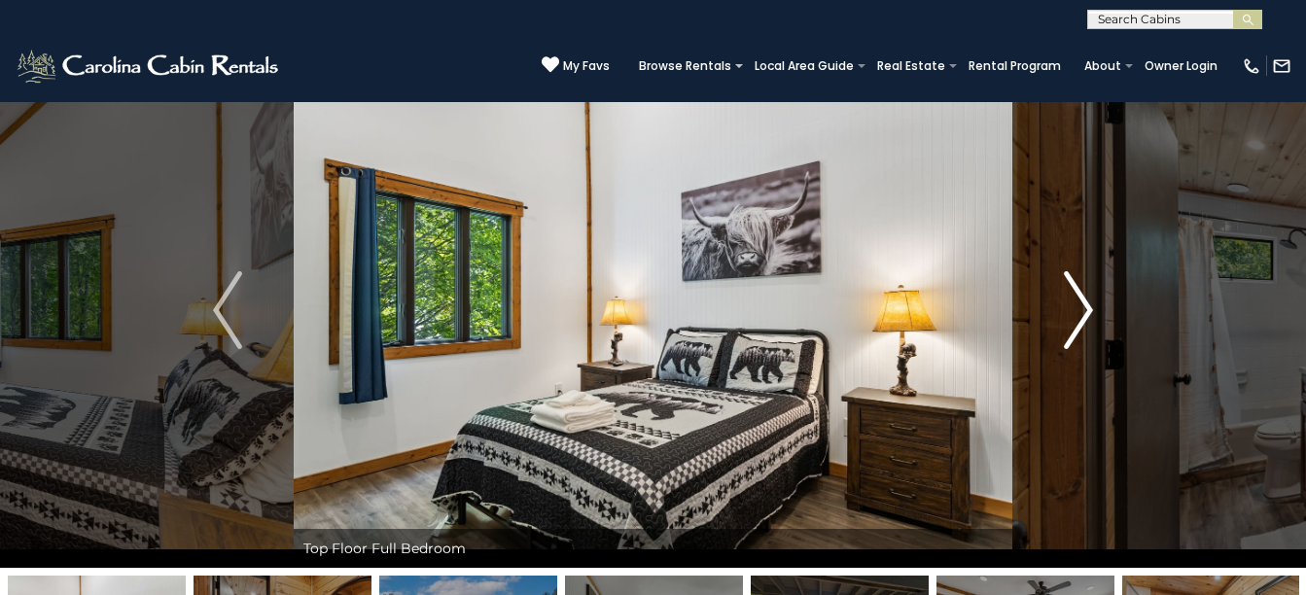
click at [1077, 323] on img "Next" at bounding box center [1078, 310] width 29 height 78
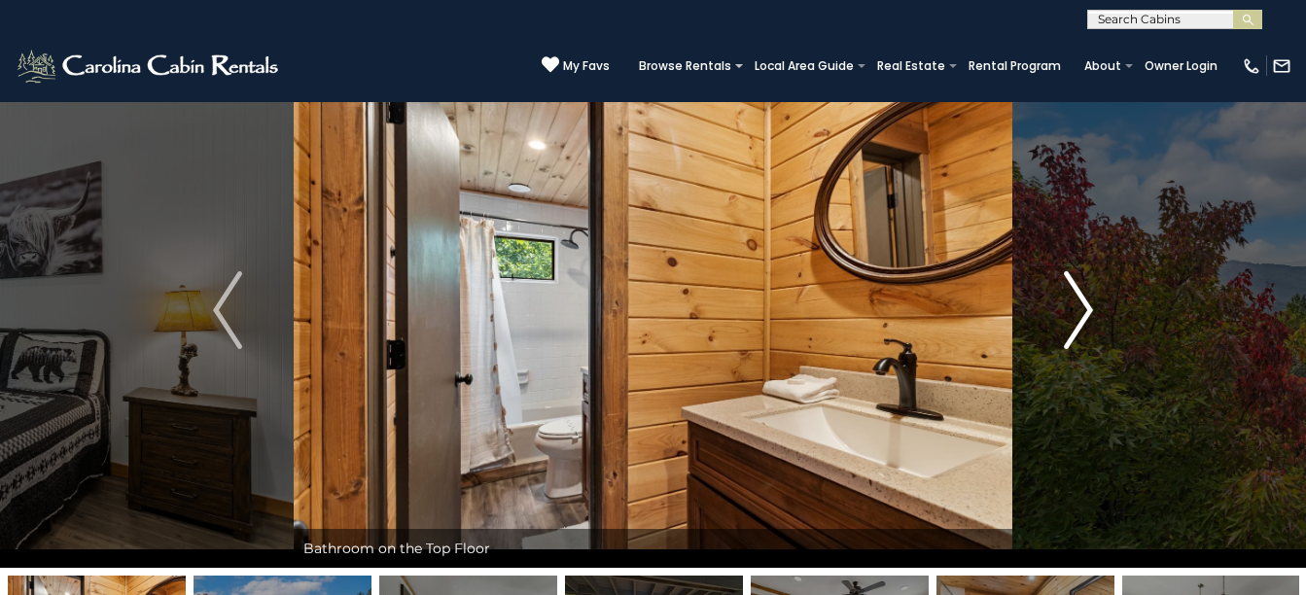
click at [1077, 324] on img "Next" at bounding box center [1078, 310] width 29 height 78
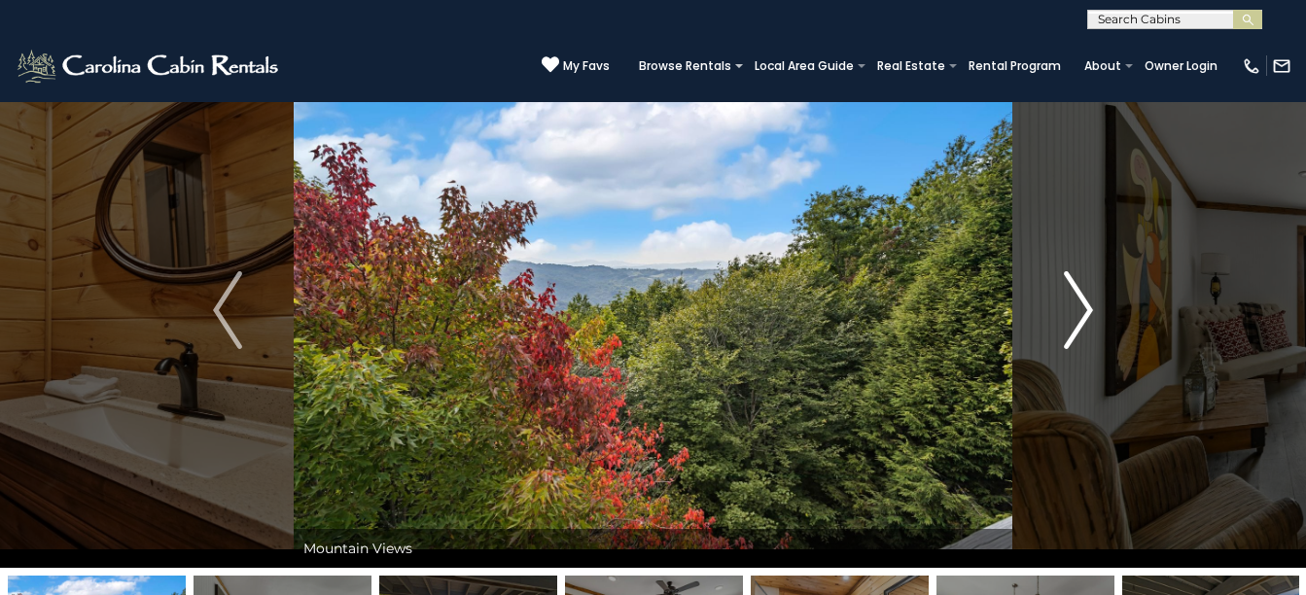
click at [1077, 323] on img "Next" at bounding box center [1078, 310] width 29 height 78
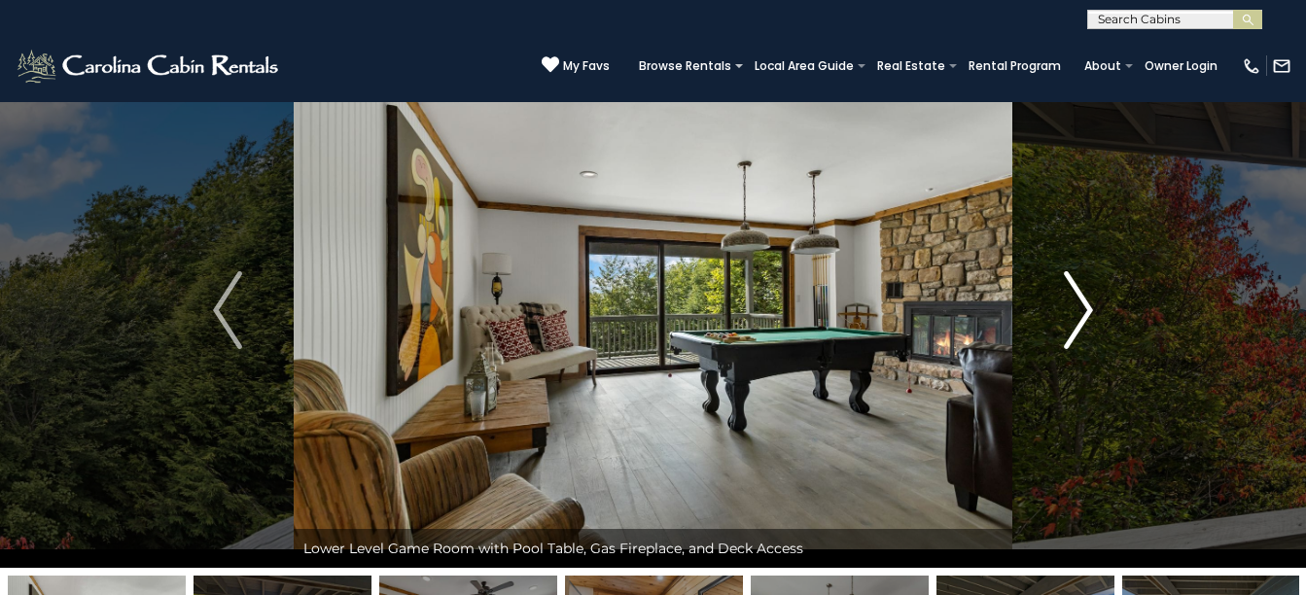
click at [1088, 312] on img "Next" at bounding box center [1078, 310] width 29 height 78
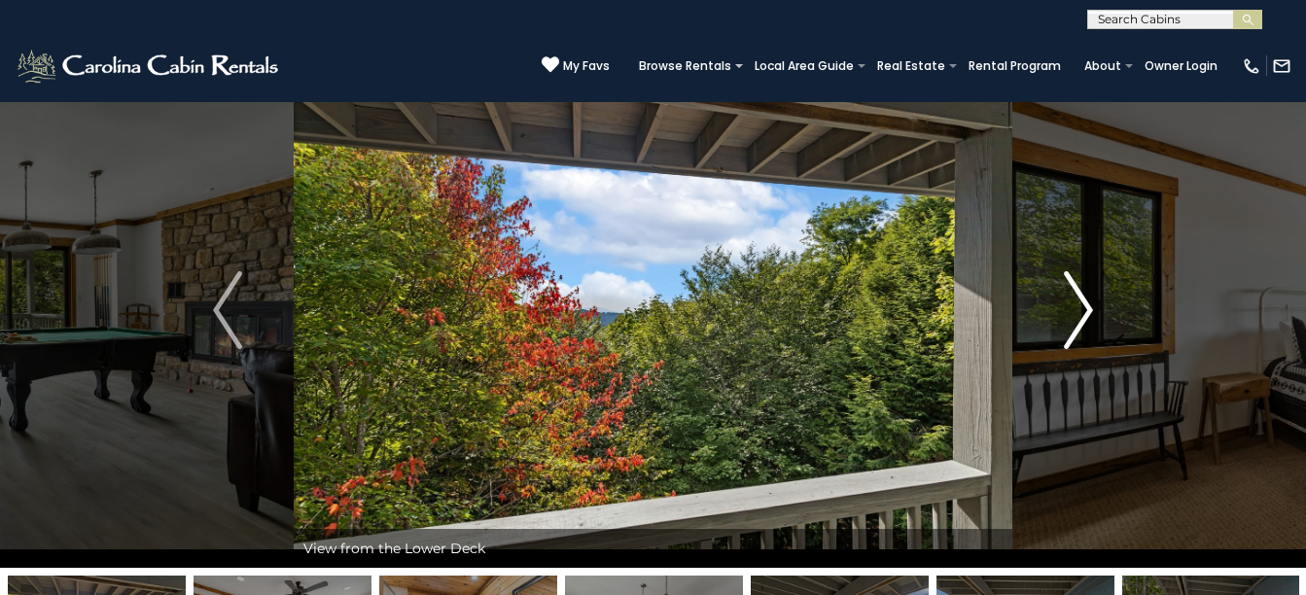
click at [1080, 301] on img "Next" at bounding box center [1078, 310] width 29 height 78
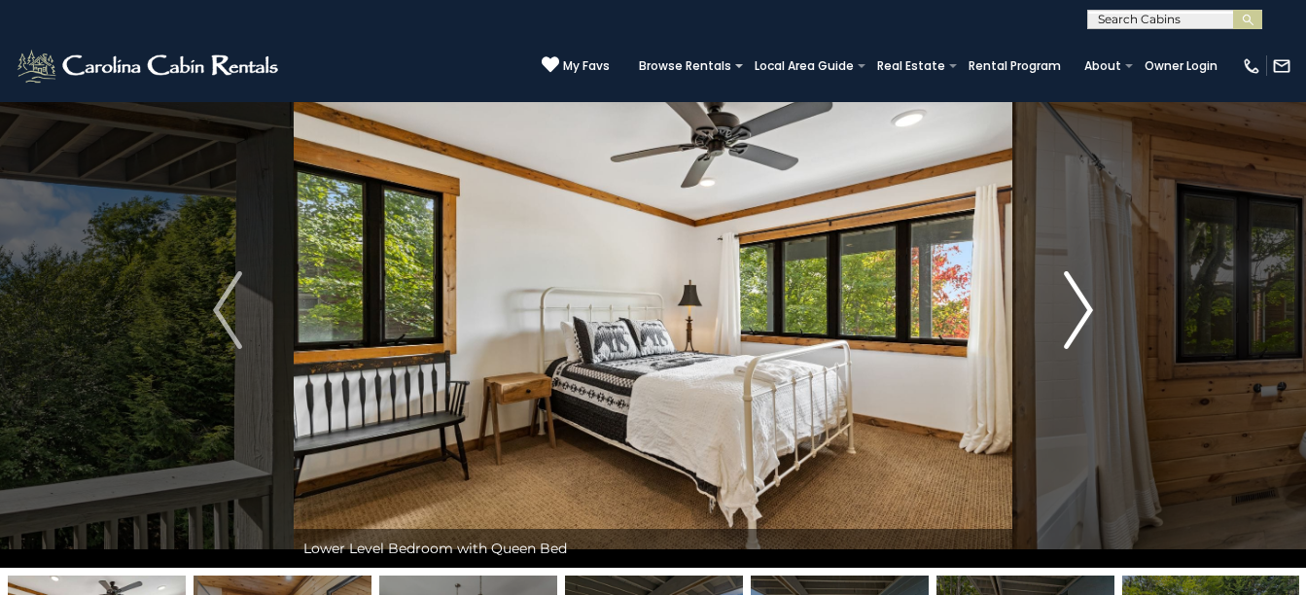
click at [1080, 301] on img "Next" at bounding box center [1078, 310] width 29 height 78
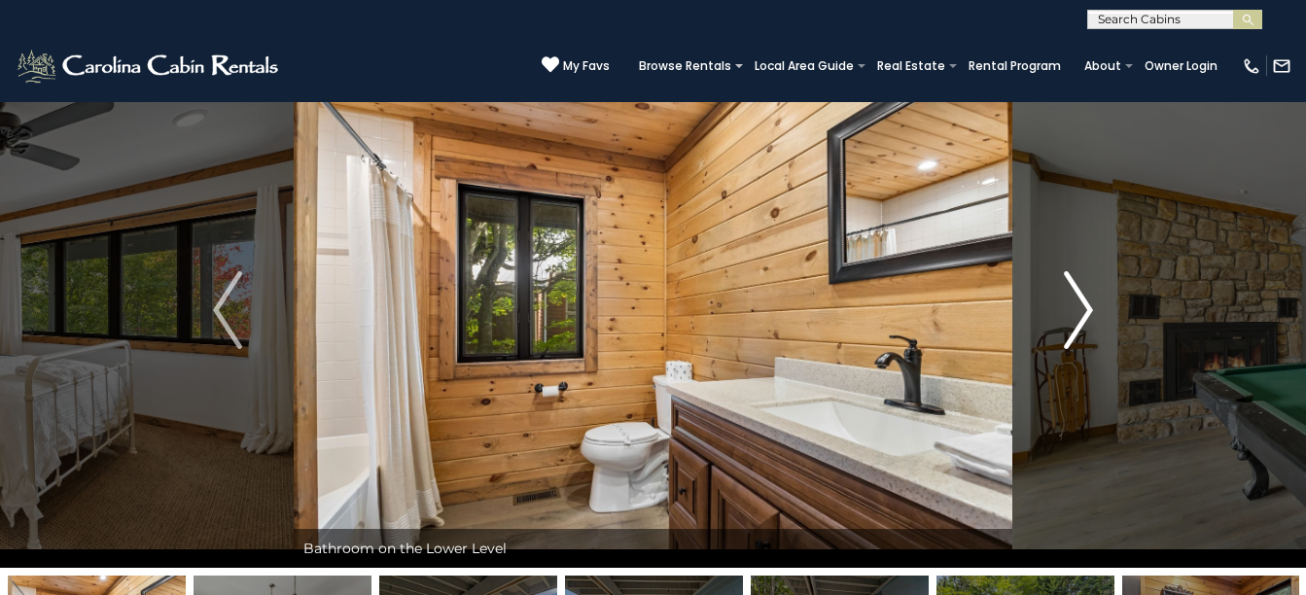
click at [1080, 301] on img "Next" at bounding box center [1078, 310] width 29 height 78
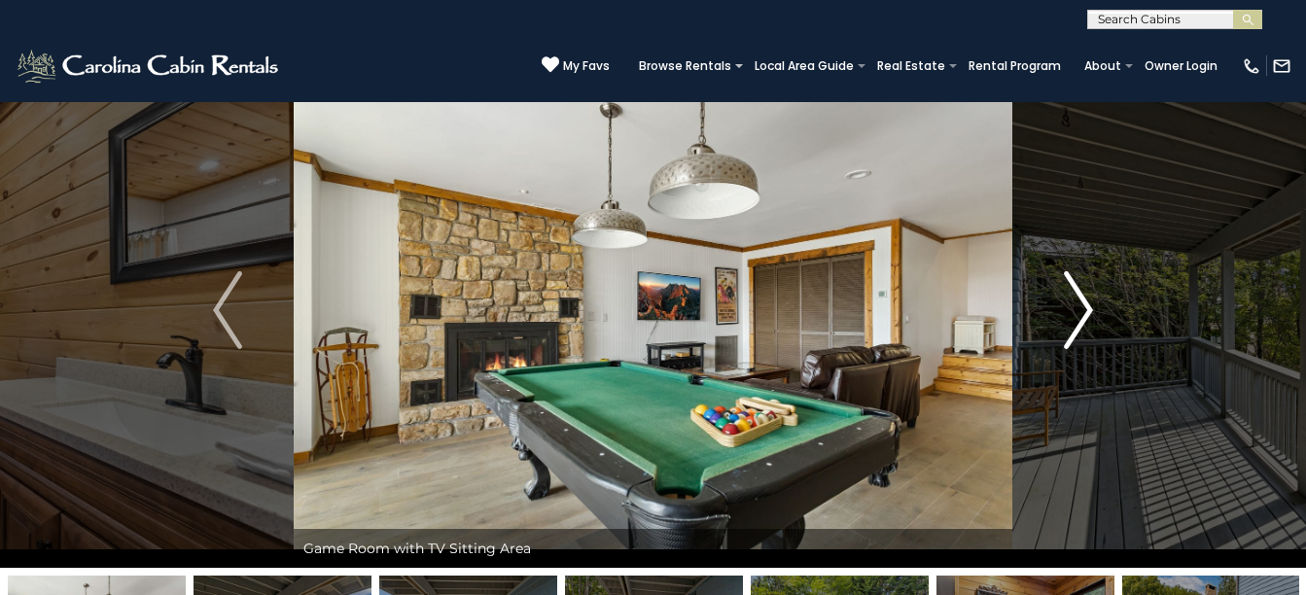
click at [1080, 301] on img "Next" at bounding box center [1078, 310] width 29 height 78
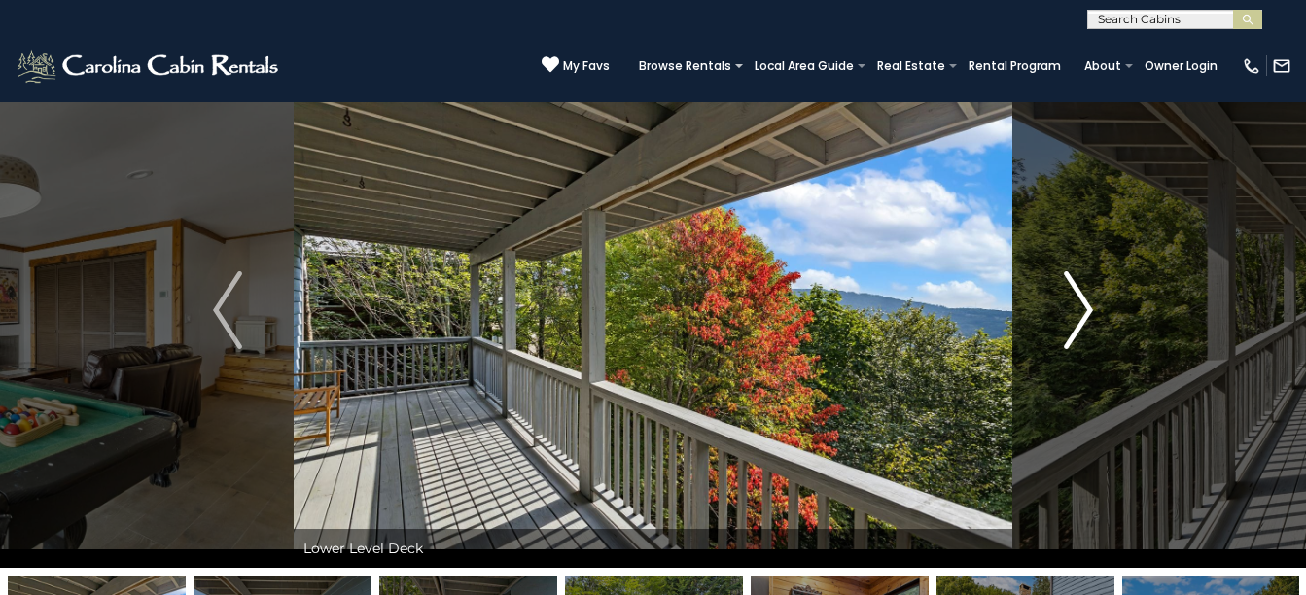
click at [1080, 301] on img "Next" at bounding box center [1078, 310] width 29 height 78
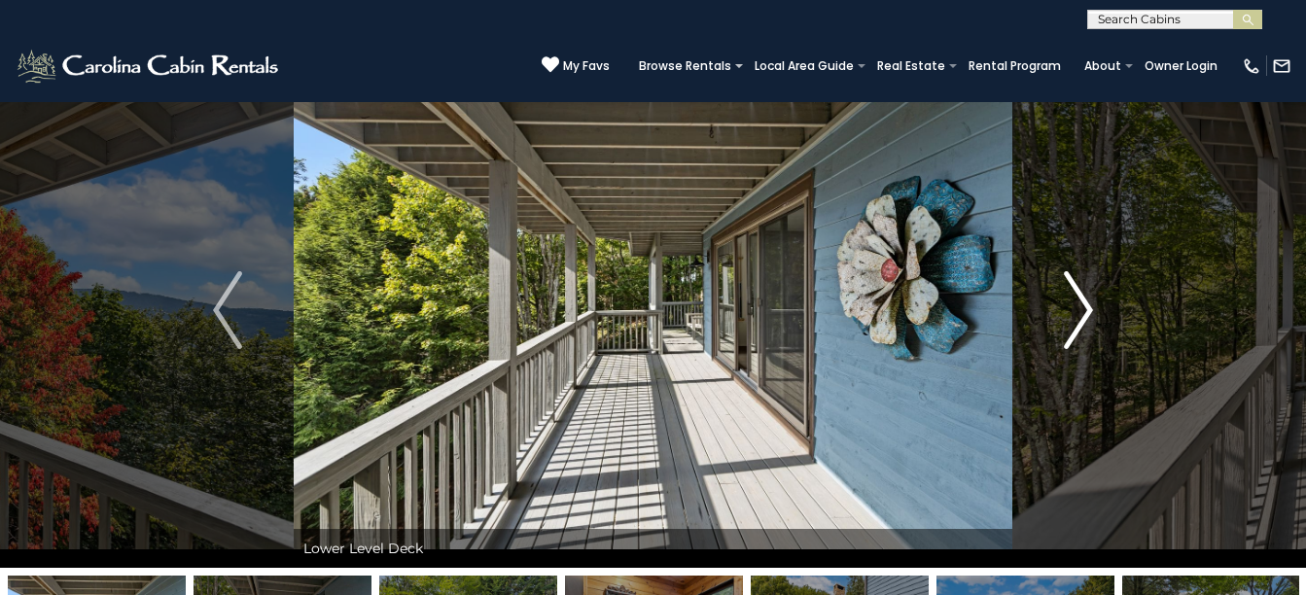
click at [1080, 301] on img "Next" at bounding box center [1078, 310] width 29 height 78
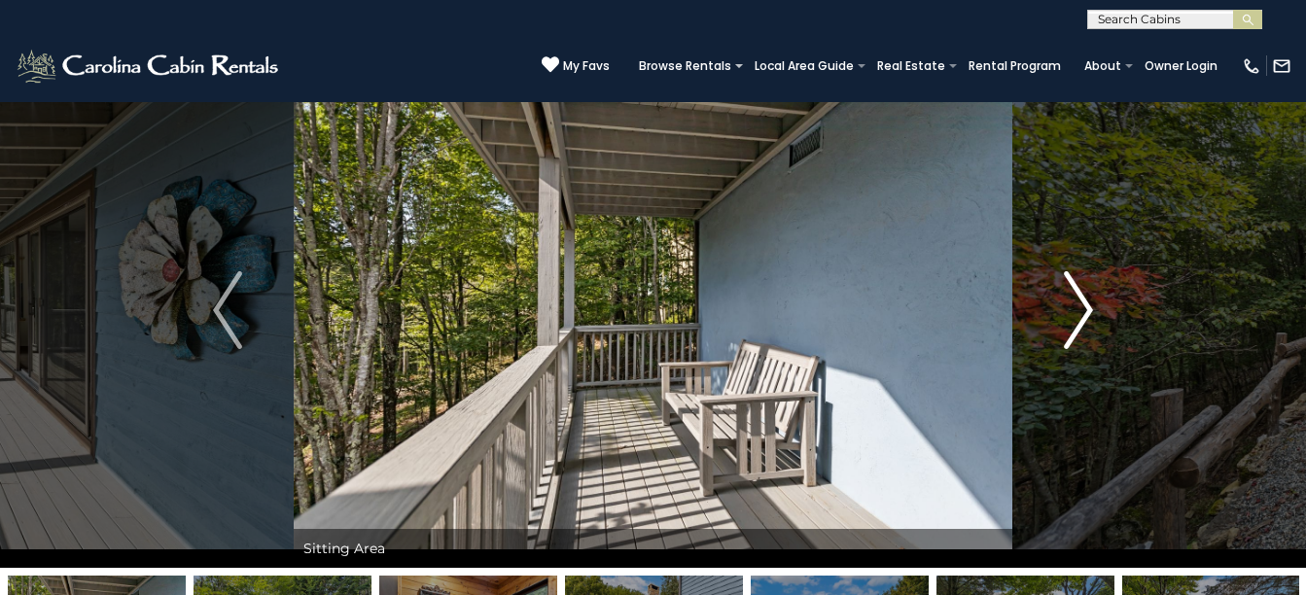
click at [1080, 301] on img "Next" at bounding box center [1078, 310] width 29 height 78
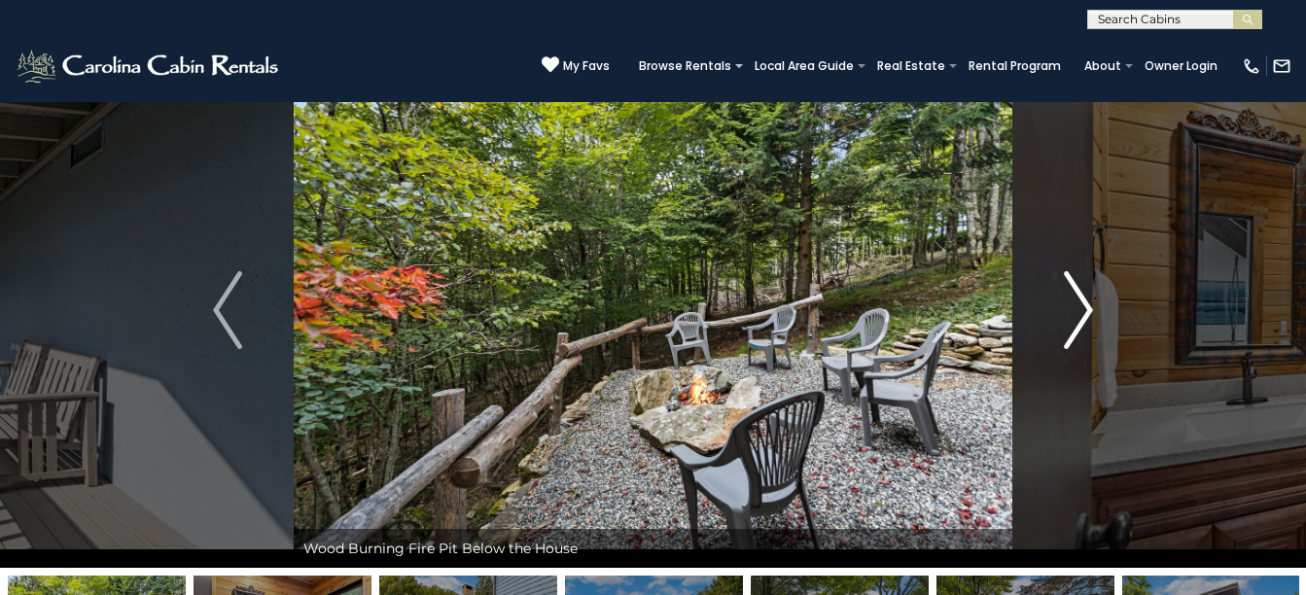
click at [1080, 301] on img "Next" at bounding box center [1078, 310] width 29 height 78
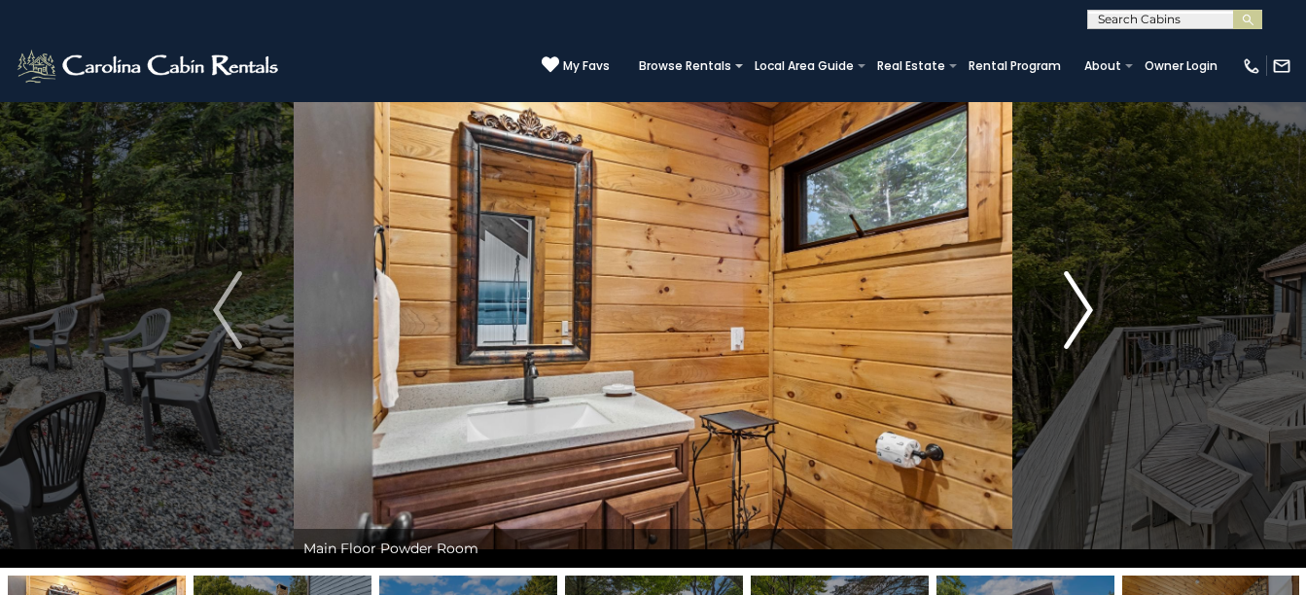
click at [1080, 301] on img "Next" at bounding box center [1078, 310] width 29 height 78
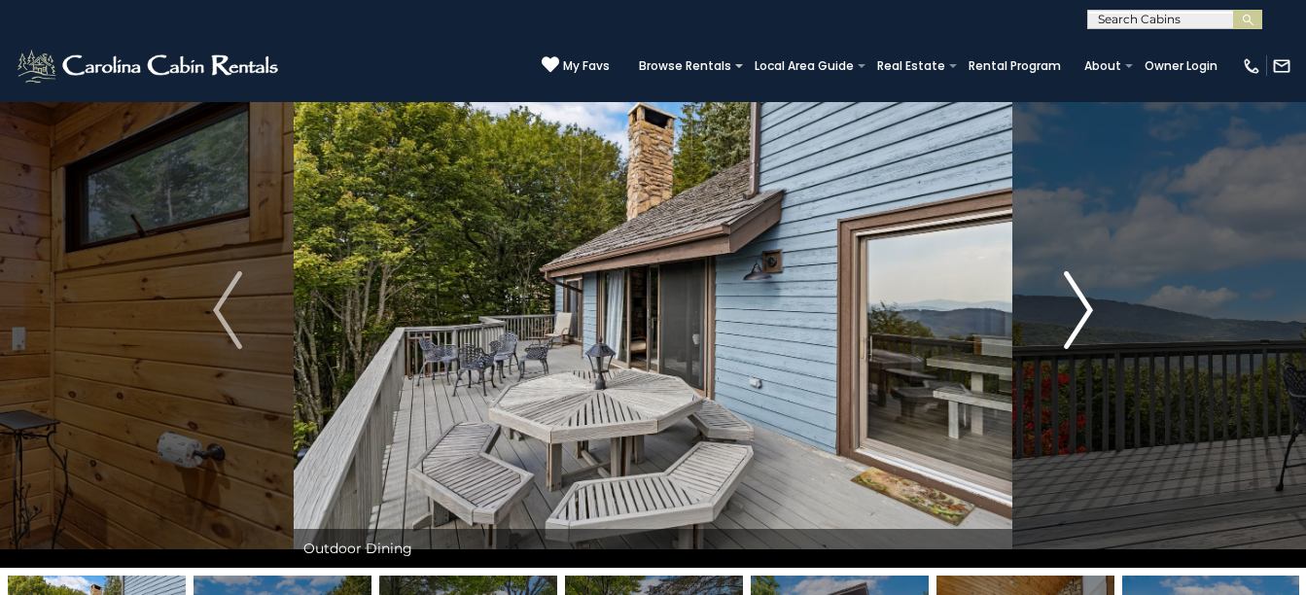
click at [1080, 301] on img "Next" at bounding box center [1078, 310] width 29 height 78
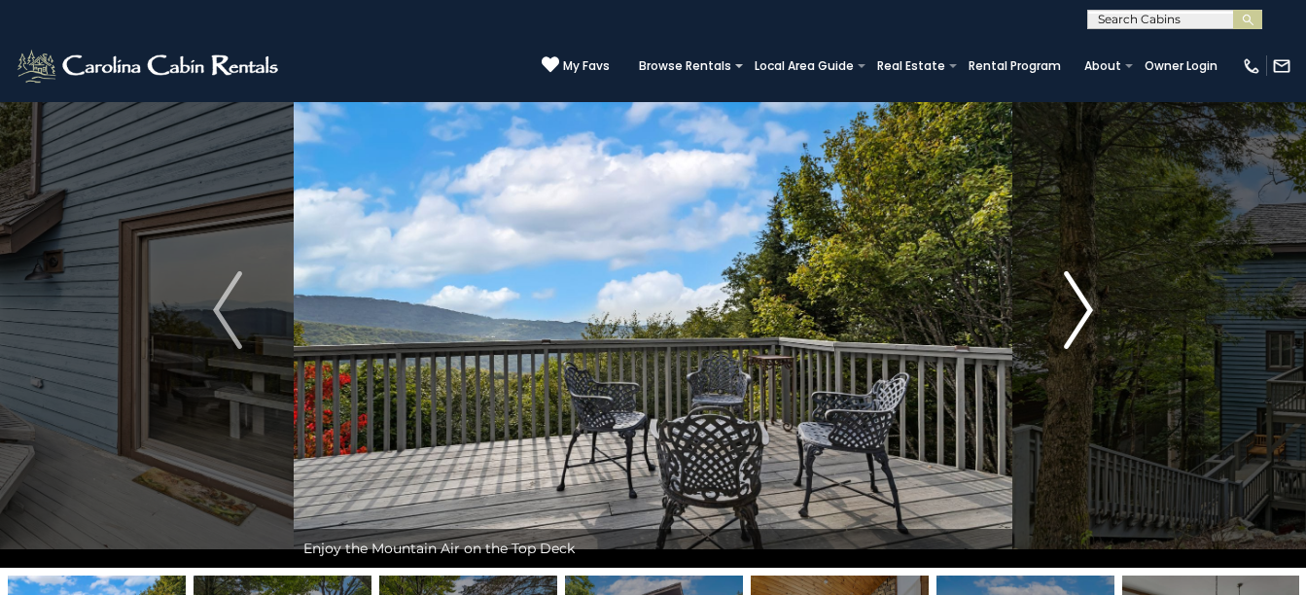
click at [1080, 301] on img "Next" at bounding box center [1078, 310] width 29 height 78
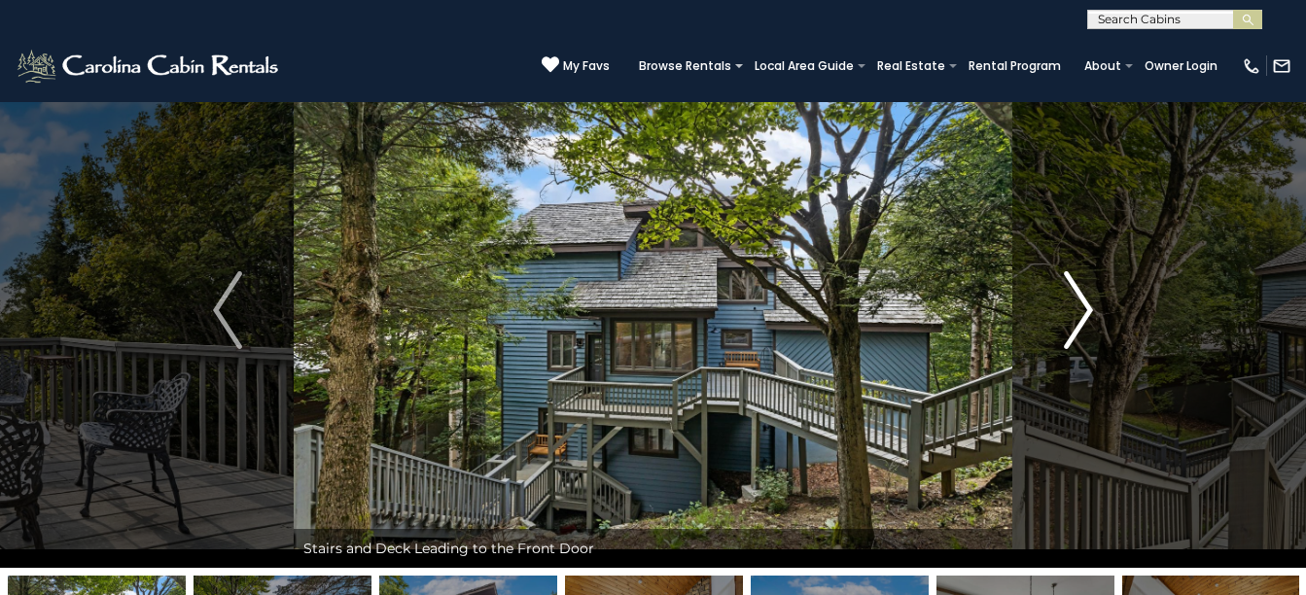
click at [1080, 301] on img "Next" at bounding box center [1078, 310] width 29 height 78
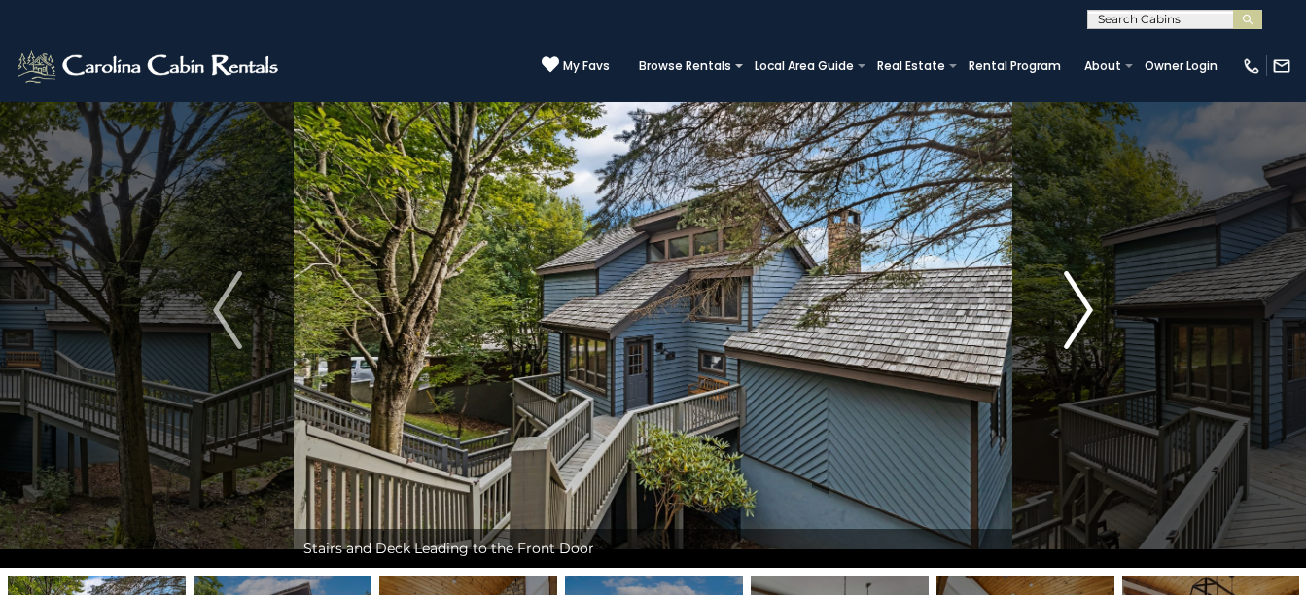
click at [1080, 301] on img "Next" at bounding box center [1078, 310] width 29 height 78
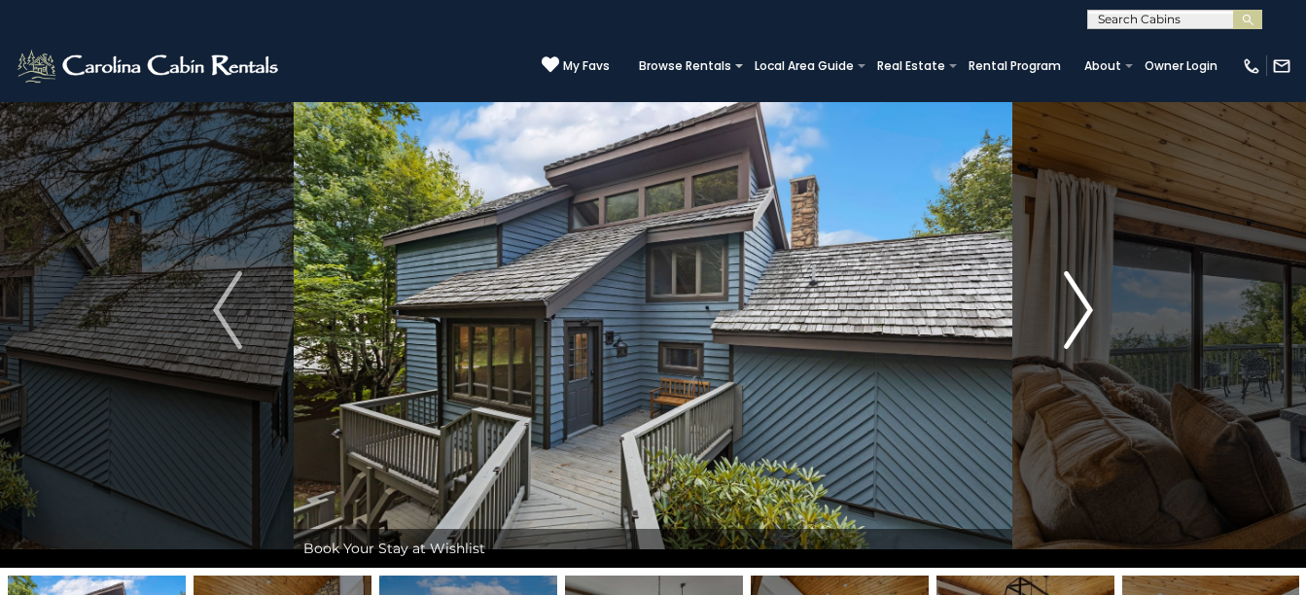
click at [1082, 304] on img "Next" at bounding box center [1078, 310] width 29 height 78
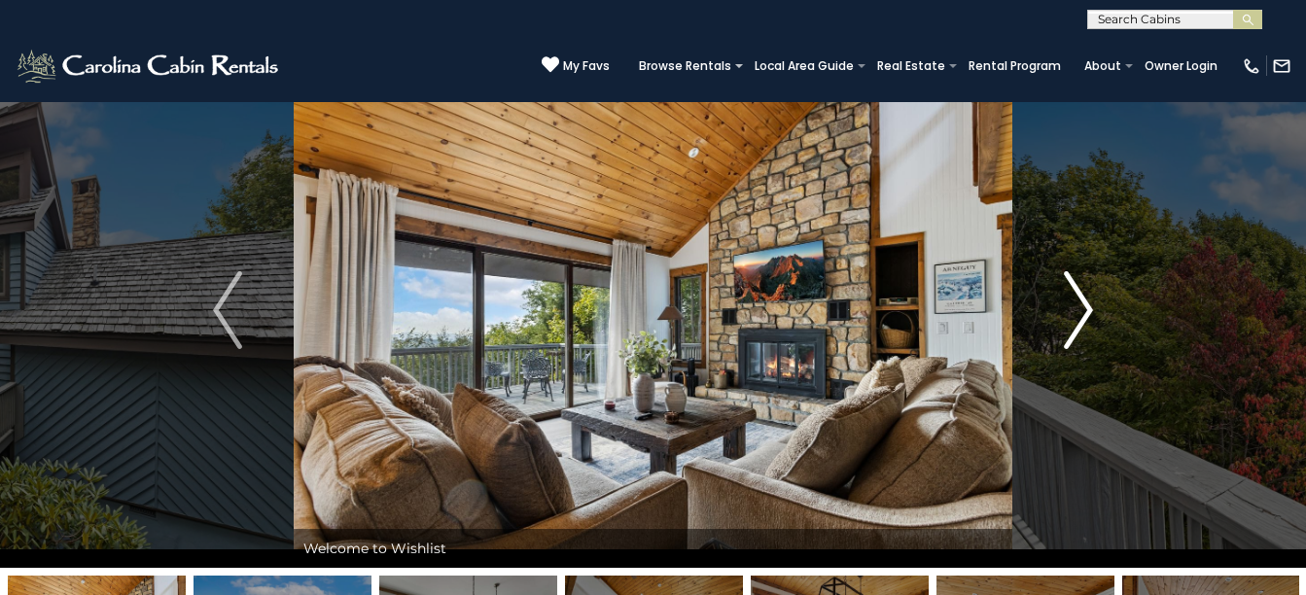
click at [1080, 300] on img "Next" at bounding box center [1078, 310] width 29 height 78
